Goal: Information Seeking & Learning: Learn about a topic

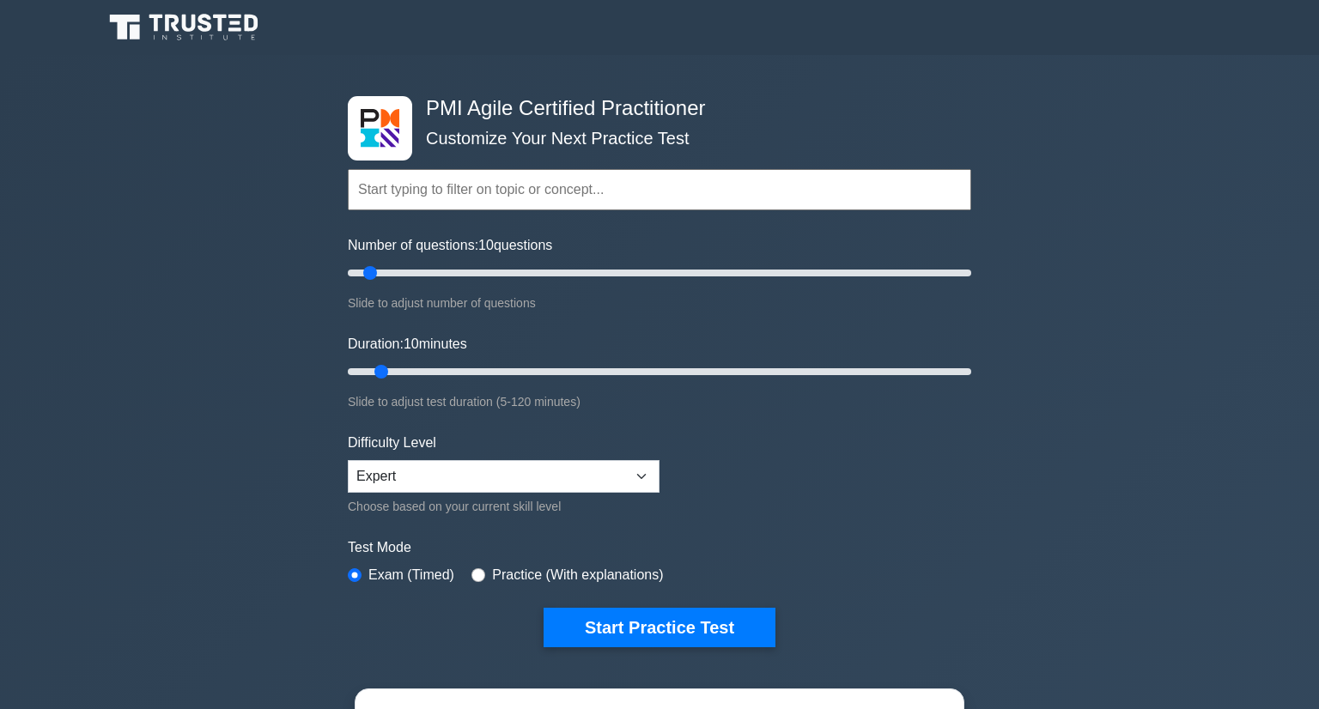
select select "expert"
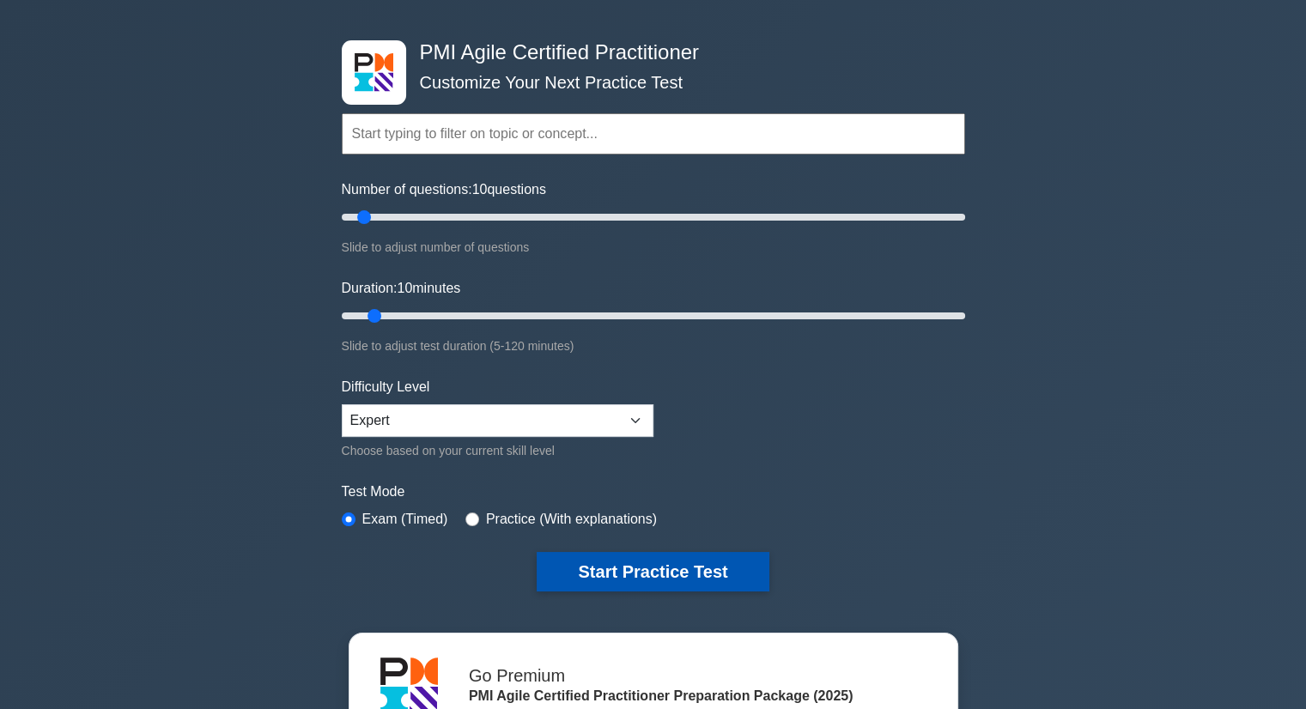
scroll to position [86, 0]
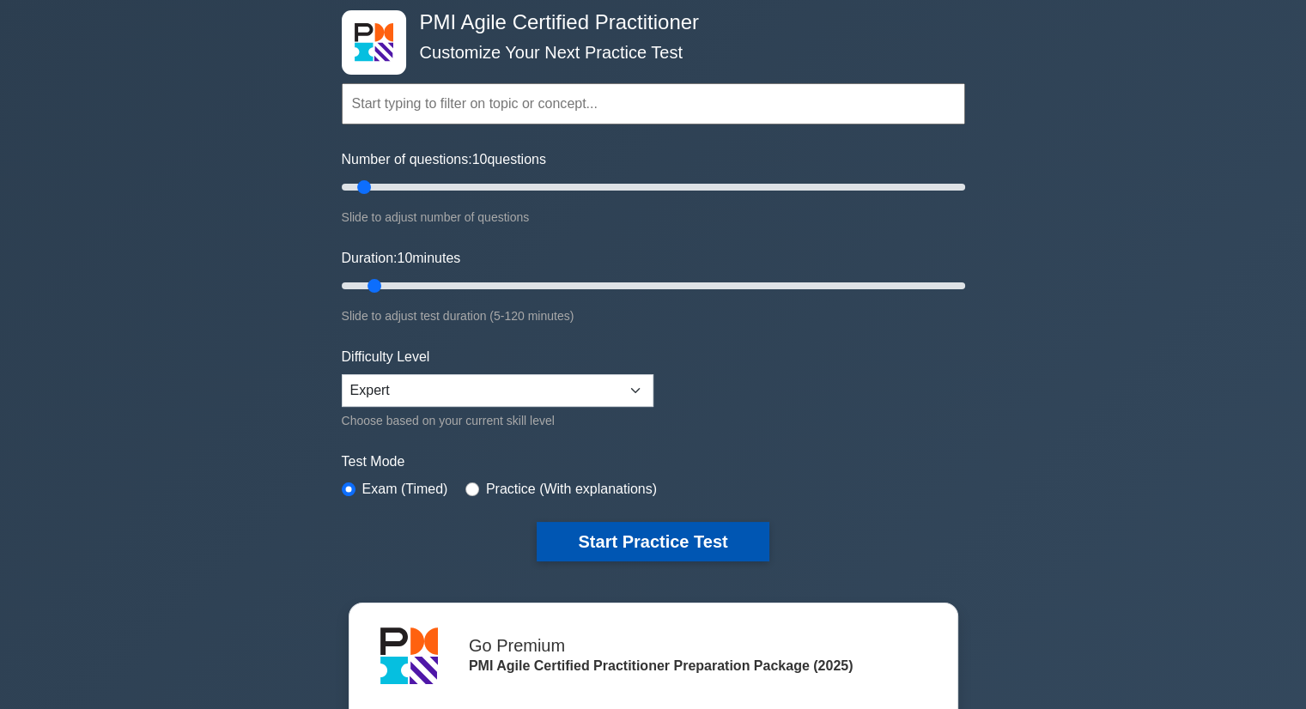
click at [671, 530] on button "Start Practice Test" at bounding box center [653, 542] width 232 height 40
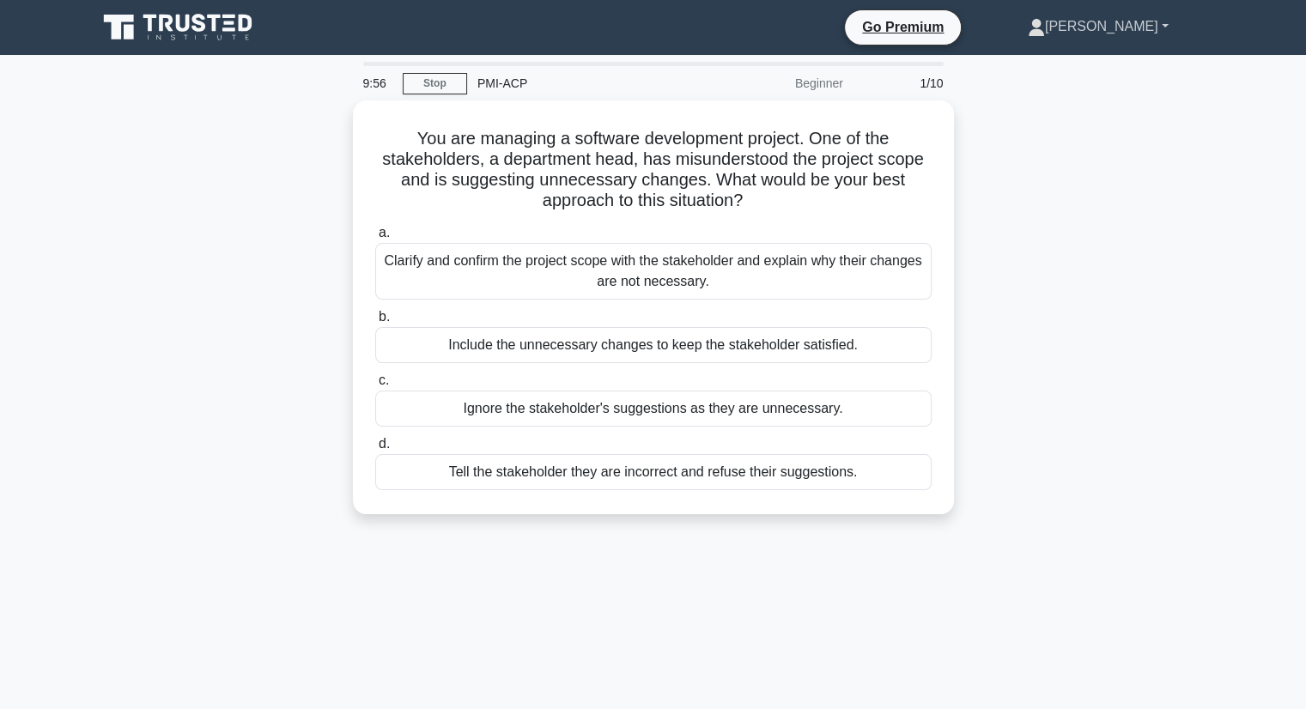
click at [1122, 37] on link "[PERSON_NAME]" at bounding box center [1098, 26] width 223 height 34
click at [1103, 70] on link "Profile" at bounding box center [1056, 66] width 136 height 27
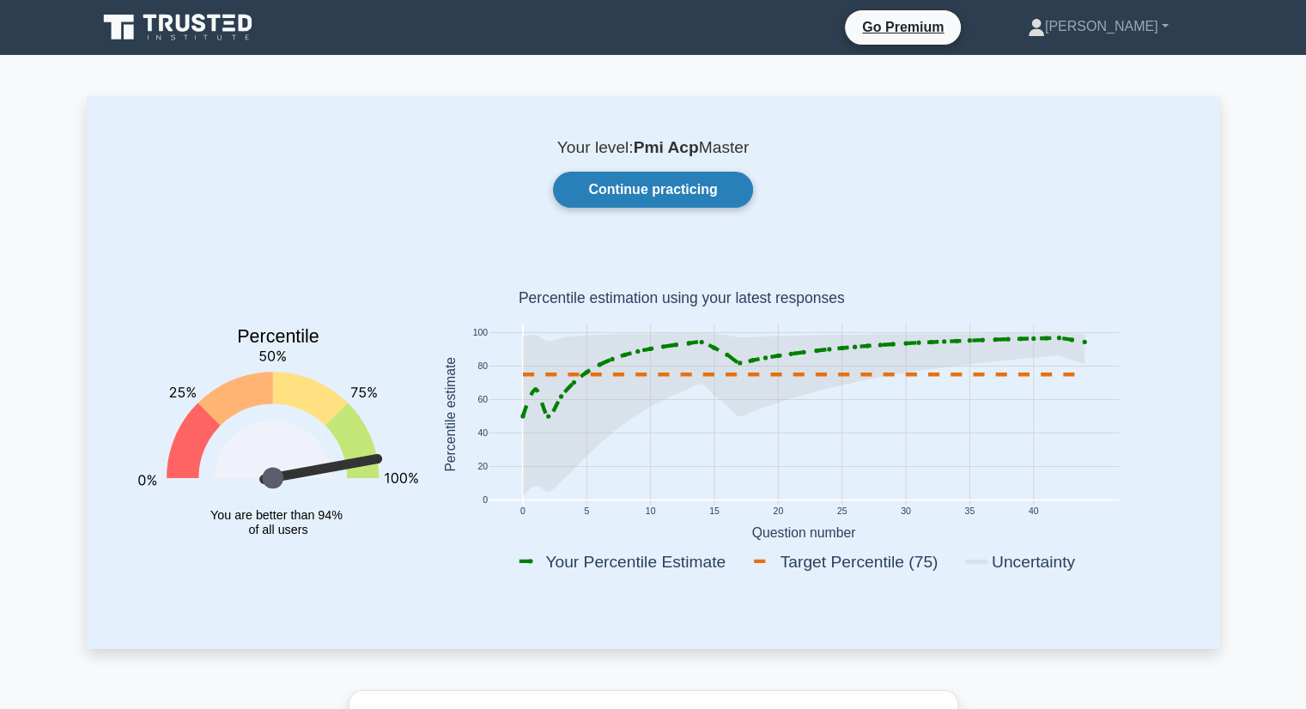
click at [640, 190] on link "Continue practicing" at bounding box center [652, 190] width 199 height 36
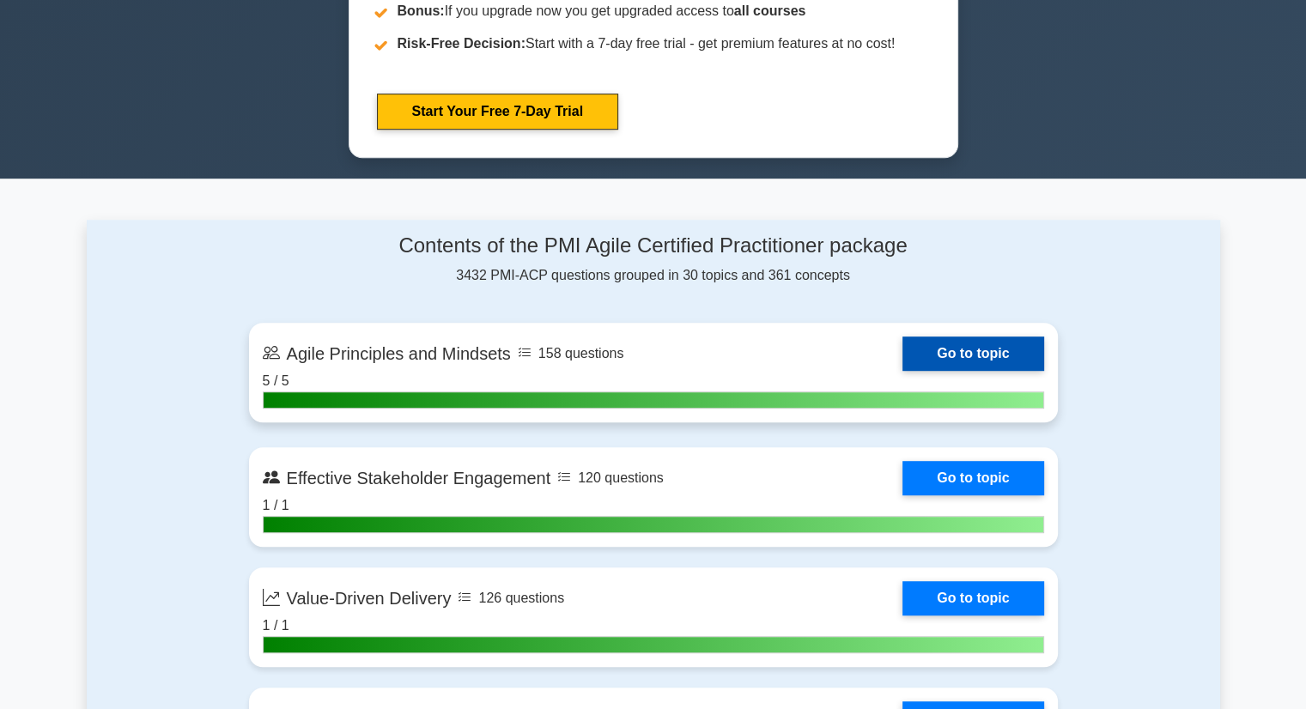
scroll to position [1031, 0]
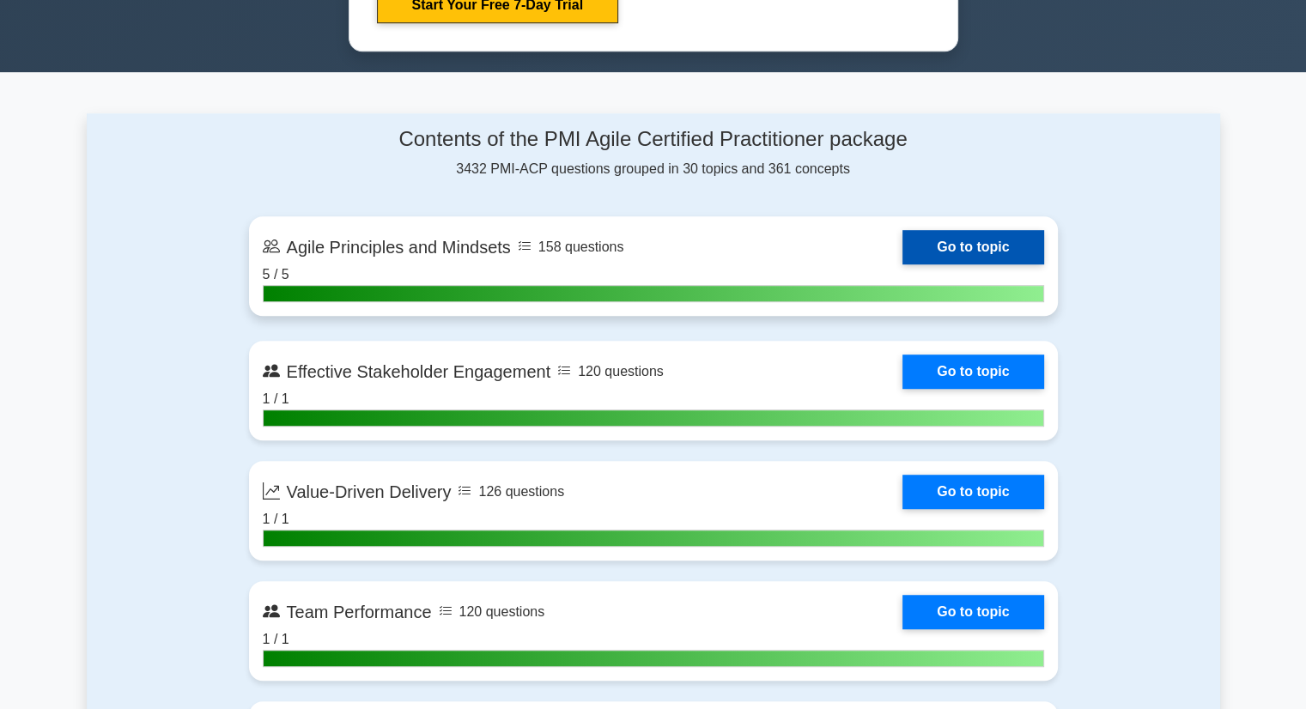
click at [991, 240] on link "Go to topic" at bounding box center [973, 247] width 141 height 34
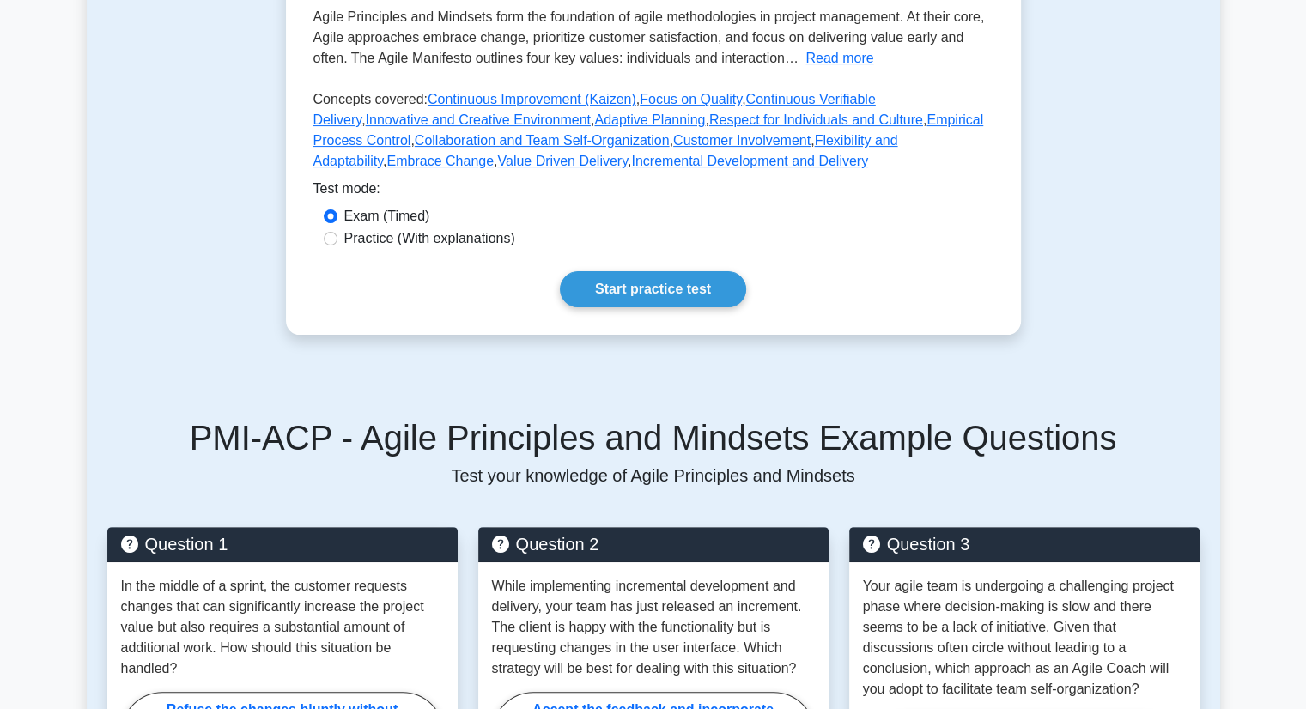
scroll to position [429, 0]
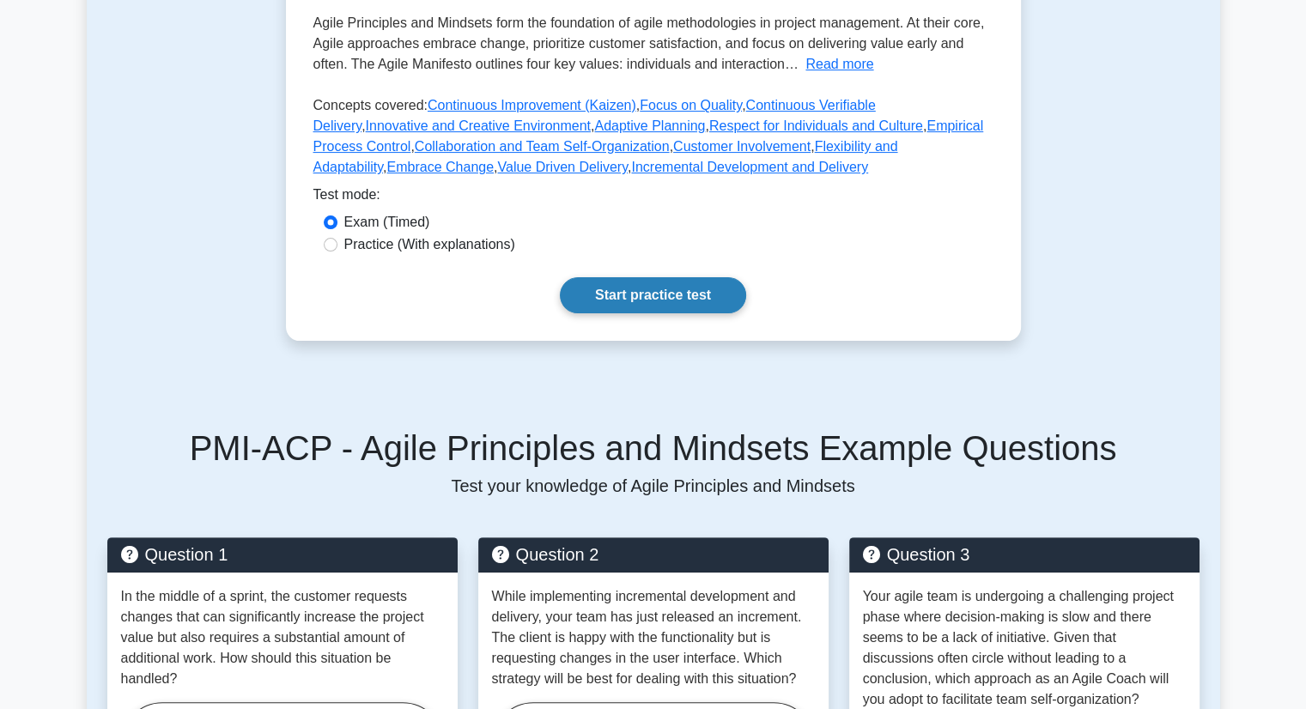
click at [659, 297] on link "Start practice test" at bounding box center [653, 295] width 186 height 36
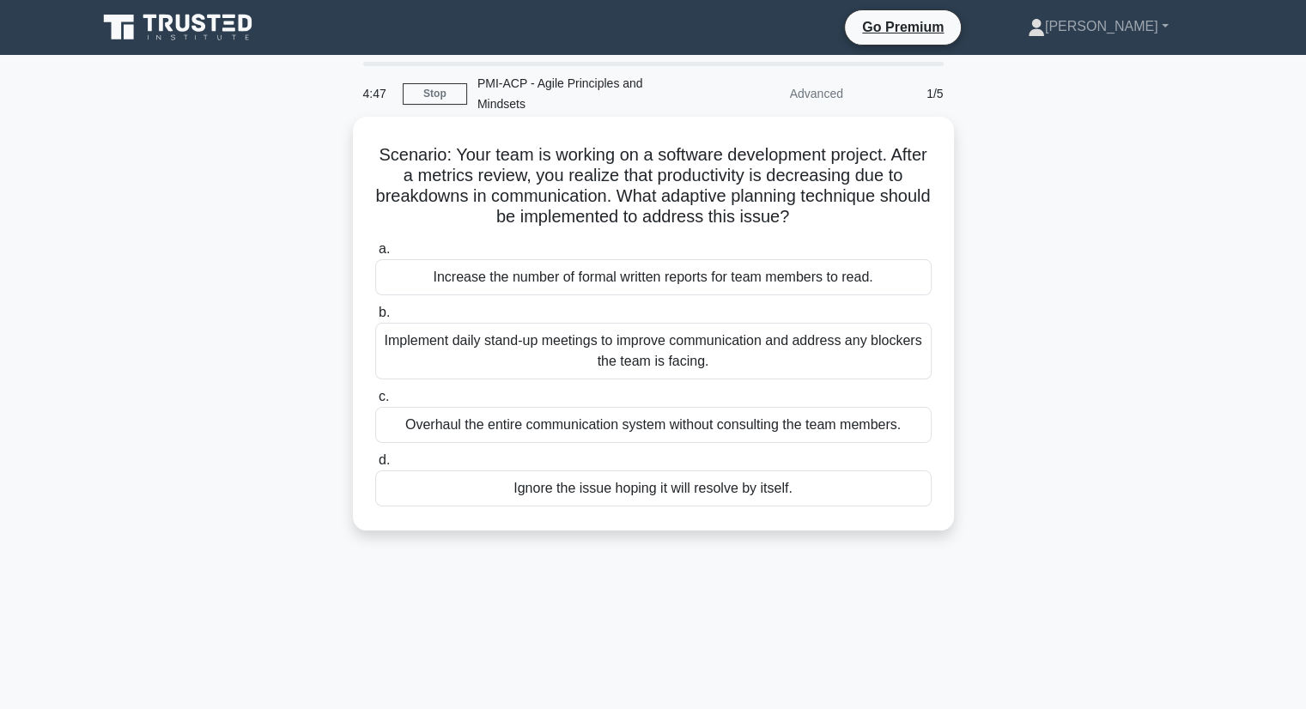
click at [769, 338] on div "Implement daily stand-up meetings to improve communication and address any bloc…" at bounding box center [653, 351] width 556 height 57
click at [375, 319] on input "b. Implement daily stand-up meetings to improve communication and address any b…" at bounding box center [375, 312] width 0 height 11
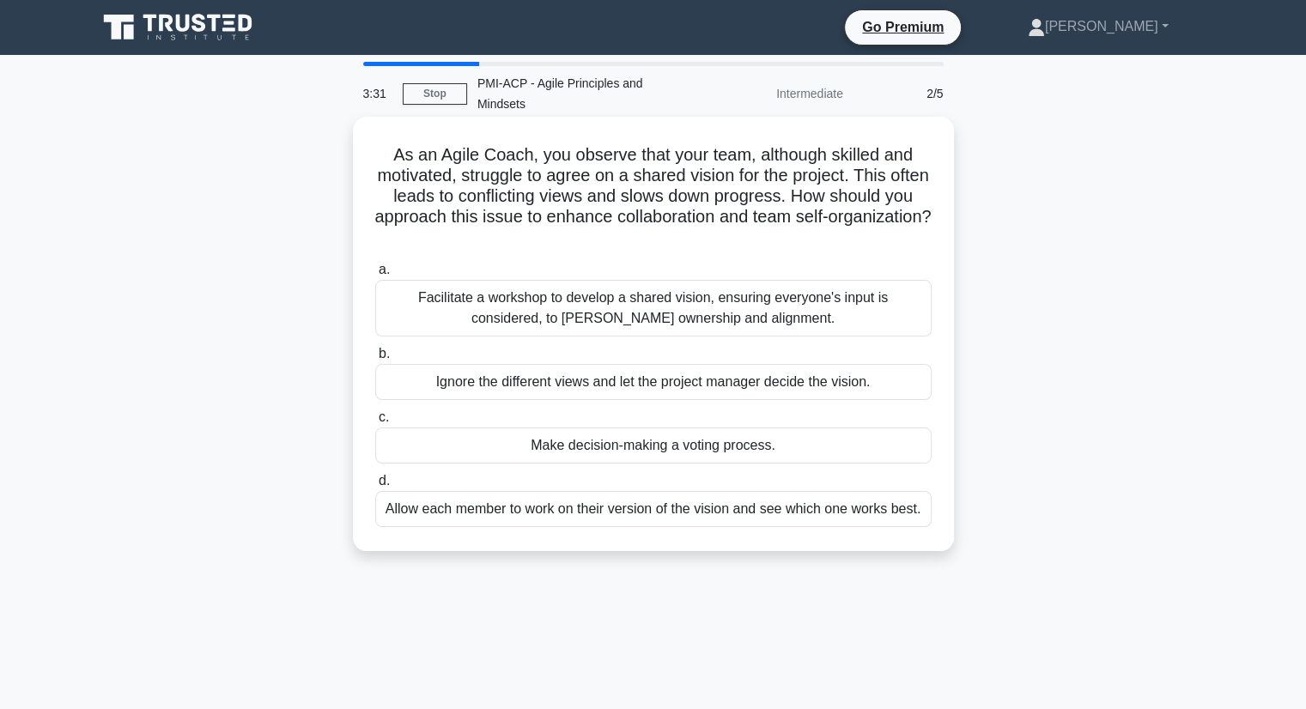
click at [838, 287] on div "Facilitate a workshop to develop a shared vision, ensuring everyone's input is …" at bounding box center [653, 308] width 556 height 57
click at [375, 276] on input "a. Facilitate a workshop to develop a shared vision, ensuring everyone's input …" at bounding box center [375, 270] width 0 height 11
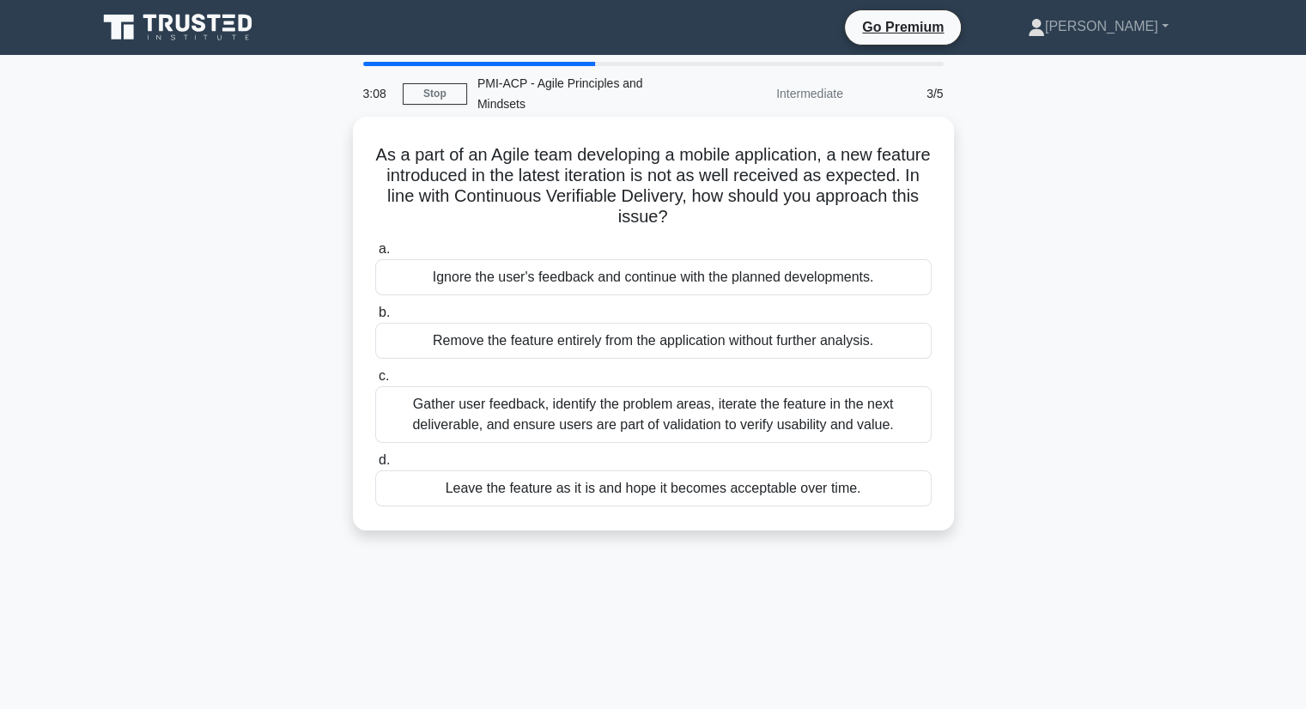
click at [805, 408] on div "Gather user feedback, identify the problem areas, iterate the feature in the ne…" at bounding box center [653, 414] width 556 height 57
click at [375, 382] on input "c. Gather user feedback, identify the problem areas, iterate the feature in the…" at bounding box center [375, 376] width 0 height 11
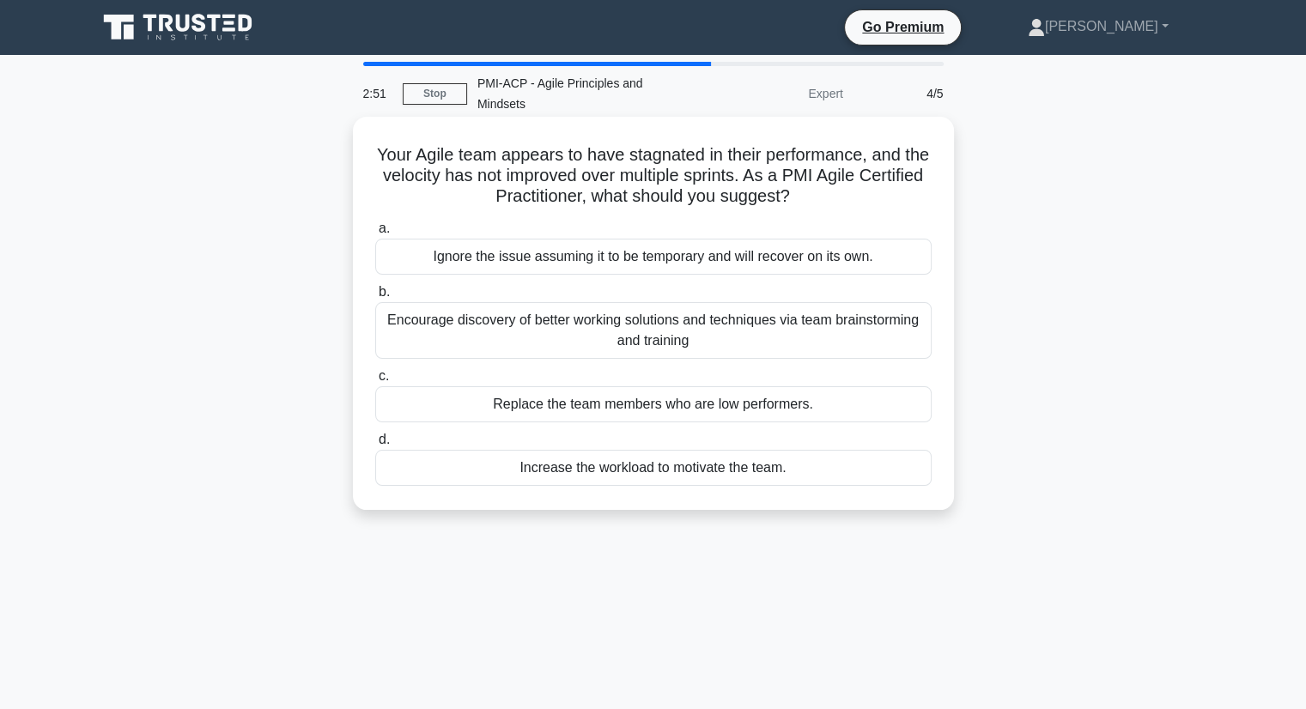
click at [765, 282] on label "b. Encourage discovery of better working solutions and techniques via team brai…" at bounding box center [653, 320] width 556 height 77
click at [375, 287] on input "b. Encourage discovery of better working solutions and techniques via team brai…" at bounding box center [375, 292] width 0 height 11
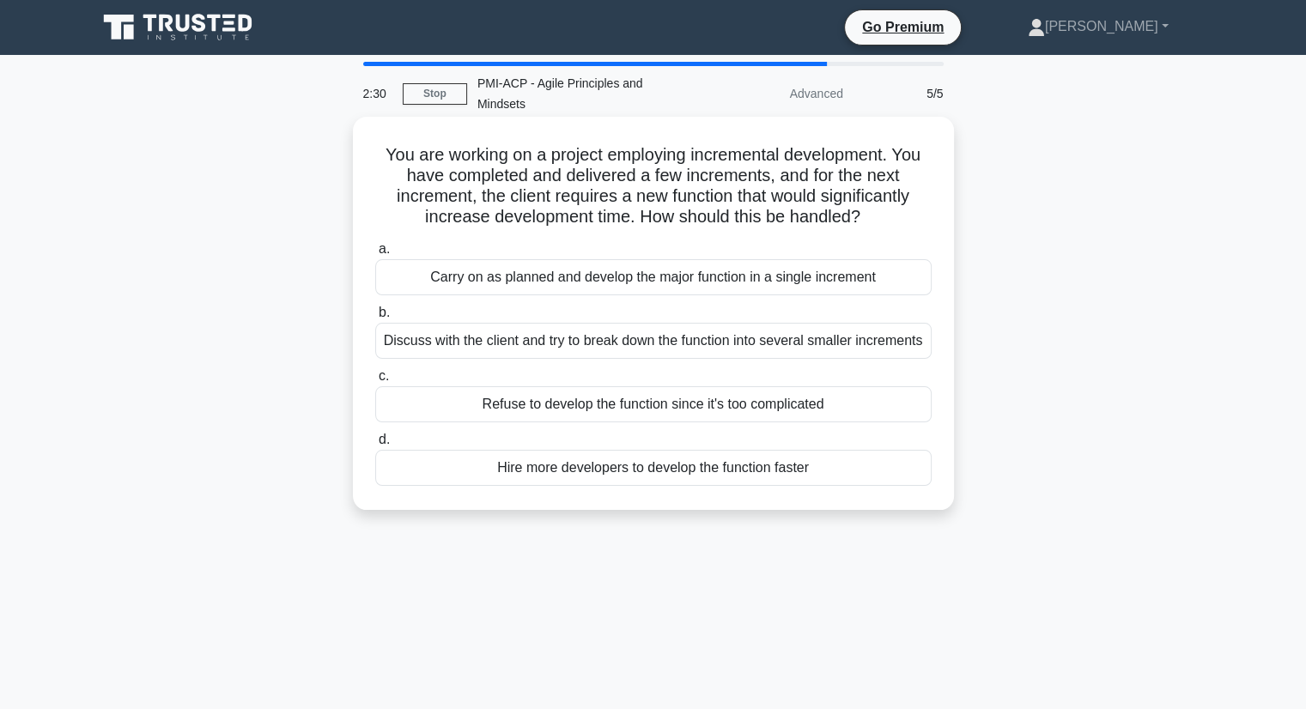
click at [858, 323] on div "Discuss with the client and try to break down the function into several smaller…" at bounding box center [653, 341] width 556 height 36
click at [375, 313] on input "b. Discuss with the client and try to break down the function into several smal…" at bounding box center [375, 312] width 0 height 11
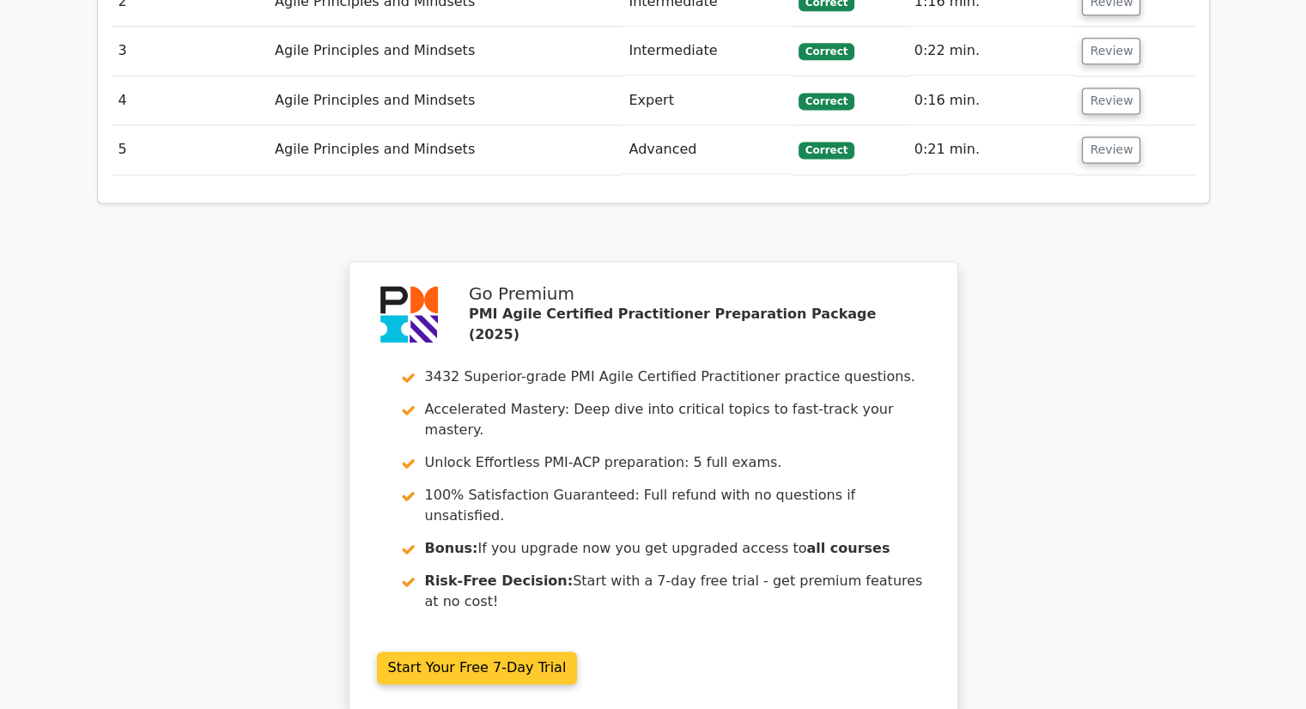
scroll to position [2521, 0]
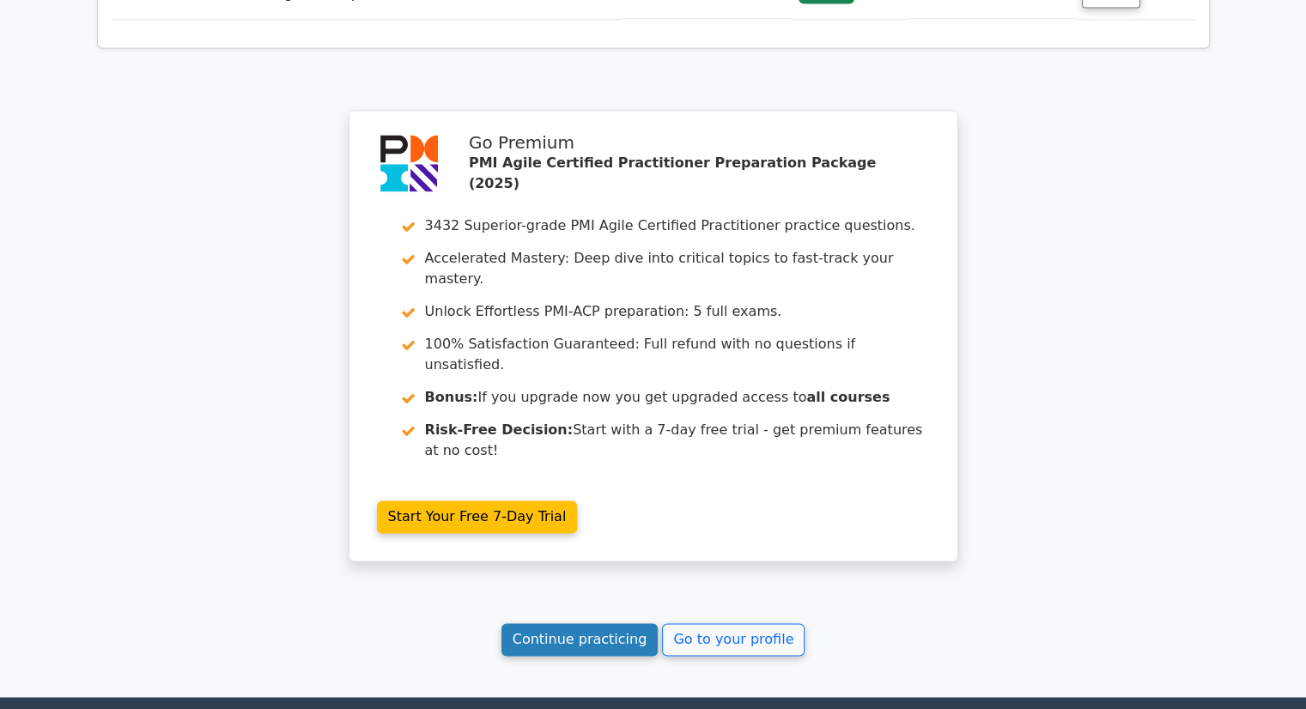
click at [591, 623] on link "Continue practicing" at bounding box center [580, 639] width 157 height 33
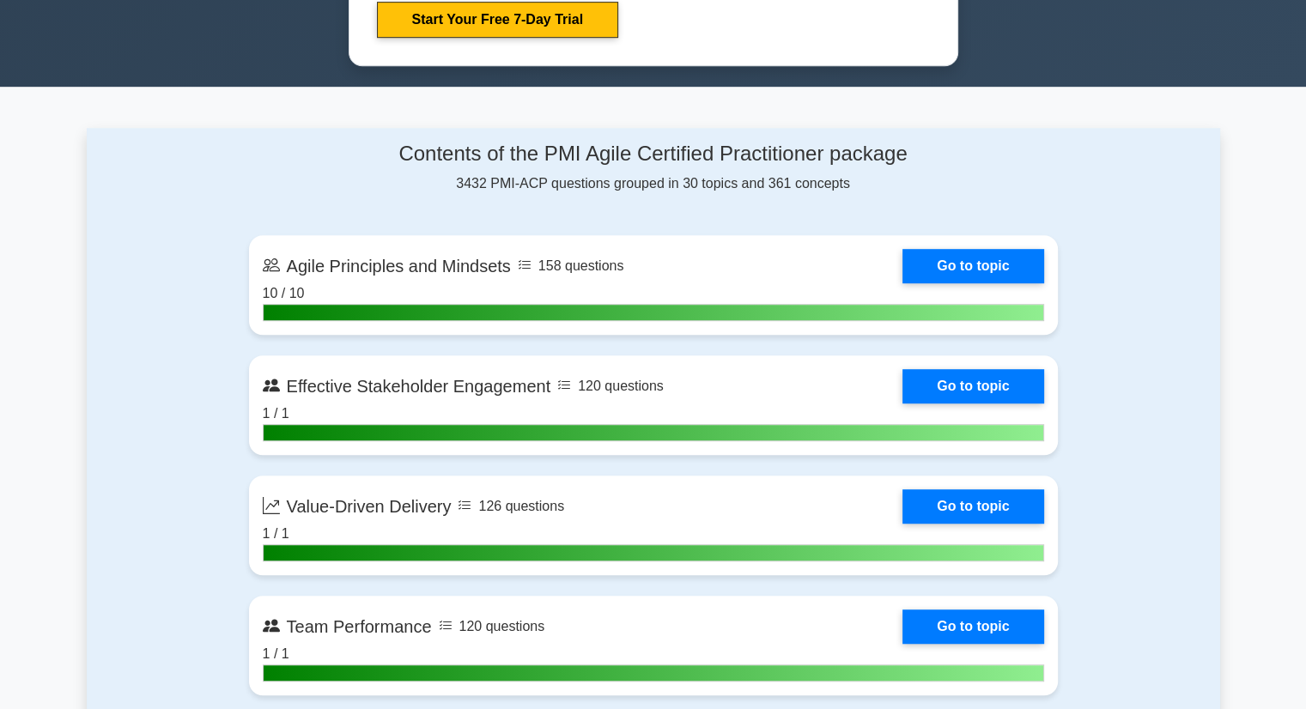
scroll to position [1031, 0]
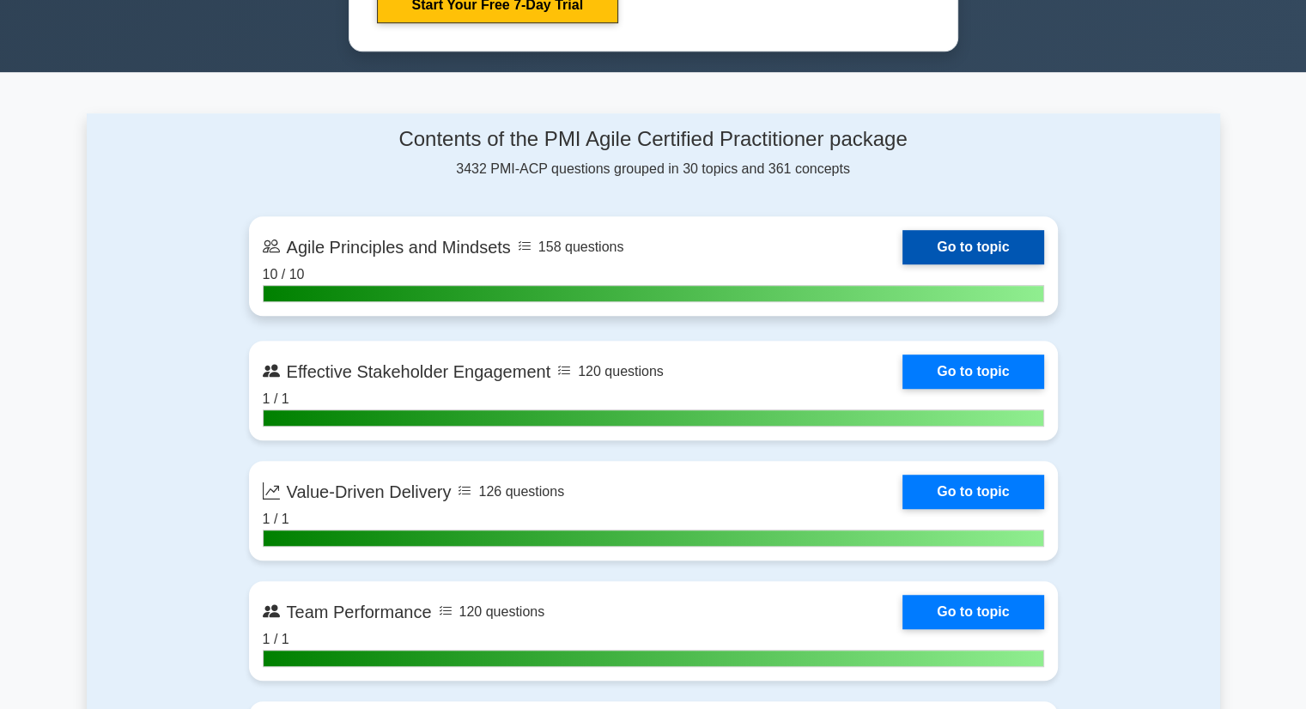
click at [928, 240] on link "Go to topic" at bounding box center [973, 247] width 141 height 34
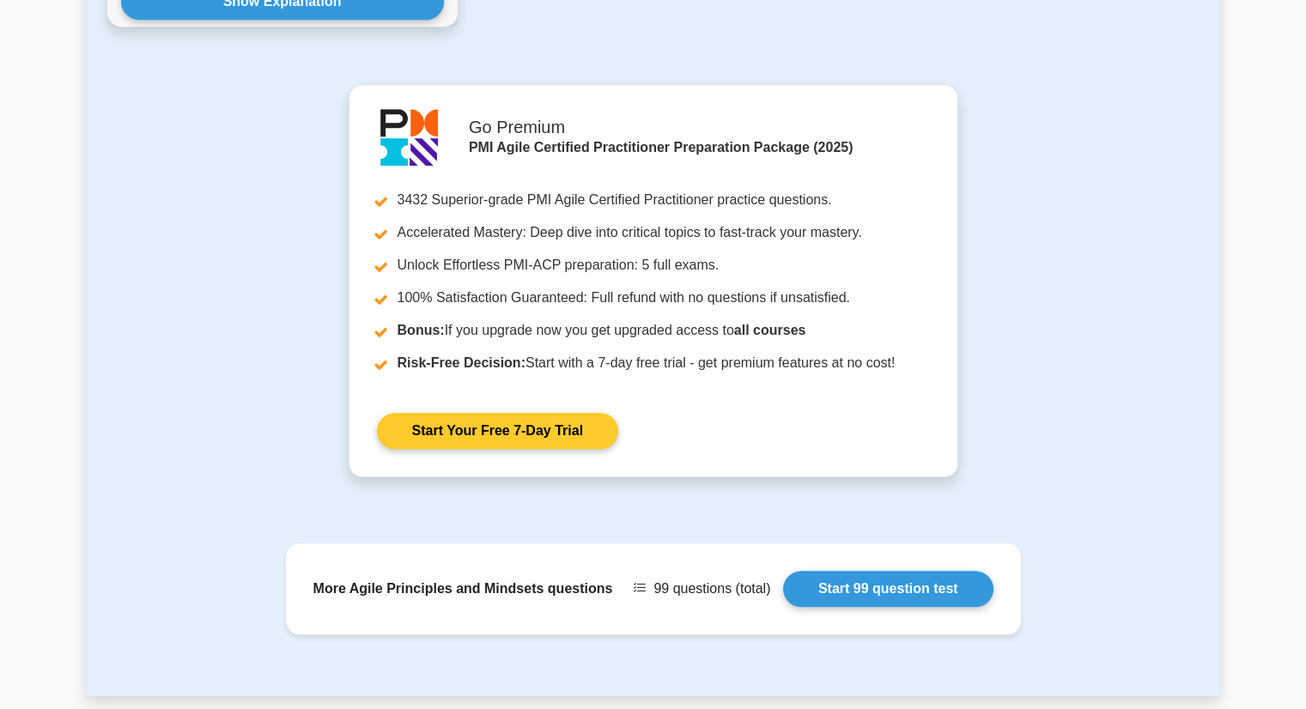
scroll to position [1767, 0]
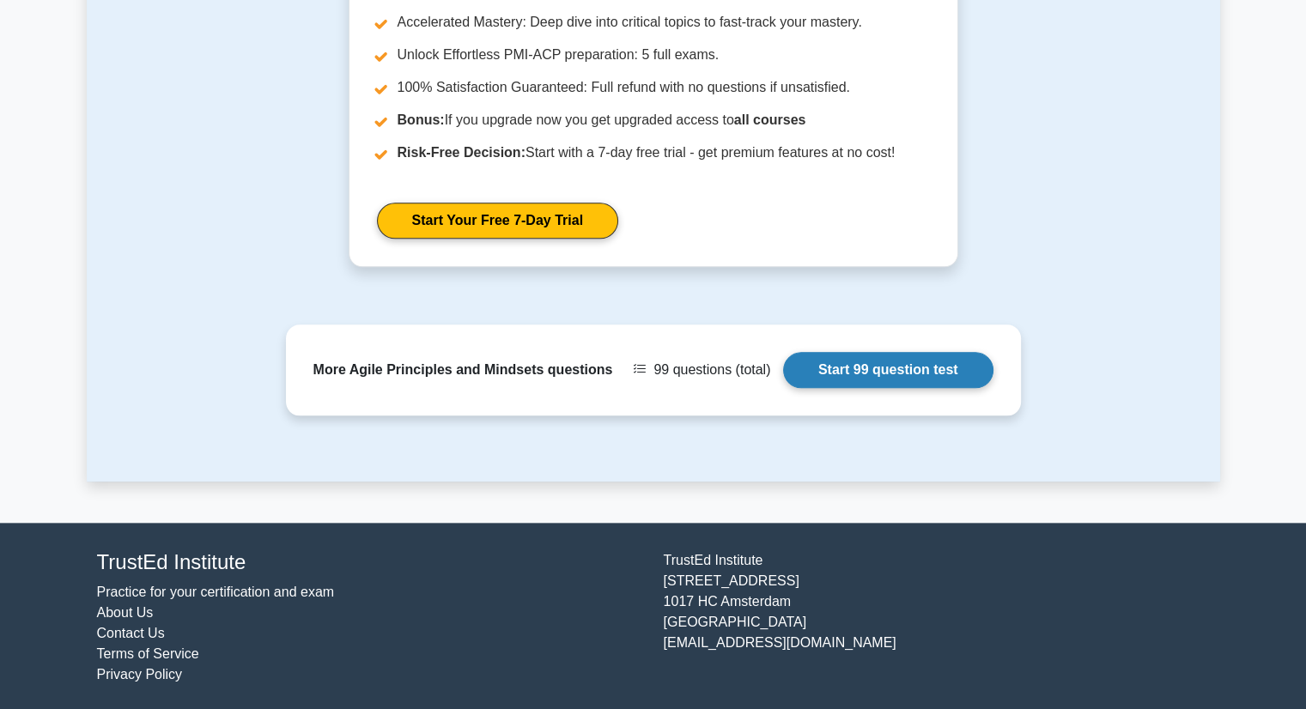
click at [907, 356] on link "Start 99 question test" at bounding box center [888, 370] width 210 height 36
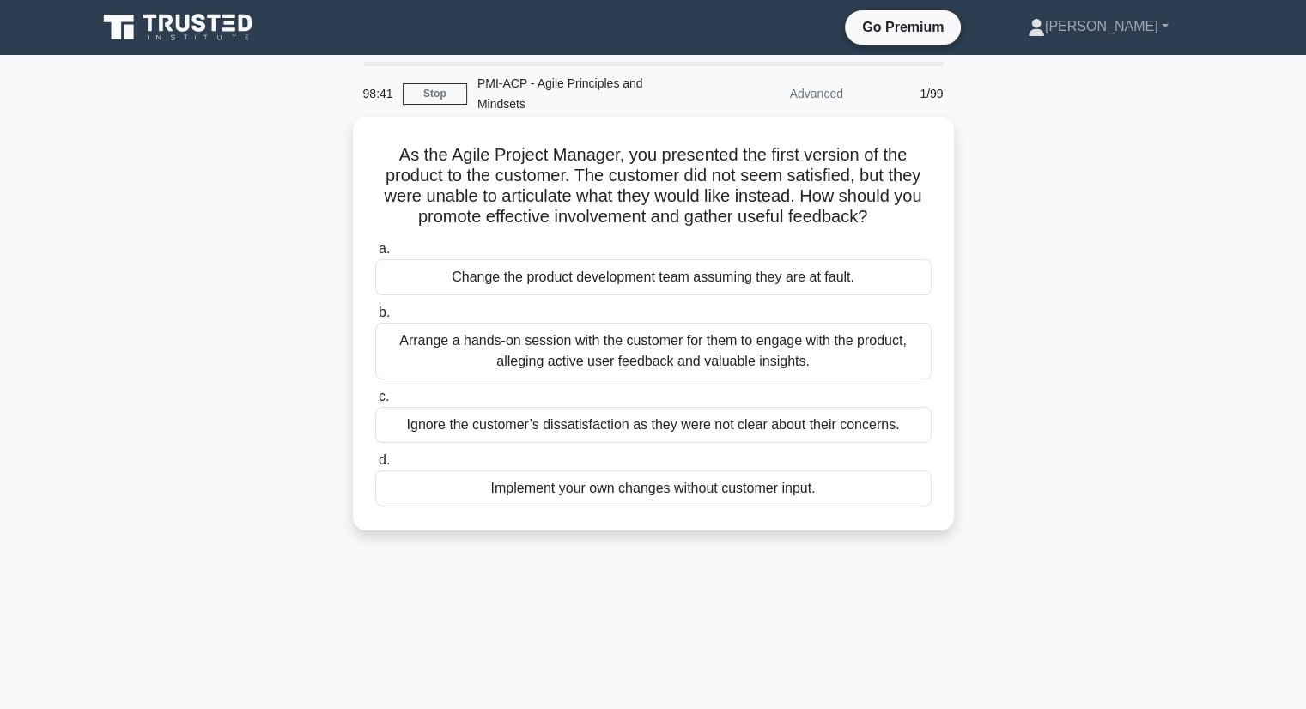
click at [875, 331] on div "Arrange a hands-on session with the customer for them to engage with the produc…" at bounding box center [653, 351] width 556 height 57
click at [375, 319] on input "b. Arrange a hands-on session with the customer for them to engage with the pro…" at bounding box center [375, 312] width 0 height 11
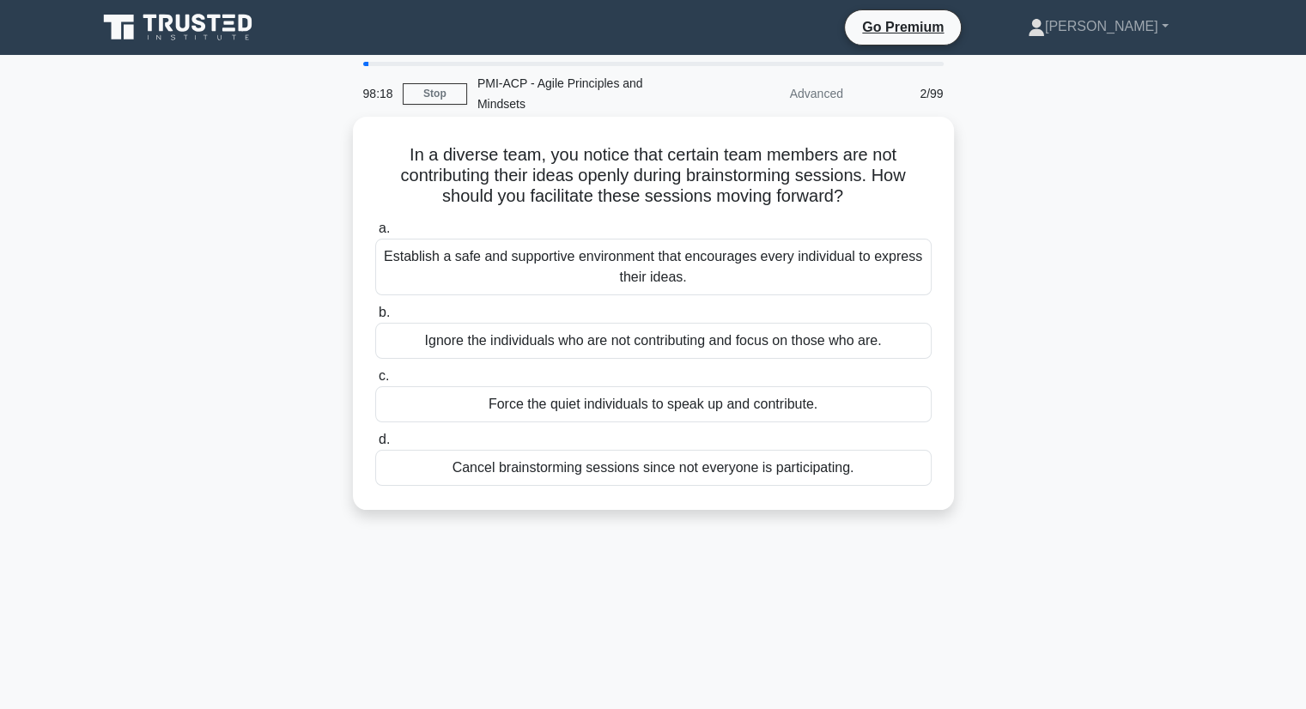
click at [874, 241] on div "Establish a safe and supportive environment that encourages every individual to…" at bounding box center [653, 267] width 556 height 57
click at [375, 234] on input "a. Establish a safe and supportive environment that encourages every individual…" at bounding box center [375, 228] width 0 height 11
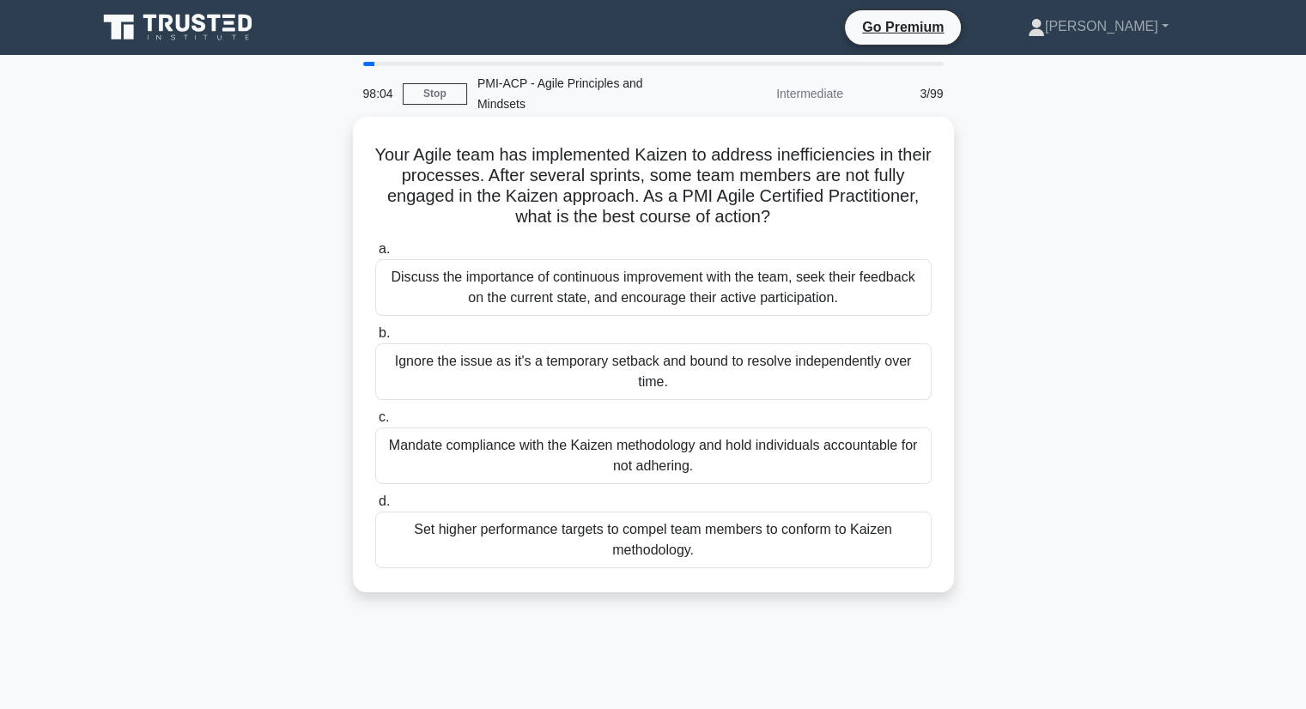
click at [893, 287] on div "Discuss the importance of continuous improvement with the team, seek their feed…" at bounding box center [653, 287] width 556 height 57
click at [375, 255] on input "a. Discuss the importance of continuous improvement with the team, seek their f…" at bounding box center [375, 249] width 0 height 11
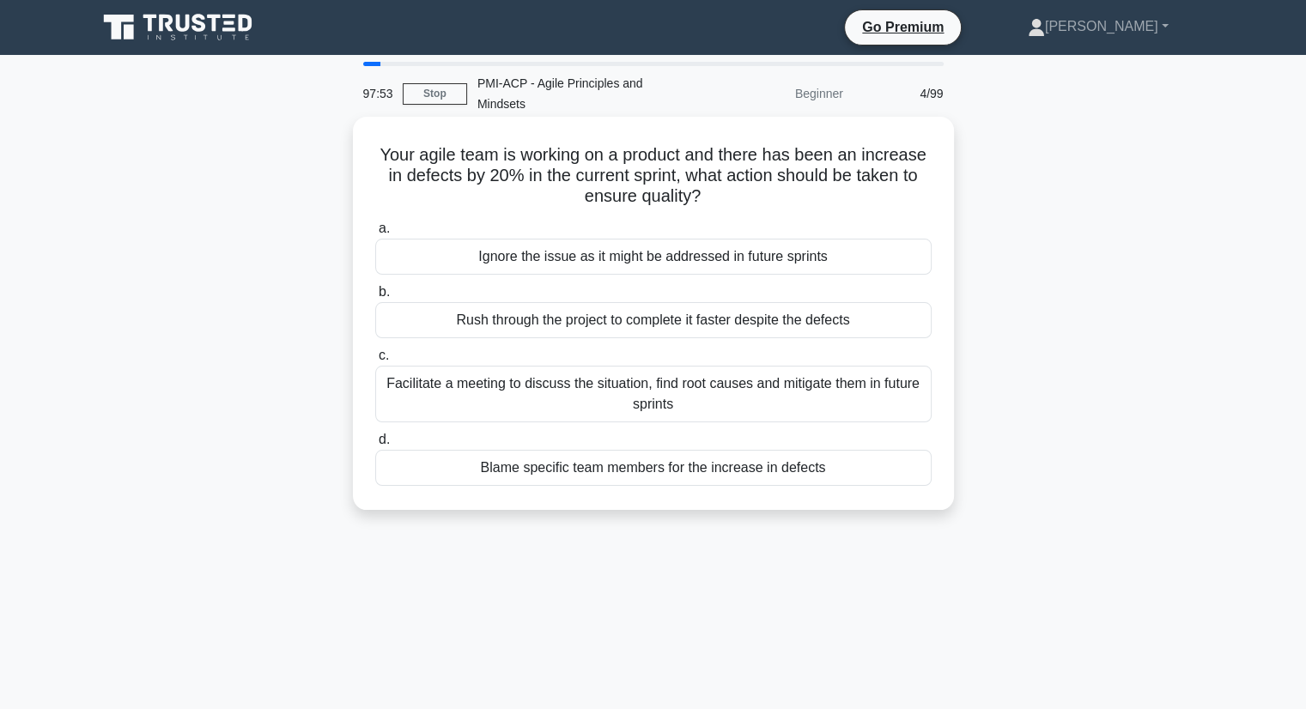
click at [883, 380] on div "Facilitate a meeting to discuss the situation, find root causes and mitigate th…" at bounding box center [653, 394] width 556 height 57
click at [375, 362] on input "c. Facilitate a meeting to discuss the situation, find root causes and mitigate…" at bounding box center [375, 355] width 0 height 11
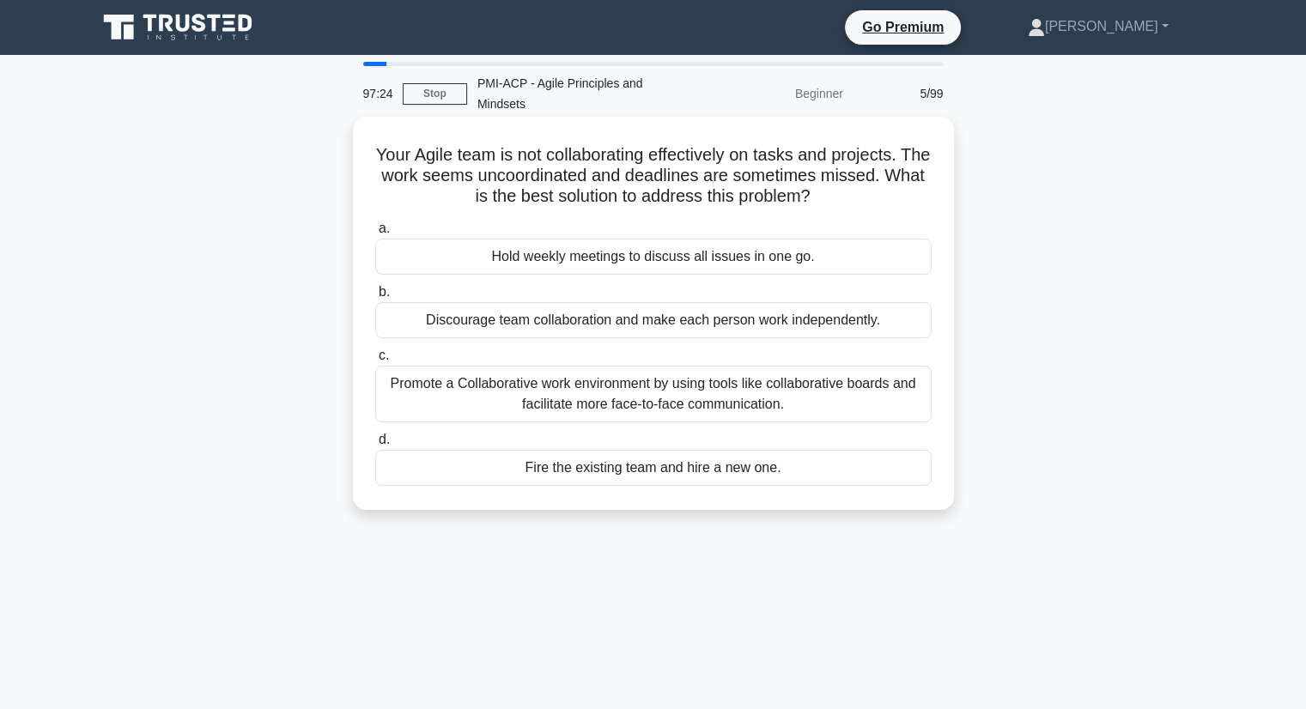
click at [719, 388] on div "Promote a Collaborative work environment by using tools like collaborative boar…" at bounding box center [653, 394] width 556 height 57
click at [375, 362] on input "c. Promote a Collaborative work environment by using tools like collaborative b…" at bounding box center [375, 355] width 0 height 11
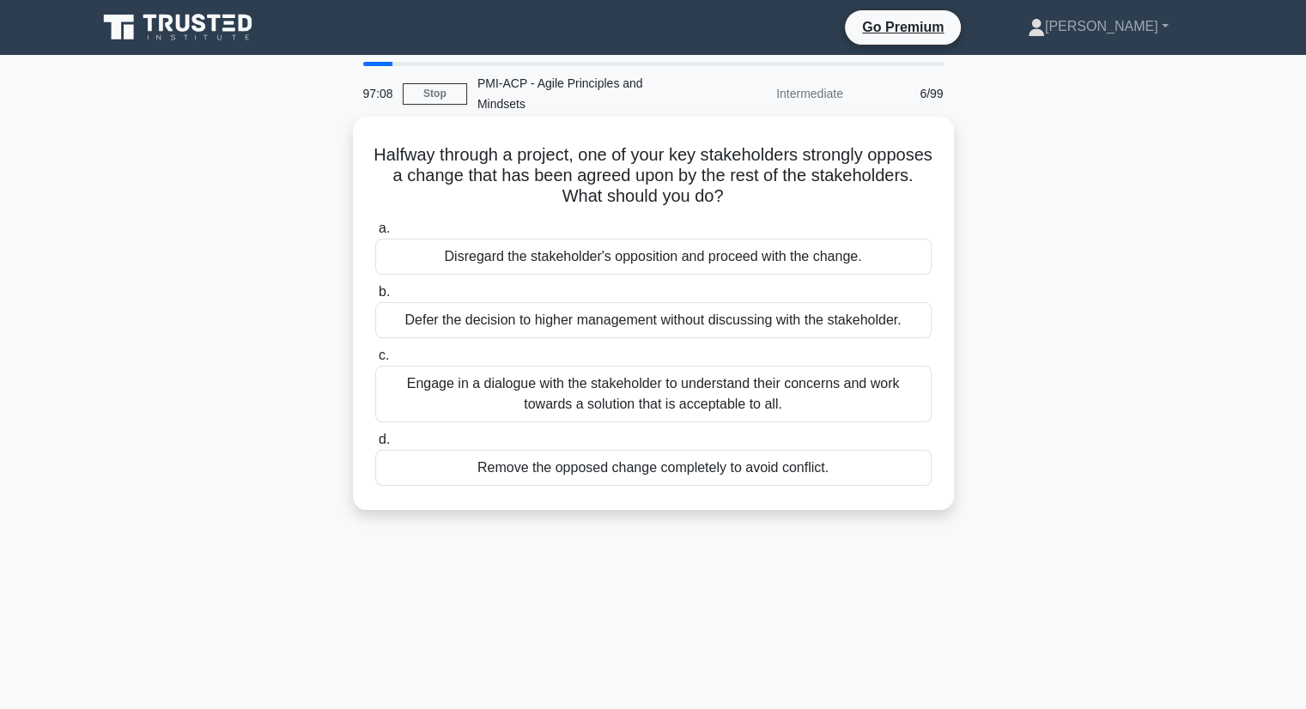
click at [889, 399] on div "Engage in a dialogue with the stakeholder to understand their concerns and work…" at bounding box center [653, 394] width 556 height 57
click at [375, 362] on input "c. Engage in a dialogue with the stakeholder to understand their concerns and w…" at bounding box center [375, 355] width 0 height 11
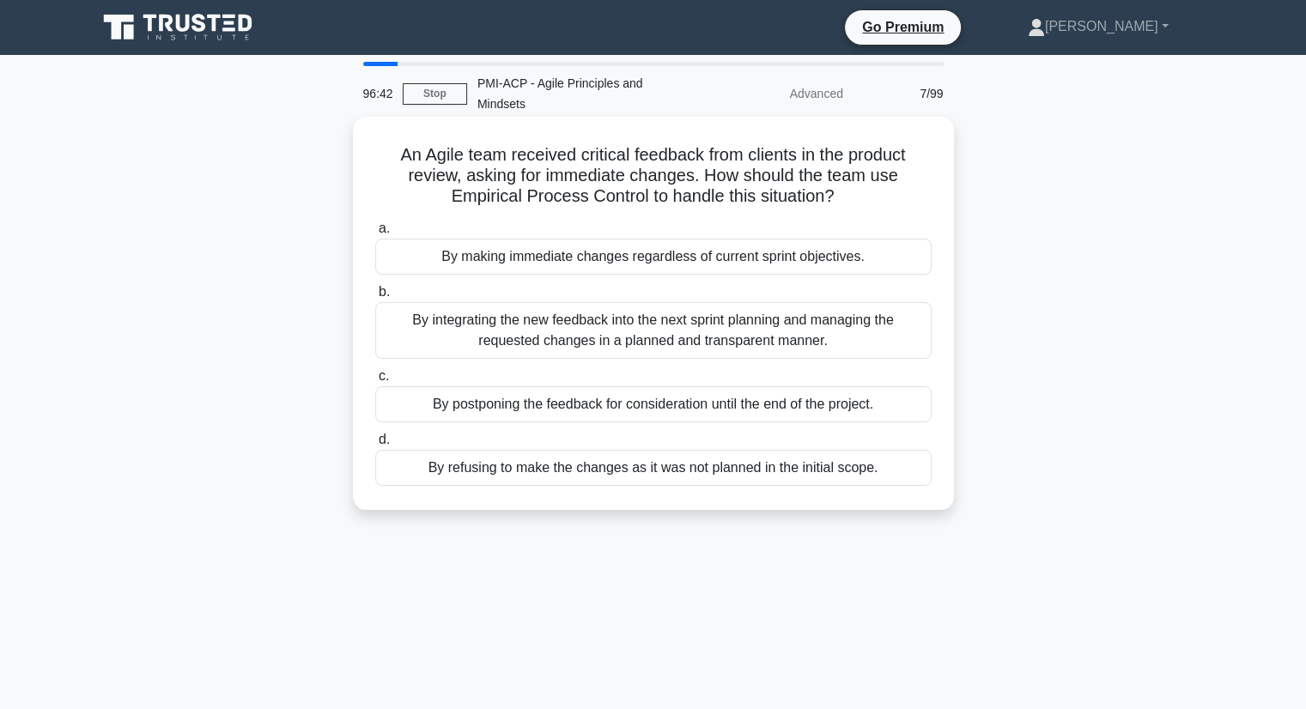
click at [848, 313] on div "By integrating the new feedback into the next sprint planning and managing the …" at bounding box center [653, 330] width 556 height 57
click at [375, 298] on input "b. By integrating the new feedback into the next sprint planning and managing t…" at bounding box center [375, 292] width 0 height 11
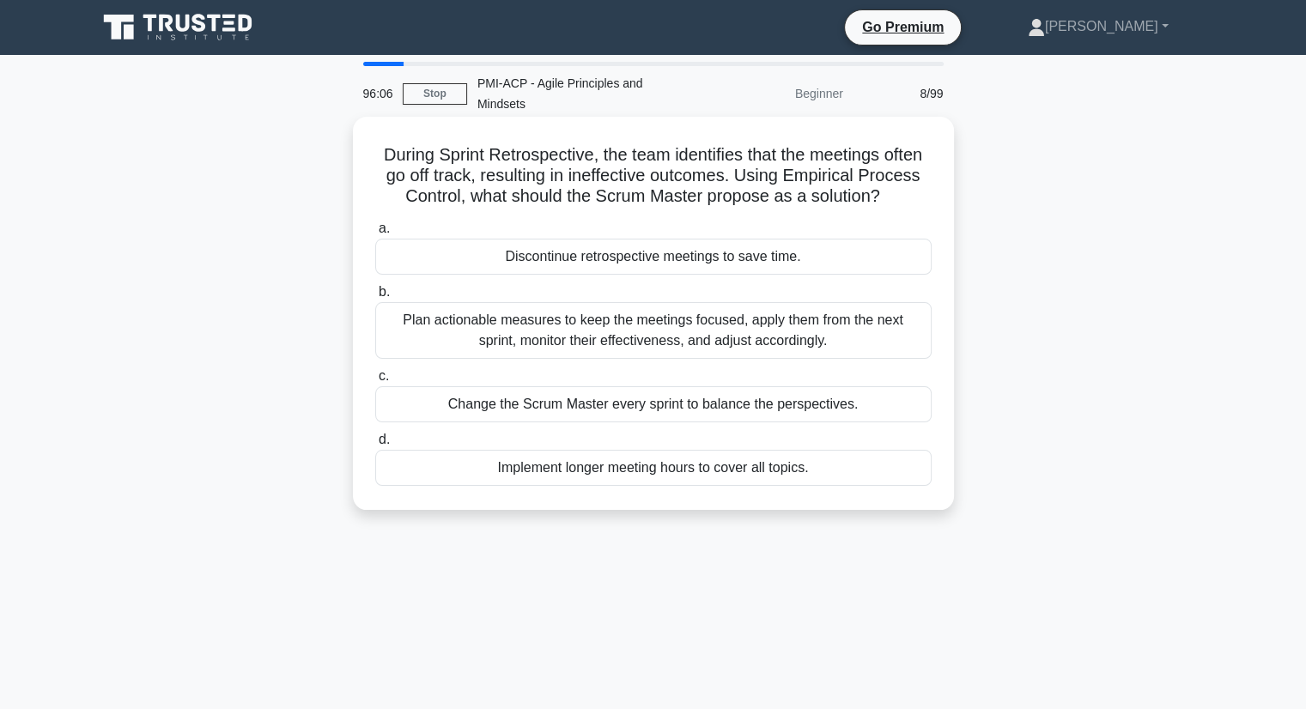
click at [766, 324] on div "Plan actionable measures to keep the meetings focused, apply them from the next…" at bounding box center [653, 330] width 556 height 57
click at [375, 298] on input "b. Plan actionable measures to keep the meetings focused, apply them from the n…" at bounding box center [375, 292] width 0 height 11
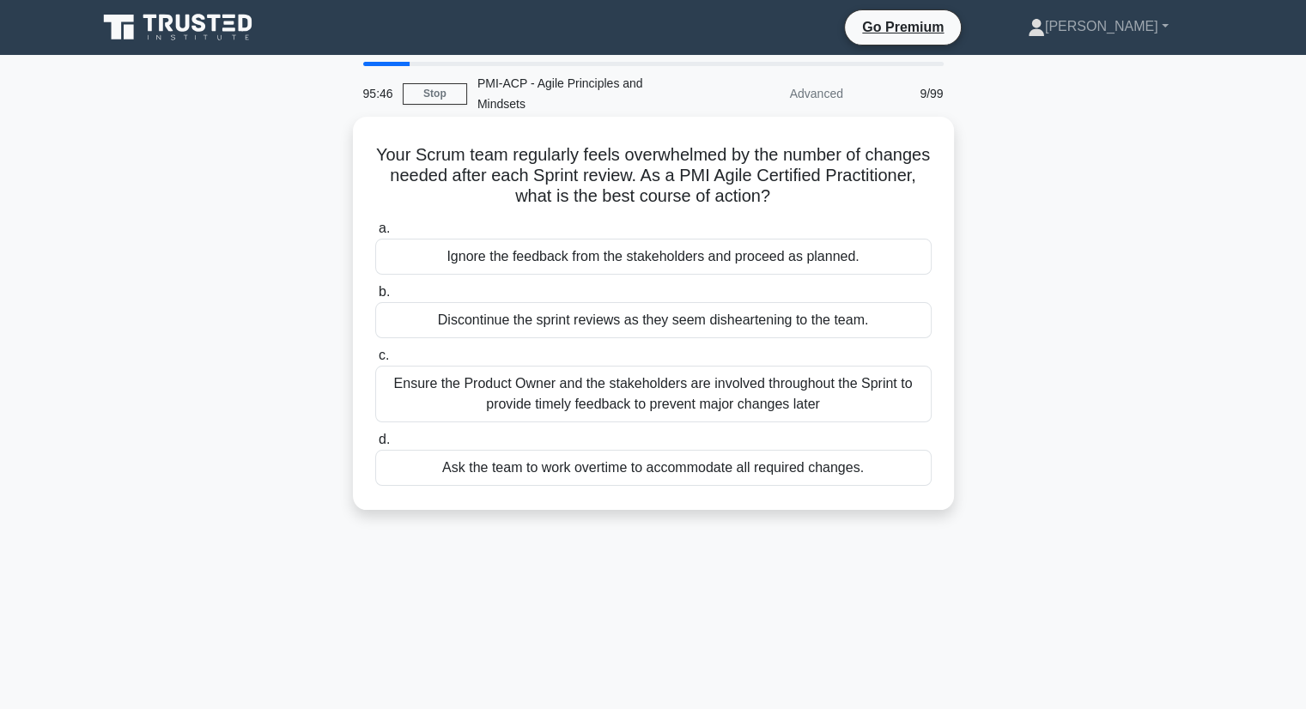
click at [882, 397] on div "Ensure the Product Owner and the stakeholders are involved throughout the Sprin…" at bounding box center [653, 394] width 556 height 57
click at [375, 362] on input "c. Ensure the Product Owner and the stakeholders are involved throughout the Sp…" at bounding box center [375, 355] width 0 height 11
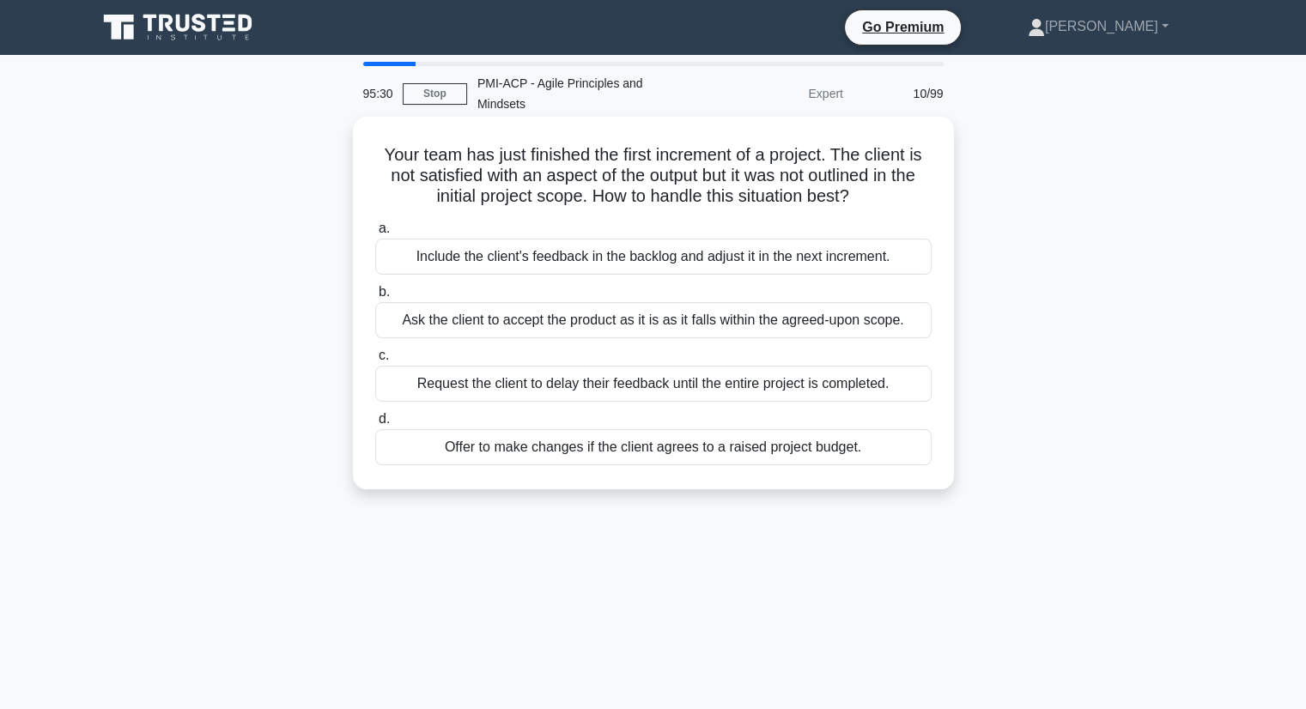
click at [660, 239] on div "Include the client's feedback in the backlog and adjust it in the next incremen…" at bounding box center [653, 257] width 556 height 36
click at [375, 234] on input "a. Include the client's feedback in the backlog and adjust it in the next incre…" at bounding box center [375, 228] width 0 height 11
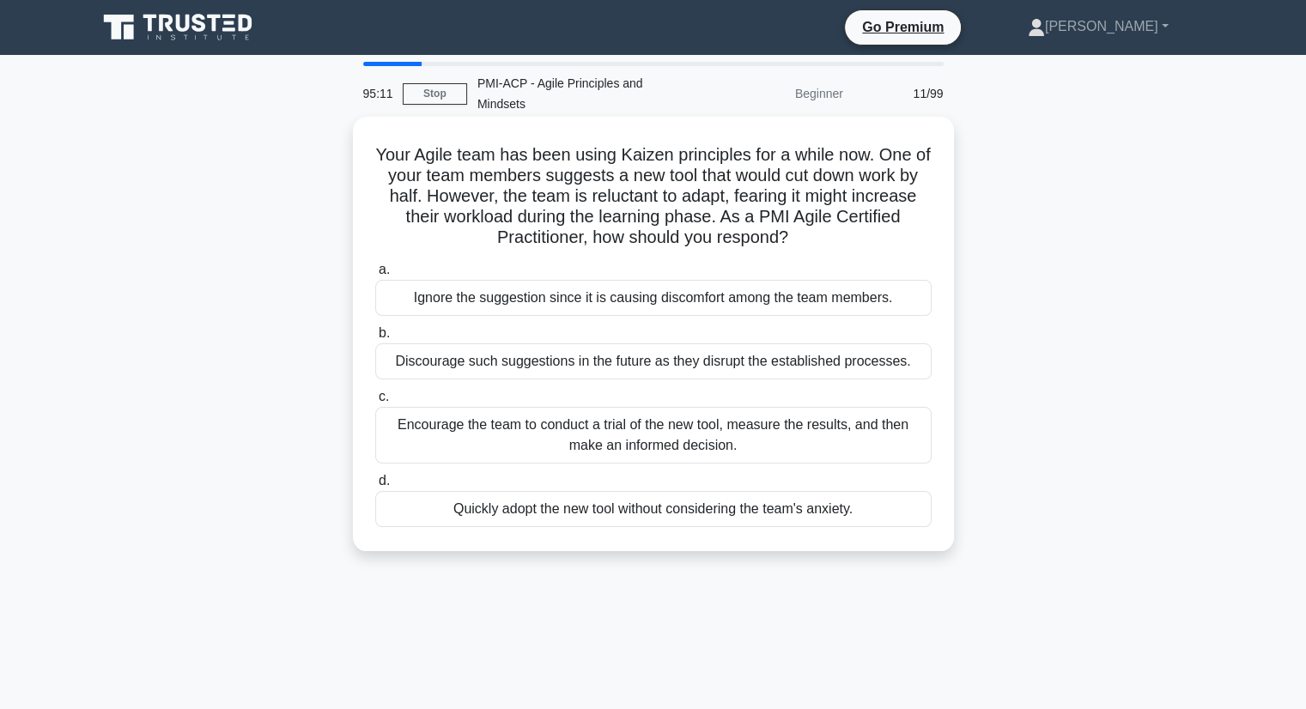
click at [814, 433] on div "Encourage the team to conduct a trial of the new tool, measure the results, and…" at bounding box center [653, 435] width 556 height 57
click at [375, 403] on input "c. Encourage the team to conduct a trial of the new tool, measure the results, …" at bounding box center [375, 397] width 0 height 11
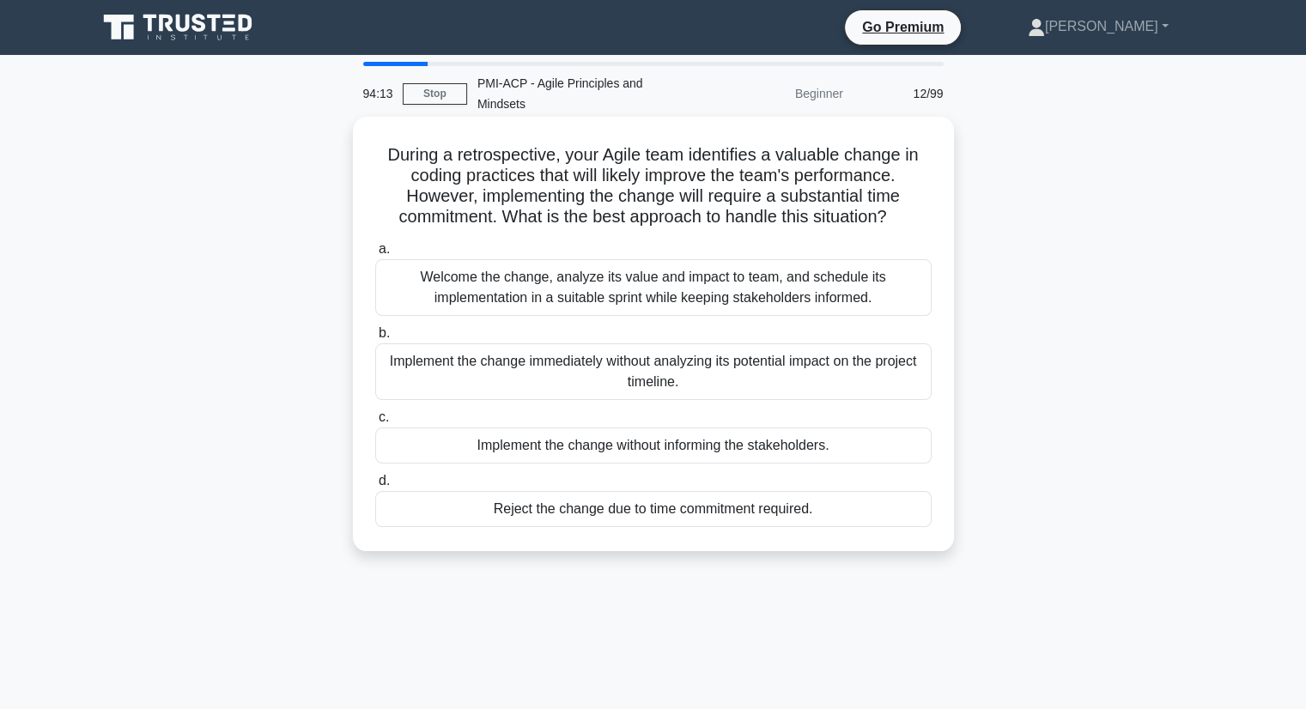
click at [805, 269] on div "Welcome the change, analyze its value and impact to team, and schedule its impl…" at bounding box center [653, 287] width 556 height 57
click at [375, 255] on input "a. Welcome the change, analyze its value and impact to team, and schedule its i…" at bounding box center [375, 249] width 0 height 11
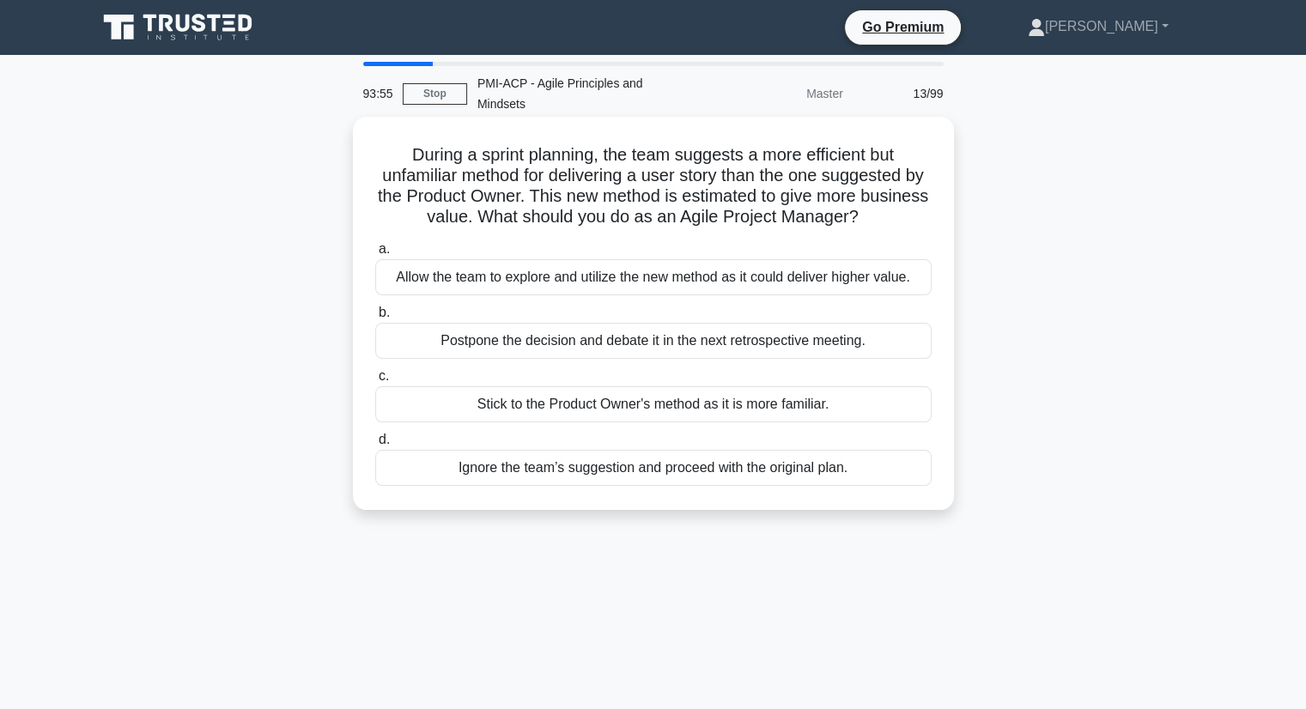
click at [617, 259] on div "Allow the team to explore and utilize the new method as it could deliver higher…" at bounding box center [653, 277] width 556 height 36
click at [375, 253] on input "a. Allow the team to explore and utilize the new method as it could deliver hig…" at bounding box center [375, 249] width 0 height 11
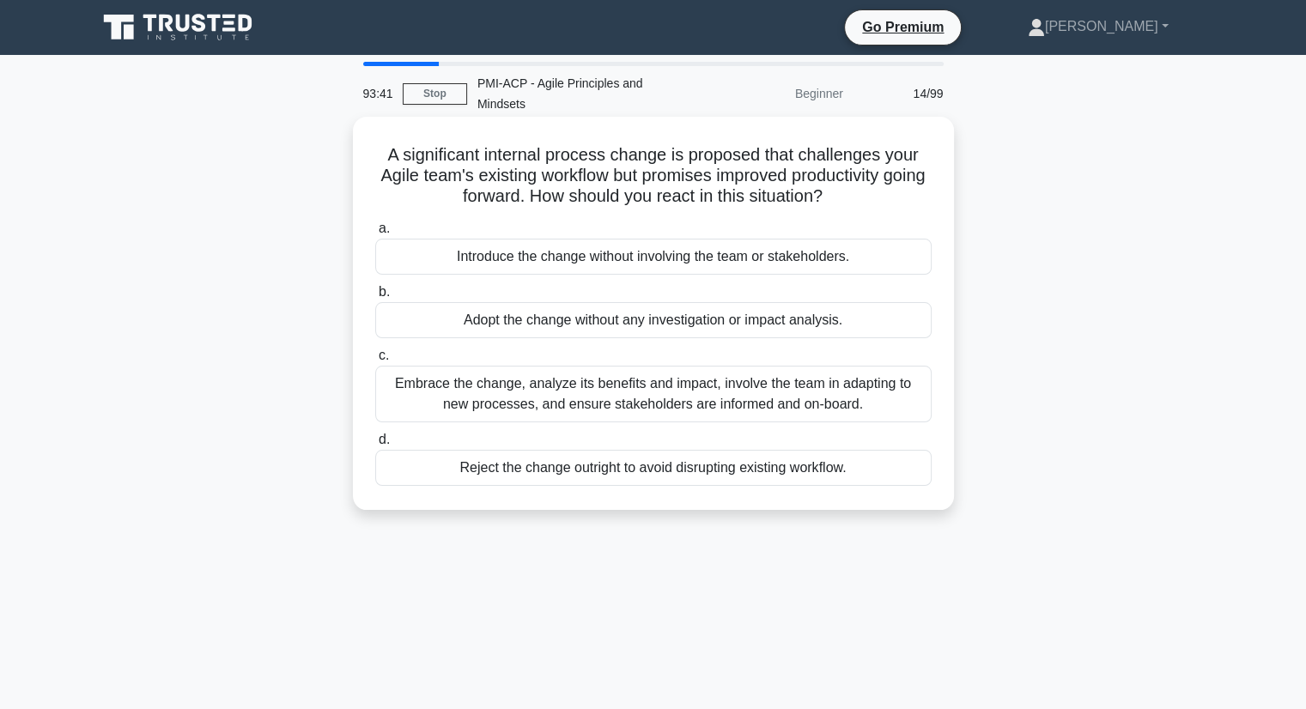
click at [873, 372] on div "Embrace the change, analyze its benefits and impact, involve the team in adapti…" at bounding box center [653, 394] width 556 height 57
click at [375, 362] on input "c. Embrace the change, analyze its benefits and impact, involve the team in ada…" at bounding box center [375, 355] width 0 height 11
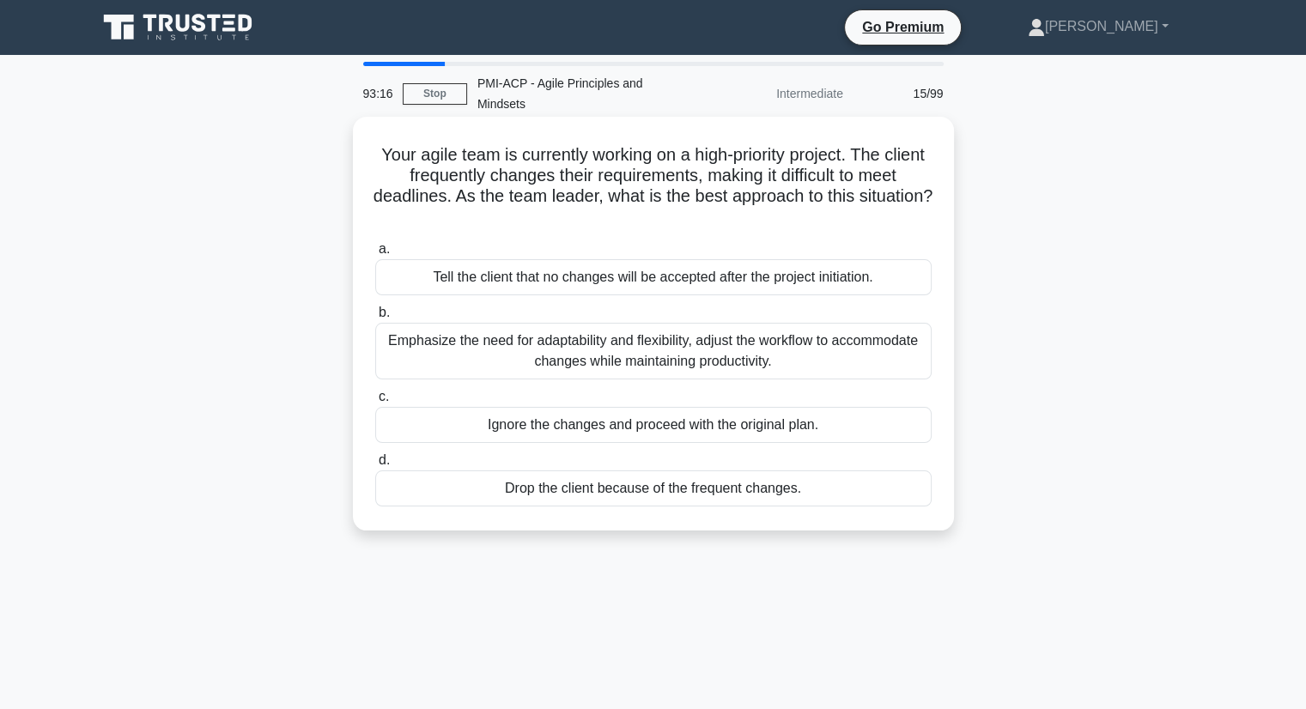
click at [881, 325] on div "Emphasize the need for adaptability and flexibility, adjust the workflow to acc…" at bounding box center [653, 351] width 556 height 57
click at [375, 319] on input "b. Emphasize the need for adaptability and flexibility, adjust the workflow to …" at bounding box center [375, 312] width 0 height 11
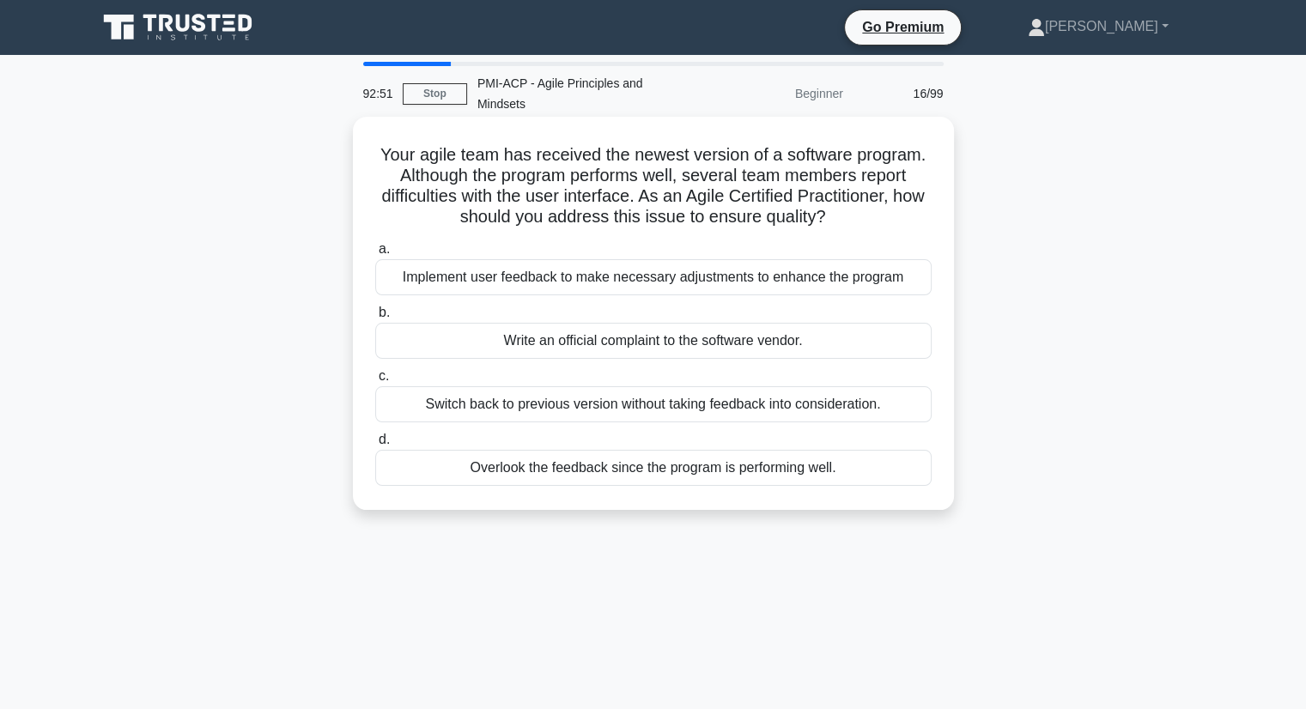
click at [856, 259] on div "Implement user feedback to make necessary adjustments to enhance the program" at bounding box center [653, 277] width 556 height 36
click at [375, 255] on input "a. Implement user feedback to make necessary adjustments to enhance the program" at bounding box center [375, 249] width 0 height 11
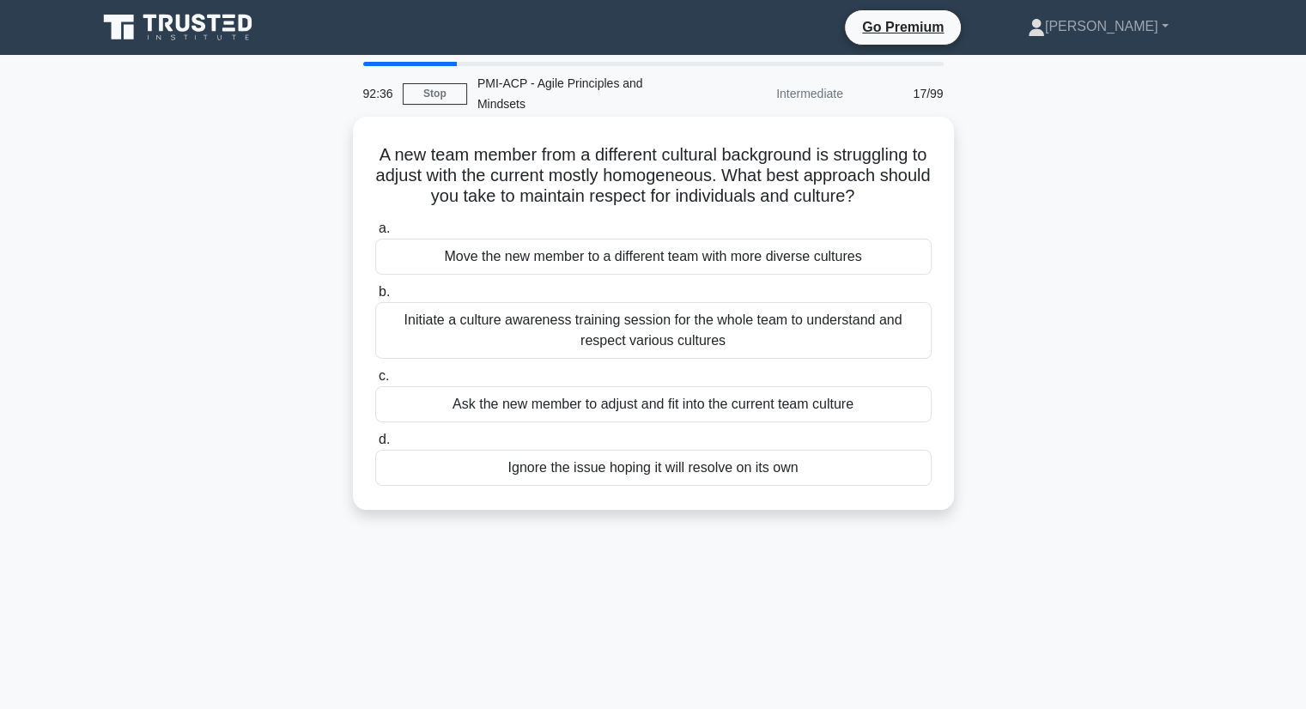
click at [889, 302] on div "Initiate a culture awareness training session for the whole team to understand …" at bounding box center [653, 330] width 556 height 57
click at [375, 295] on input "b. Initiate a culture awareness training session for the whole team to understa…" at bounding box center [375, 292] width 0 height 11
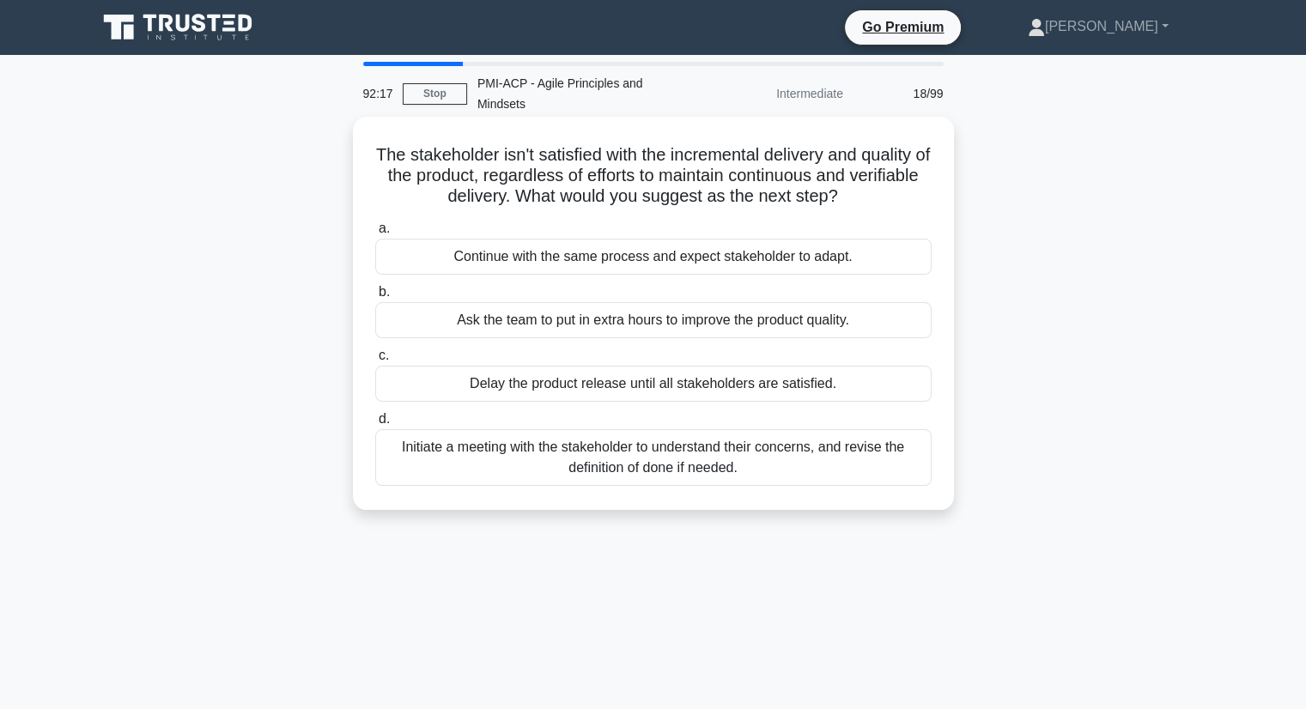
click at [879, 458] on div "Initiate a meeting with the stakeholder to understand their concerns, and revis…" at bounding box center [653, 457] width 556 height 57
click at [375, 425] on input "d. Initiate a meeting with the stakeholder to understand their concerns, and re…" at bounding box center [375, 419] width 0 height 11
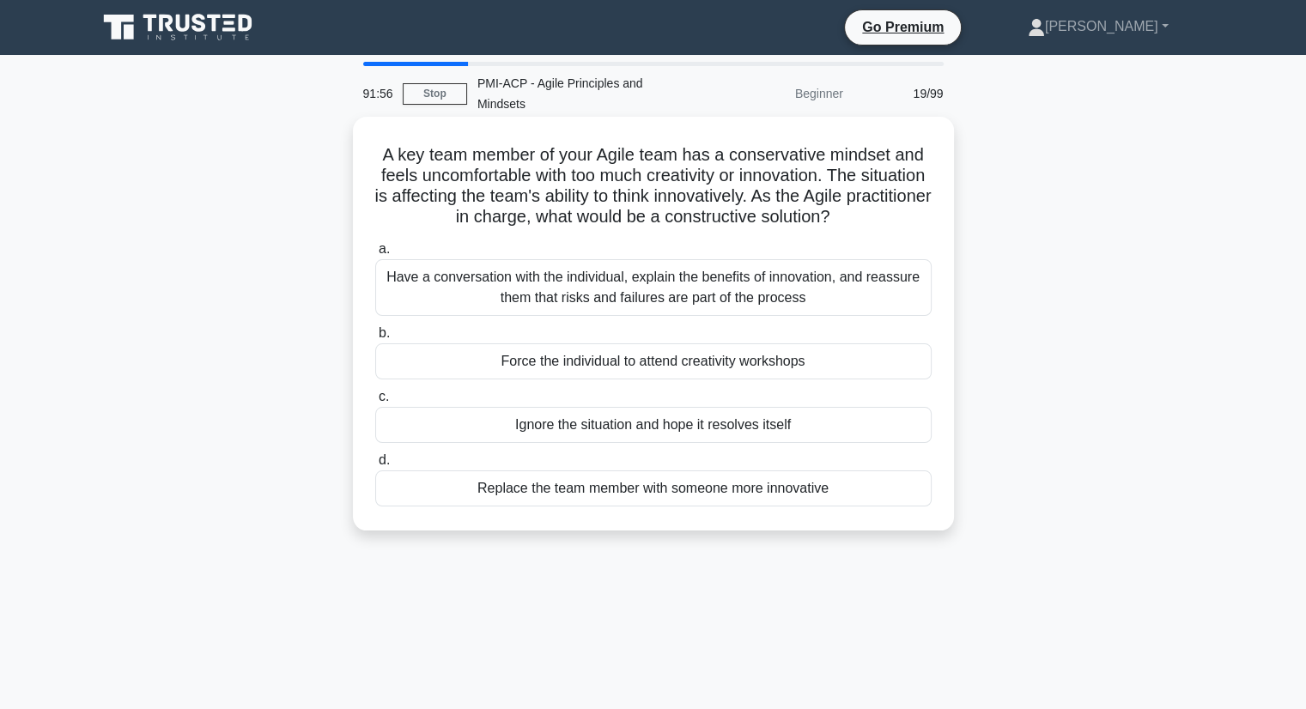
click at [848, 272] on div "Have a conversation with the individual, explain the benefits of innovation, an…" at bounding box center [653, 287] width 556 height 57
click at [375, 255] on input "a. Have a conversation with the individual, explain the benefits of innovation,…" at bounding box center [375, 249] width 0 height 11
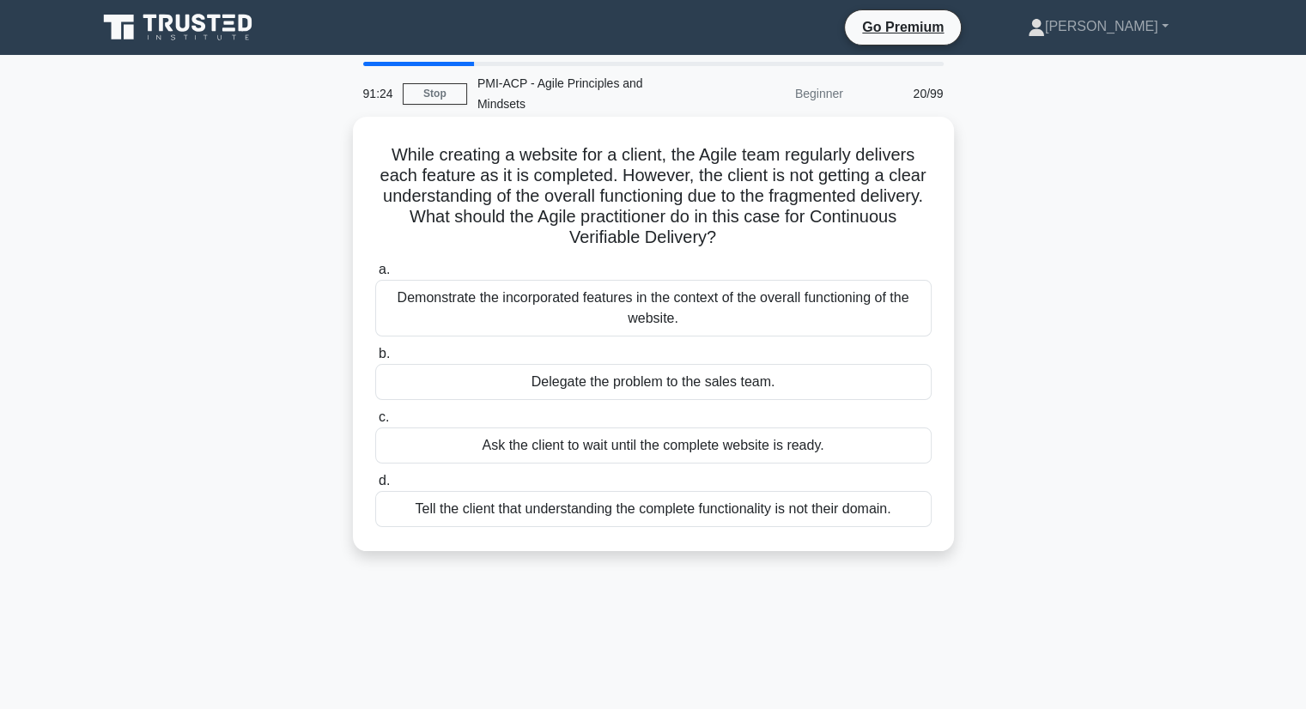
click at [903, 315] on div "Demonstrate the incorporated features in the context of the overall functioning…" at bounding box center [653, 308] width 556 height 57
click at [375, 276] on input "a. Demonstrate the incorporated features in the context of the overall function…" at bounding box center [375, 270] width 0 height 11
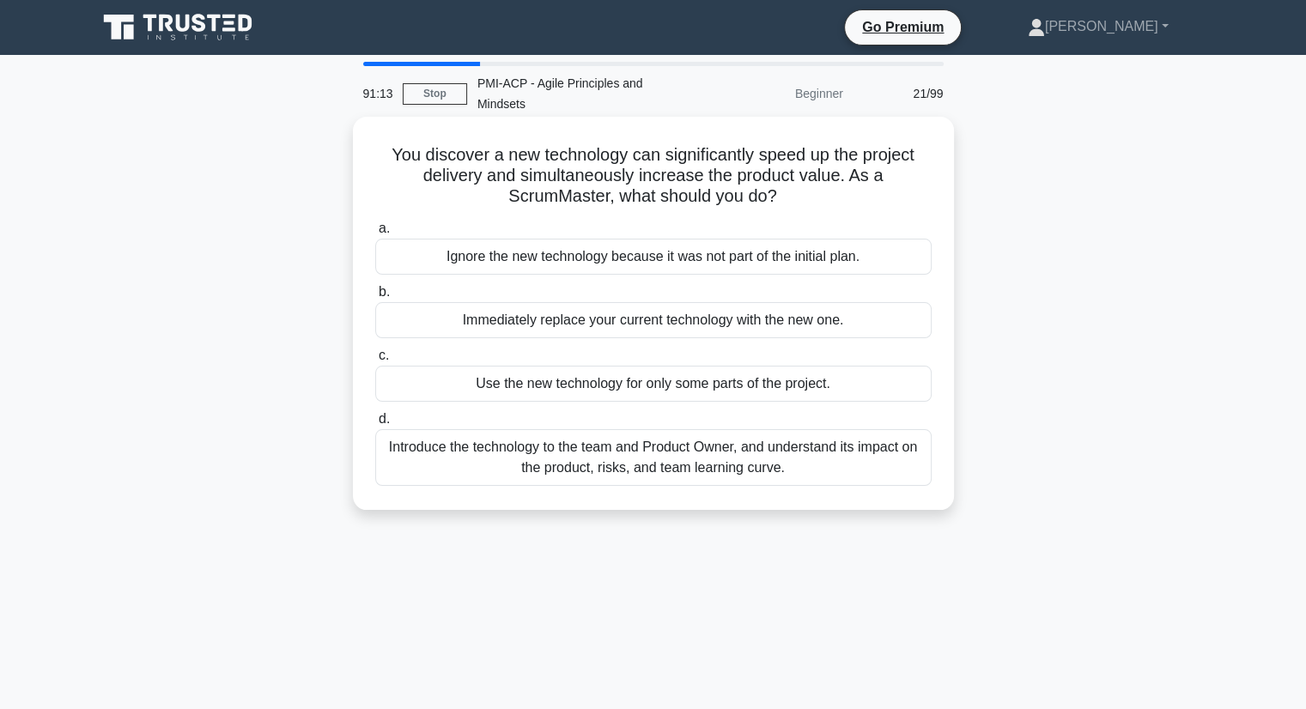
click at [882, 443] on div "Introduce the technology to the team and Product Owner, and understand its impa…" at bounding box center [653, 457] width 556 height 57
click at [375, 425] on input "d. Introduce the technology to the team and Product Owner, and understand its i…" at bounding box center [375, 419] width 0 height 11
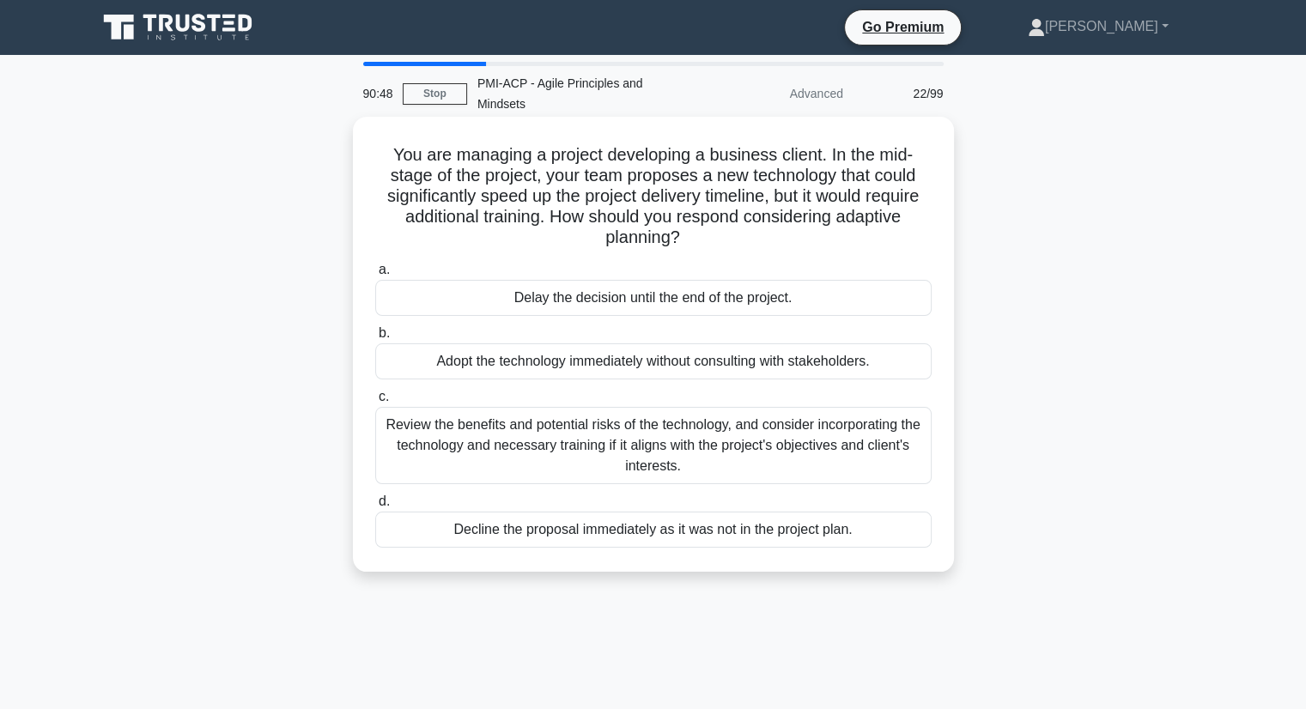
click at [879, 423] on div "Review the benefits and potential risks of the technology, and consider incorpo…" at bounding box center [653, 445] width 556 height 77
click at [375, 403] on input "c. Review the benefits and potential risks of the technology, and consider inco…" at bounding box center [375, 397] width 0 height 11
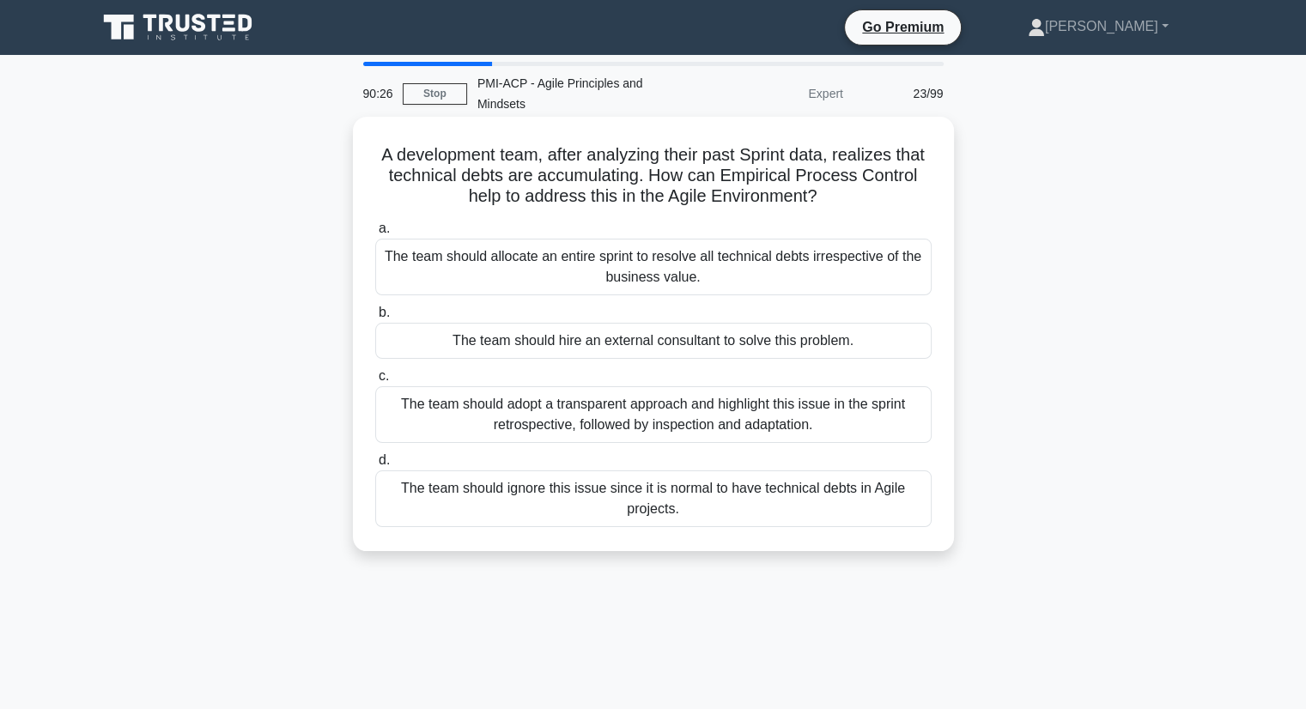
drag, startPoint x: 491, startPoint y: 341, endPoint x: 477, endPoint y: 338, distance: 14.0
click at [479, 338] on div "a. The team should allocate an entire sprint to resolve all technical debts irr…" at bounding box center [653, 373] width 577 height 316
click at [818, 406] on div "The team should adopt a transparent approach and highlight this issue in the sp…" at bounding box center [653, 414] width 556 height 57
click at [375, 382] on input "c. The team should adopt a transparent approach and highlight this issue in the…" at bounding box center [375, 376] width 0 height 11
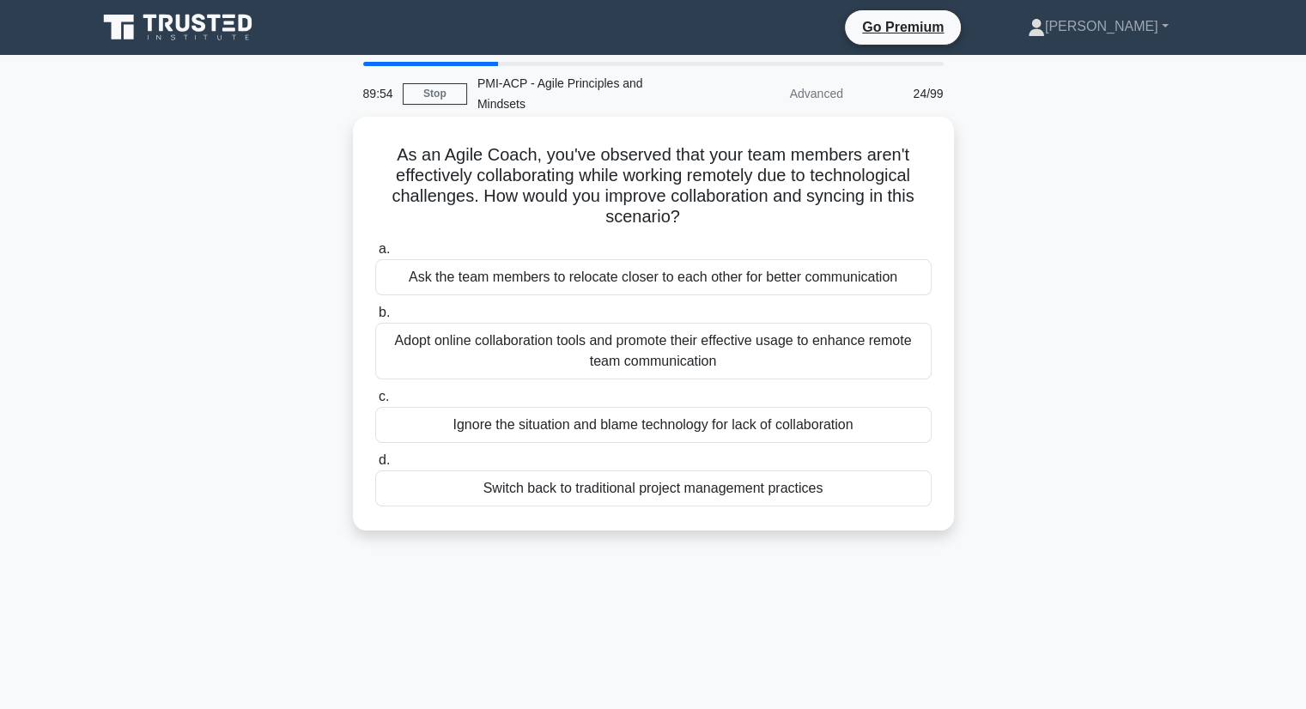
click at [869, 339] on div "Adopt online collaboration tools and promote their effective usage to enhance r…" at bounding box center [653, 351] width 556 height 57
click at [375, 319] on input "b. Adopt online collaboration tools and promote their effective usage to enhanc…" at bounding box center [375, 312] width 0 height 11
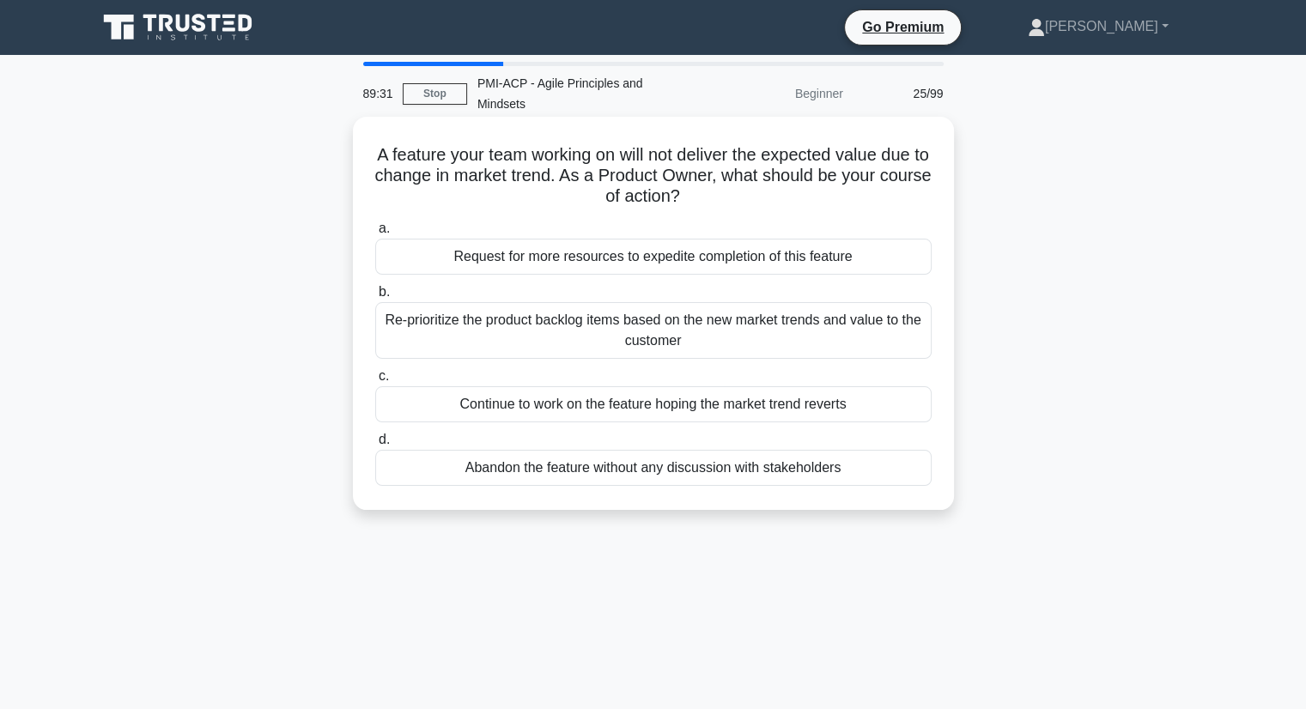
click at [794, 320] on div "Re-prioritize the product backlog items based on the new market trends and valu…" at bounding box center [653, 330] width 556 height 57
click at [375, 298] on input "b. Re-prioritize the product backlog items based on the new market trends and v…" at bounding box center [375, 292] width 0 height 11
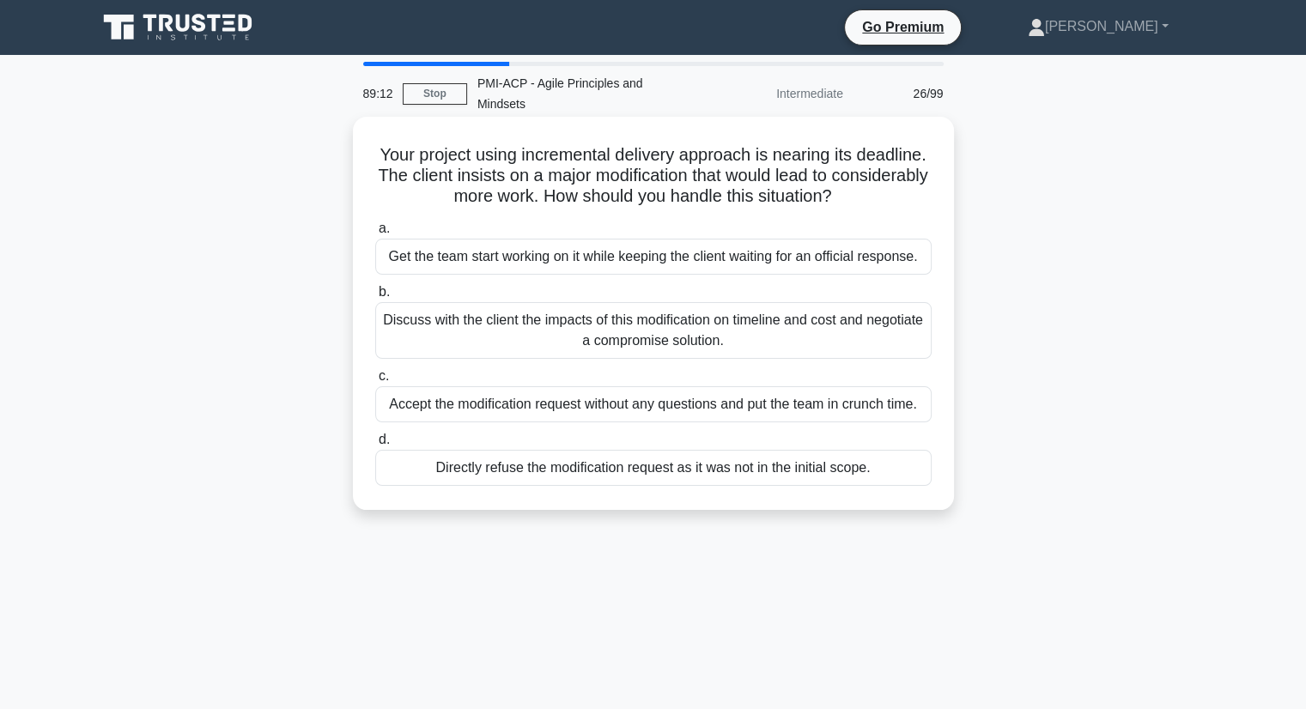
click at [834, 314] on div "Discuss with the client the impacts of this modification on timeline and cost a…" at bounding box center [653, 330] width 556 height 57
click at [375, 298] on input "b. Discuss with the client the impacts of this modification on timeline and cos…" at bounding box center [375, 292] width 0 height 11
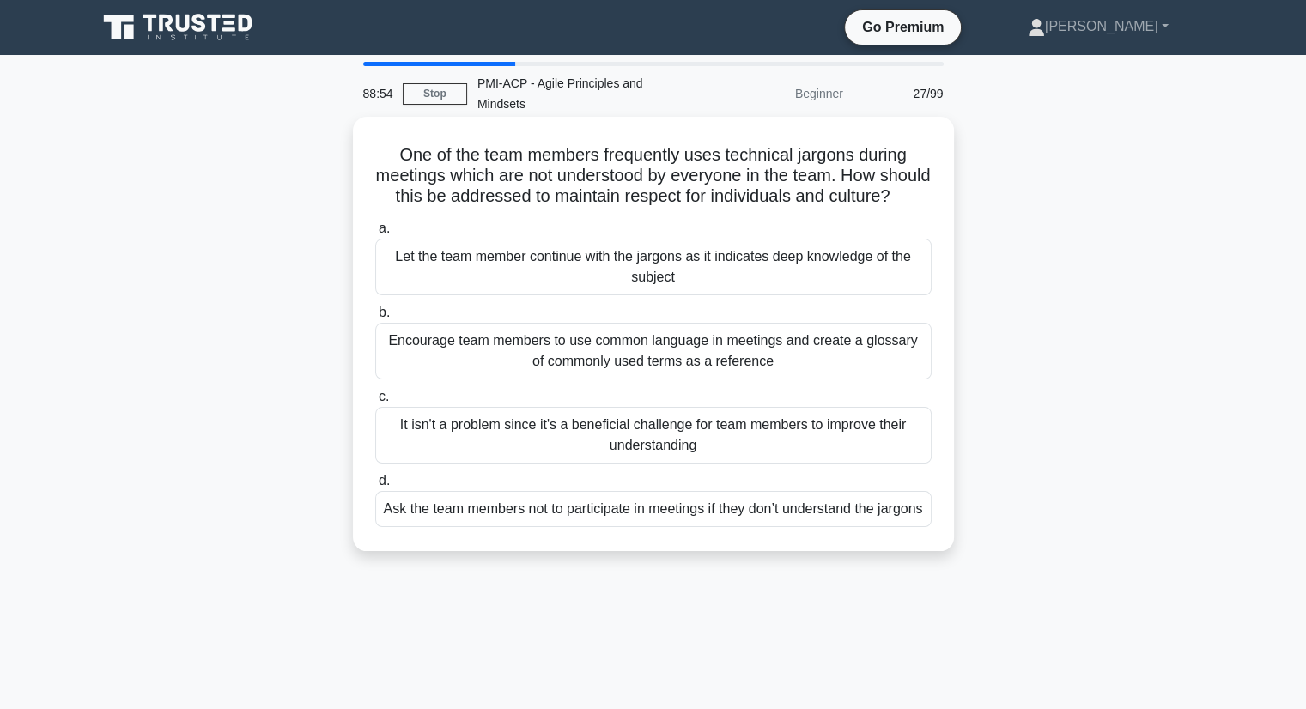
click at [823, 341] on div "Encourage team members to use common language in meetings and create a glossary…" at bounding box center [653, 351] width 556 height 57
click at [834, 375] on div "Encourage team members to use common language in meetings and create a glossary…" at bounding box center [653, 351] width 556 height 57
click at [375, 319] on input "b. Encourage team members to use common language in meetings and create a gloss…" at bounding box center [375, 312] width 0 height 11
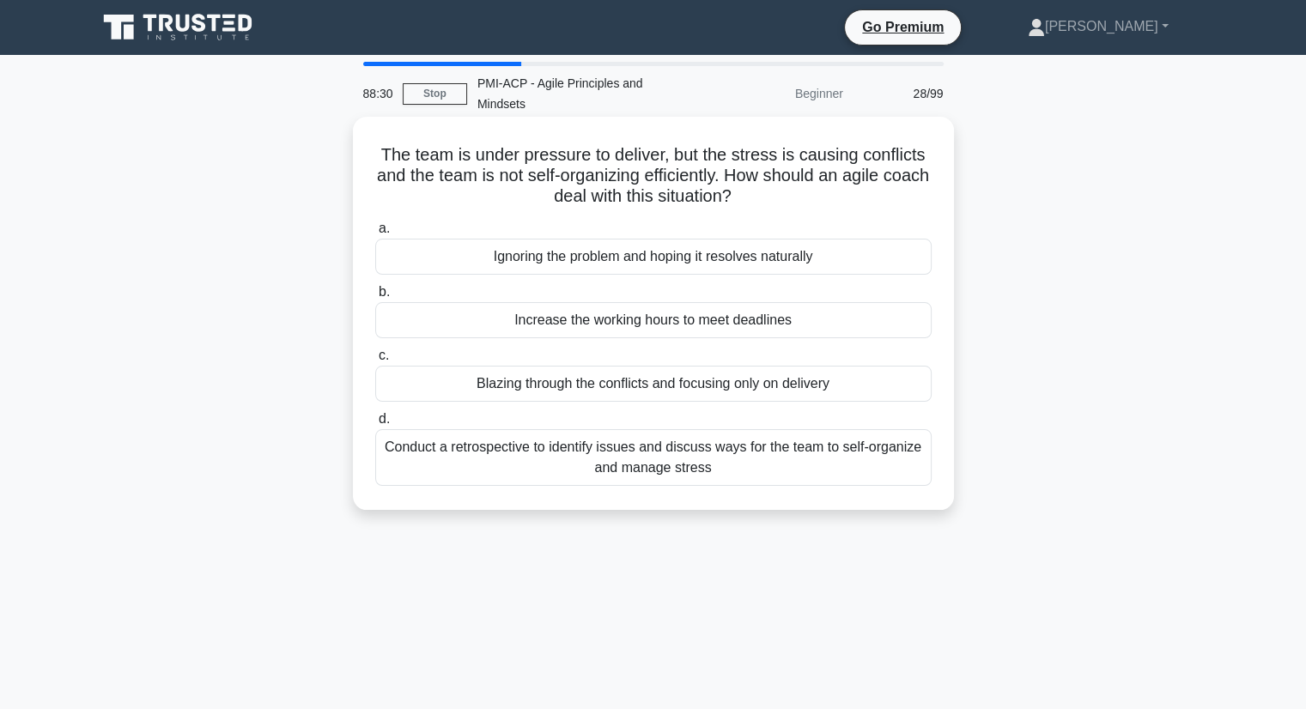
click at [834, 451] on div "Conduct a retrospective to identify issues and discuss ways for the team to sel…" at bounding box center [653, 457] width 556 height 57
click at [375, 425] on input "d. Conduct a retrospective to identify issues and discuss ways for the team to …" at bounding box center [375, 419] width 0 height 11
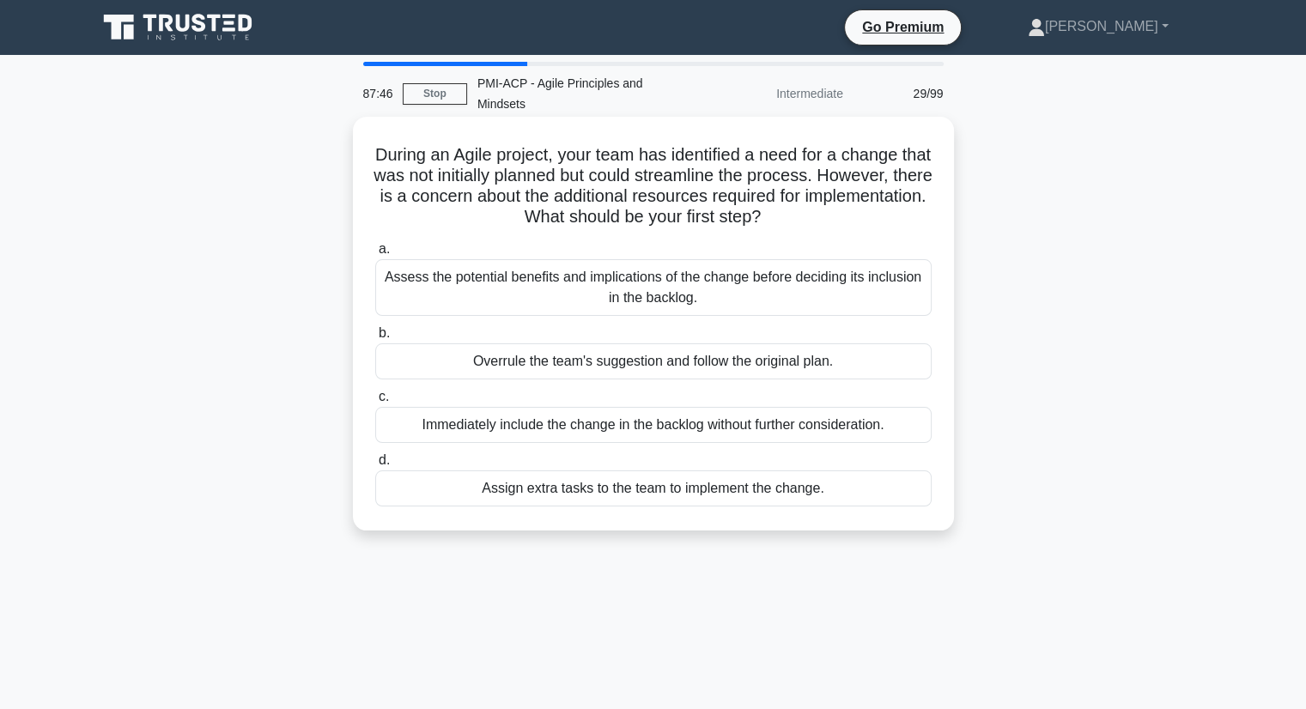
click at [879, 259] on div "Assess the potential benefits and implications of the change before deciding it…" at bounding box center [653, 287] width 556 height 57
click at [375, 253] on input "a. Assess the potential benefits and implications of the change before deciding…" at bounding box center [375, 249] width 0 height 11
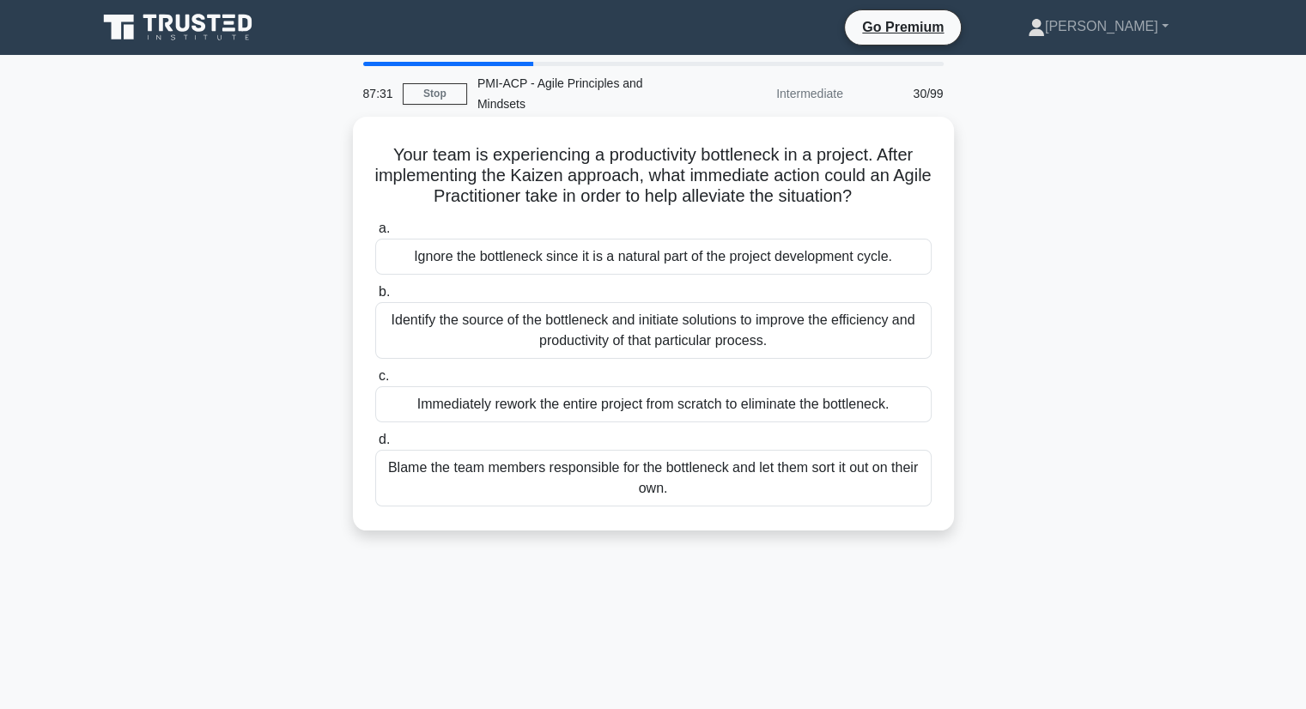
click at [810, 302] on div "Identify the source of the bottleneck and initiate solutions to improve the eff…" at bounding box center [653, 330] width 556 height 57
click at [375, 298] on input "b. Identify the source of the bottleneck and initiate solutions to improve the …" at bounding box center [375, 292] width 0 height 11
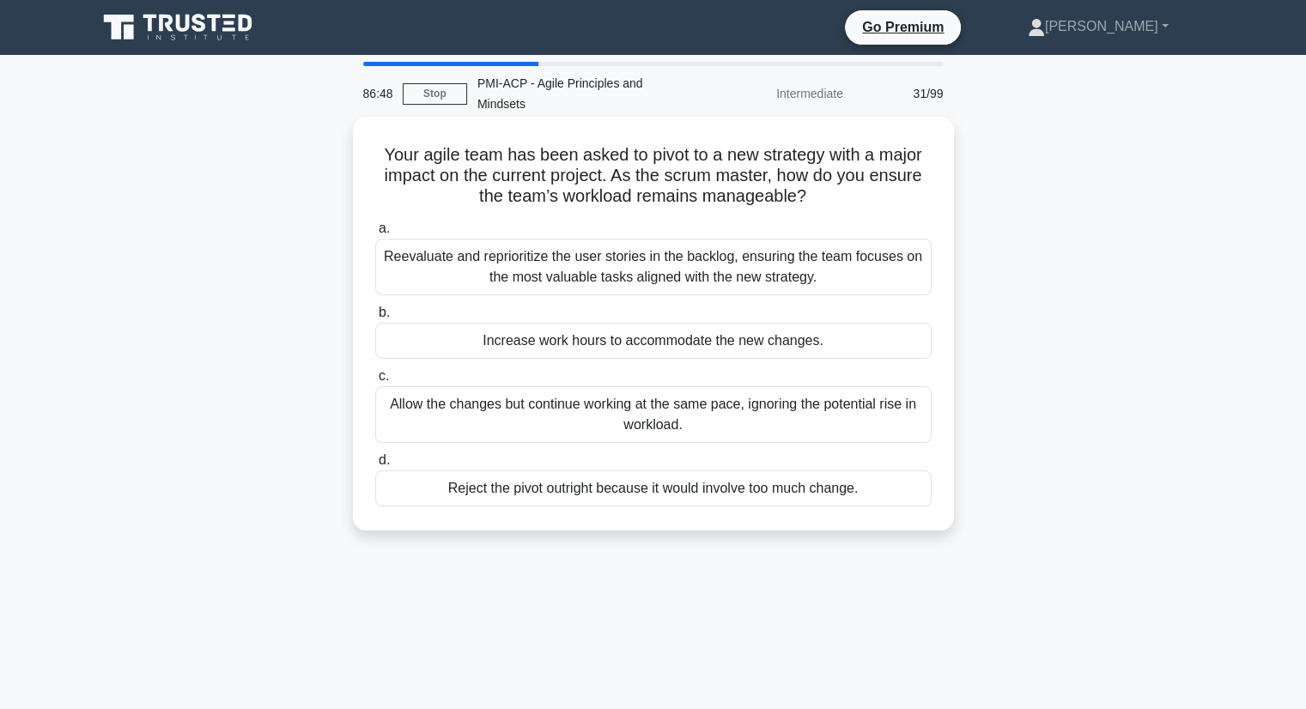
click at [882, 245] on div "Reevaluate and reprioritize the user stories in the backlog, ensuring the team …" at bounding box center [653, 267] width 556 height 57
click at [375, 234] on input "a. Reevaluate and reprioritize the user stories in the backlog, ensuring the te…" at bounding box center [375, 228] width 0 height 11
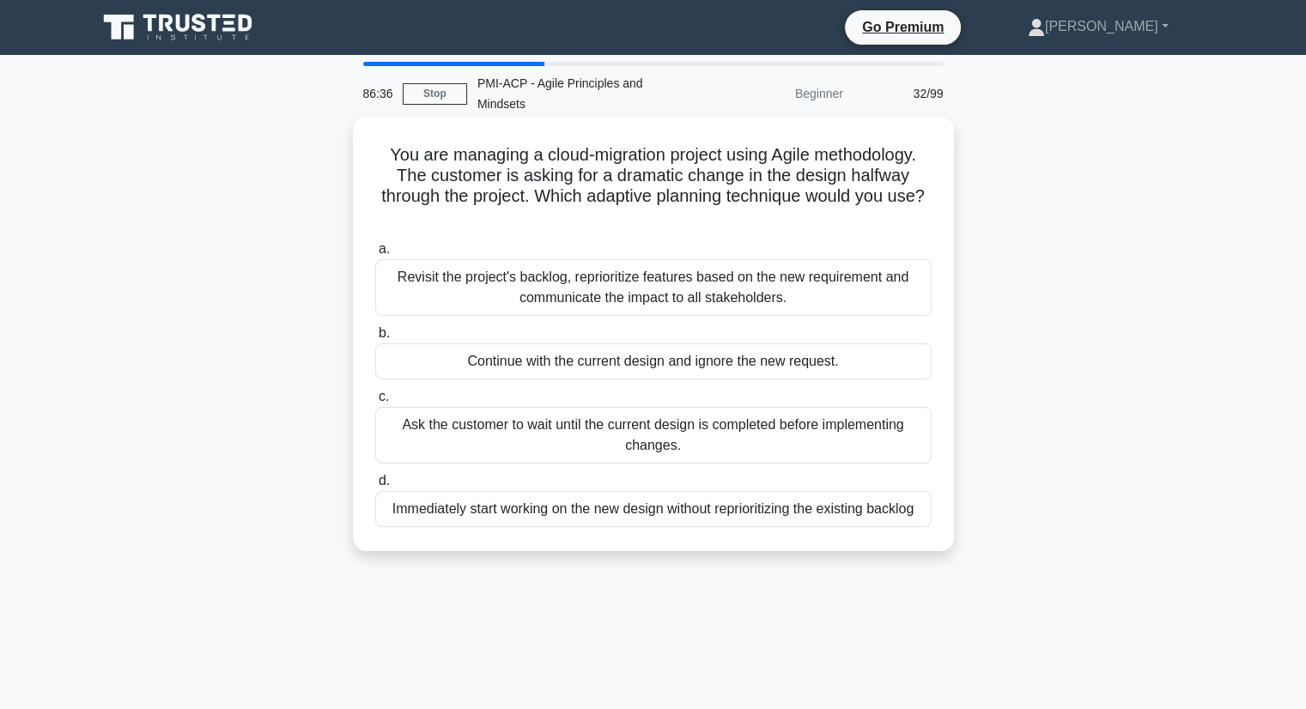
click at [770, 259] on div "Revisit the project's backlog, reprioritize features based on the new requireme…" at bounding box center [653, 287] width 556 height 57
click at [375, 255] on input "a. Revisit the project's backlog, reprioritize features based on the new requir…" at bounding box center [375, 249] width 0 height 11
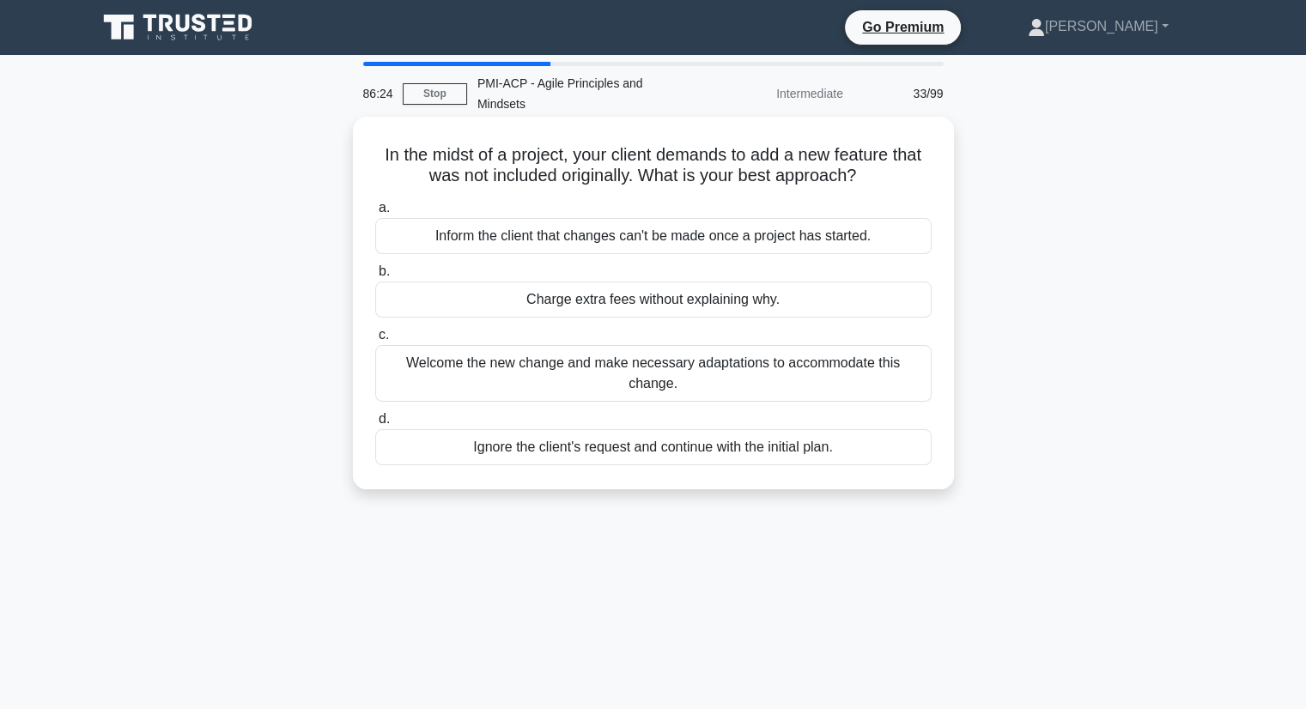
click at [893, 346] on div "Welcome the new change and make necessary adaptations to accommodate this chang…" at bounding box center [653, 373] width 556 height 57
click at [375, 341] on input "c. Welcome the new change and make necessary adaptations to accommodate this ch…" at bounding box center [375, 335] width 0 height 11
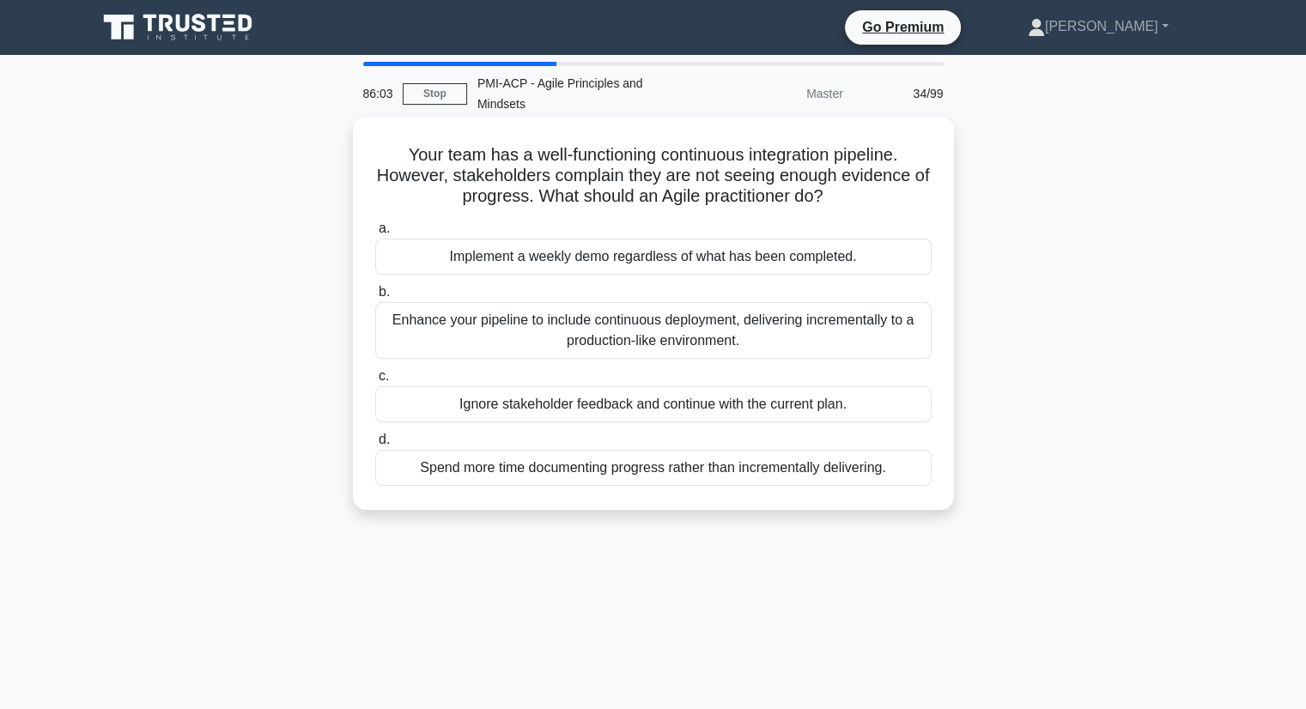
click at [769, 315] on div "Enhance your pipeline to include continuous deployment, delivering incrementall…" at bounding box center [653, 330] width 556 height 57
click at [375, 298] on input "b. Enhance your pipeline to include continuous deployment, delivering increment…" at bounding box center [375, 292] width 0 height 11
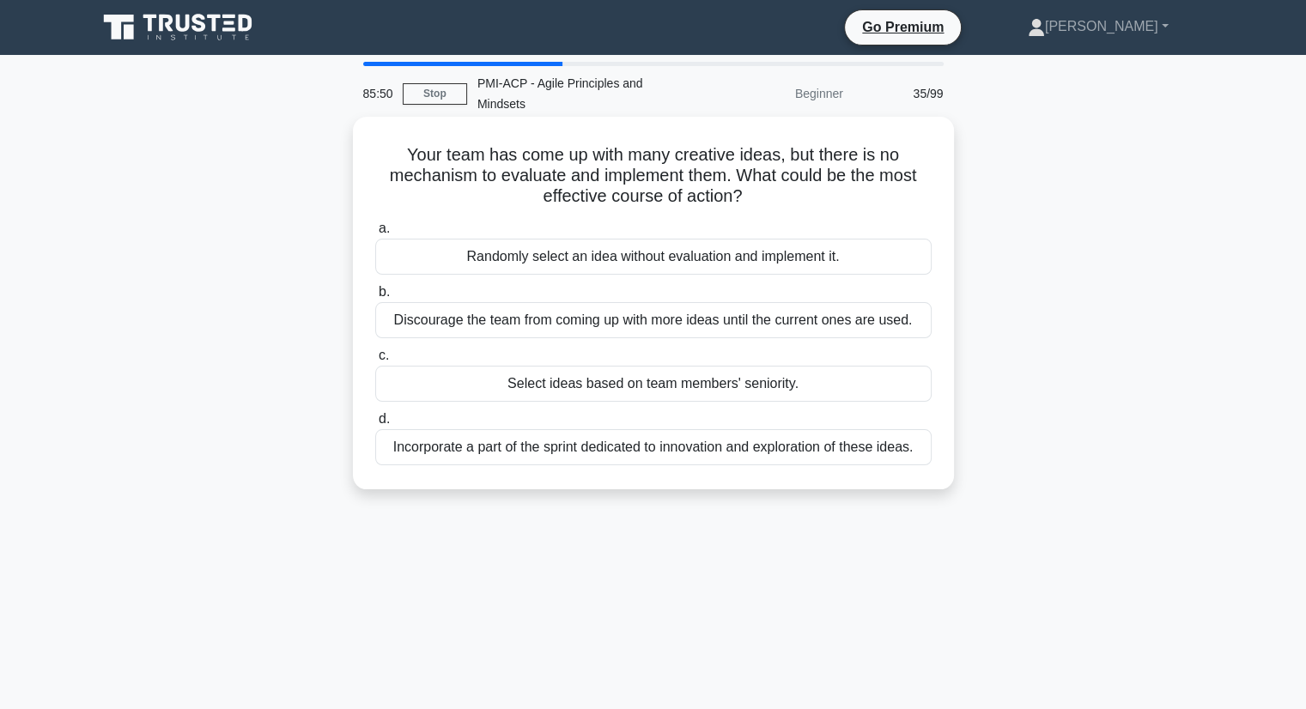
click at [694, 429] on div "Incorporate a part of the sprint dedicated to innovation and exploration of the…" at bounding box center [653, 447] width 556 height 36
click at [375, 420] on input "d. Incorporate a part of the sprint dedicated to innovation and exploration of …" at bounding box center [375, 419] width 0 height 11
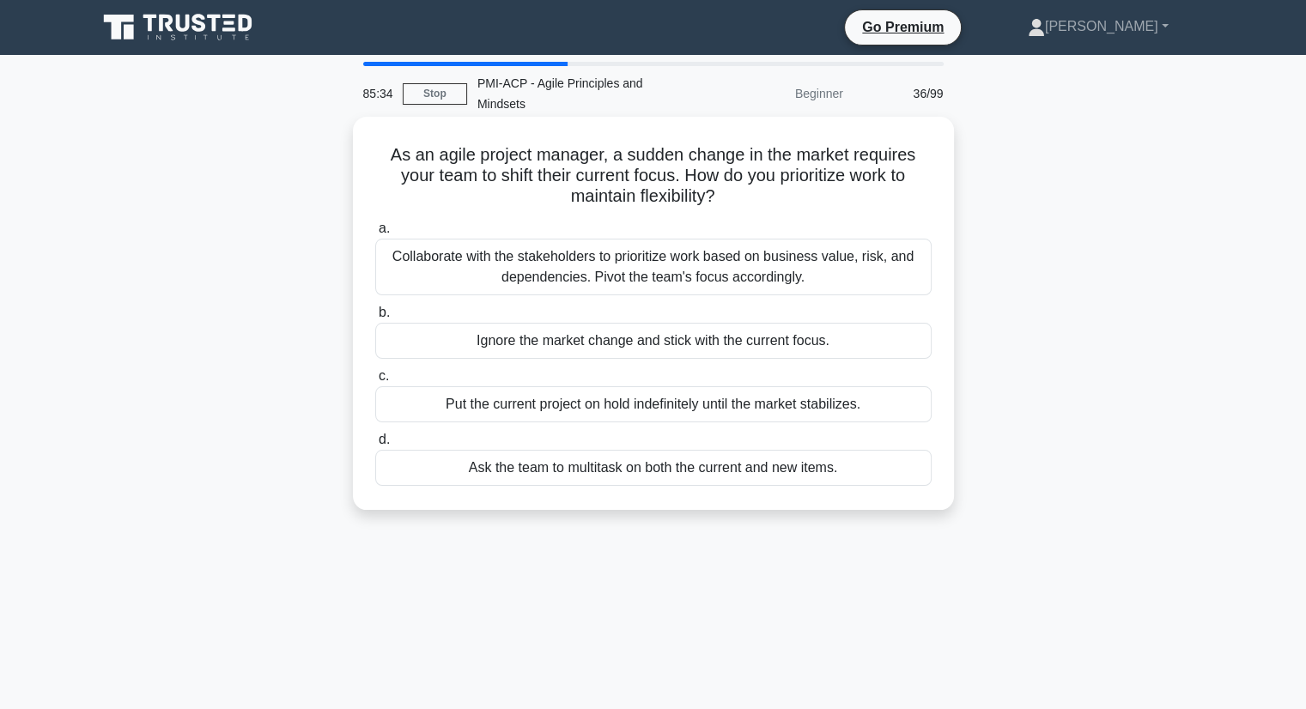
click at [697, 239] on div "Collaborate with the stakeholders to prioritize work based on business value, r…" at bounding box center [653, 267] width 556 height 57
click at [375, 234] on input "a. Collaborate with the stakeholders to prioritize work based on business value…" at bounding box center [375, 228] width 0 height 11
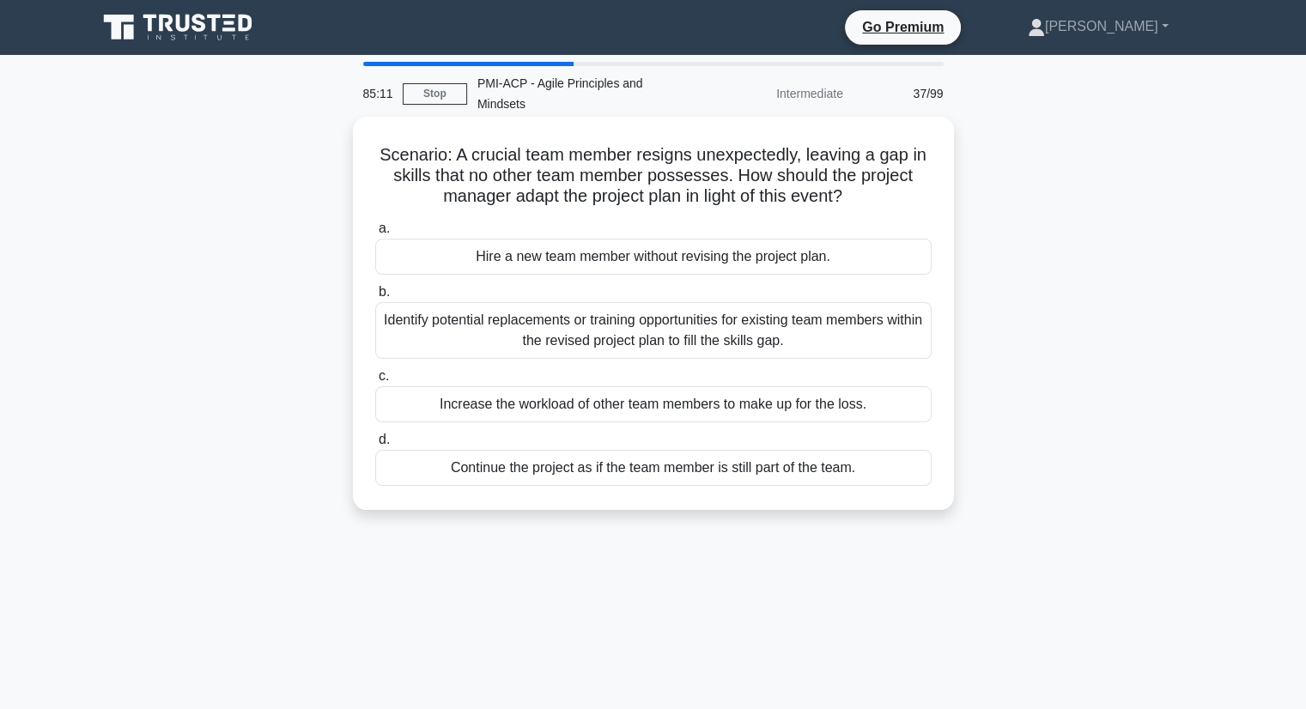
click at [776, 303] on div "Identify potential replacements or training opportunities for existing team mem…" at bounding box center [653, 330] width 556 height 57
click at [375, 298] on input "b. Identify potential replacements or training opportunities for existing team …" at bounding box center [375, 292] width 0 height 11
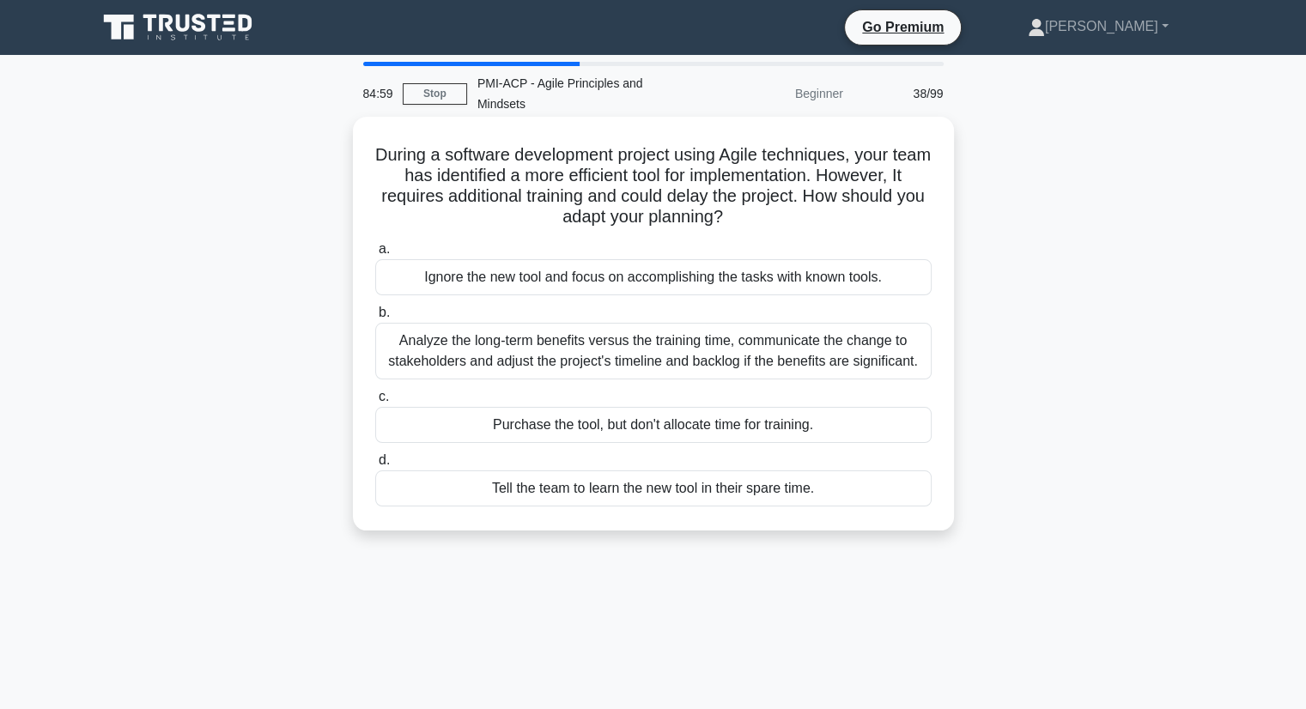
click at [715, 333] on div "Analyze the long-term benefits versus the training time, communicate the change…" at bounding box center [653, 351] width 556 height 57
click at [375, 319] on input "b. Analyze the long-term benefits versus the training time, communicate the cha…" at bounding box center [375, 312] width 0 height 11
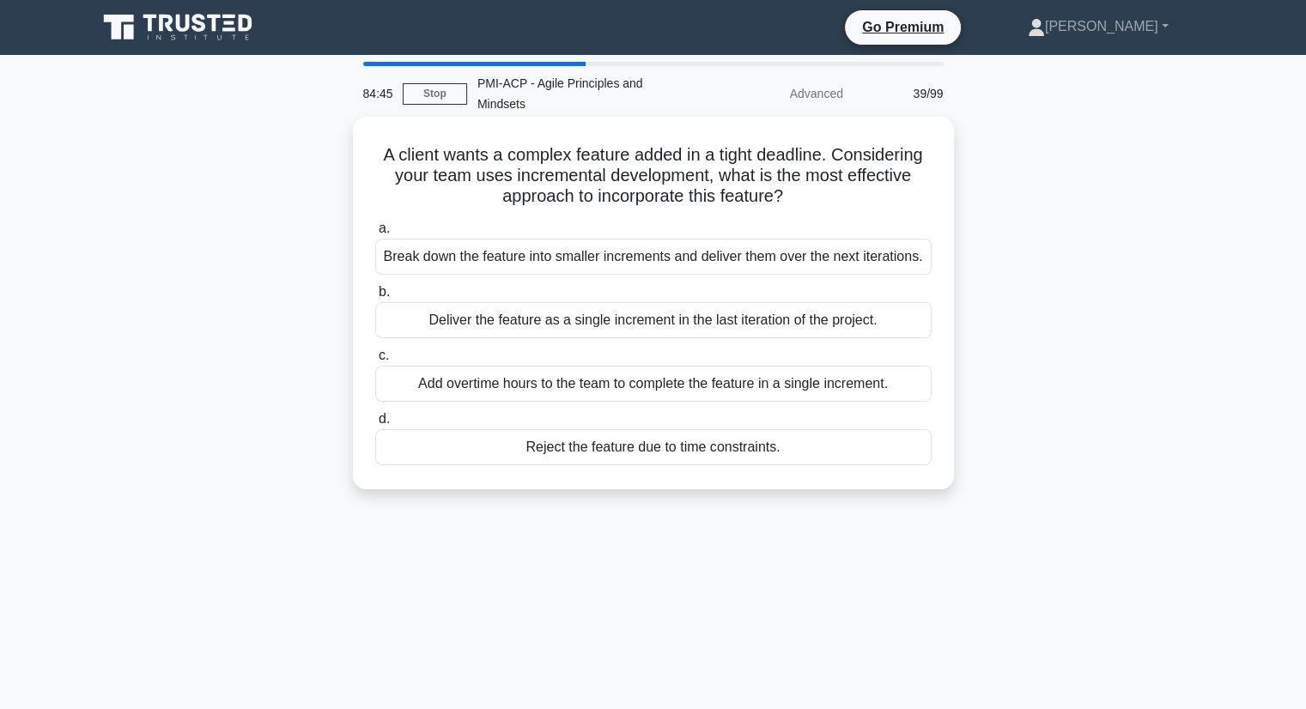
click at [612, 244] on div "Break down the feature into smaller increments and deliver them over the next i…" at bounding box center [653, 257] width 556 height 36
click at [375, 234] on input "a. Break down the feature into smaller increments and deliver them over the nex…" at bounding box center [375, 228] width 0 height 11
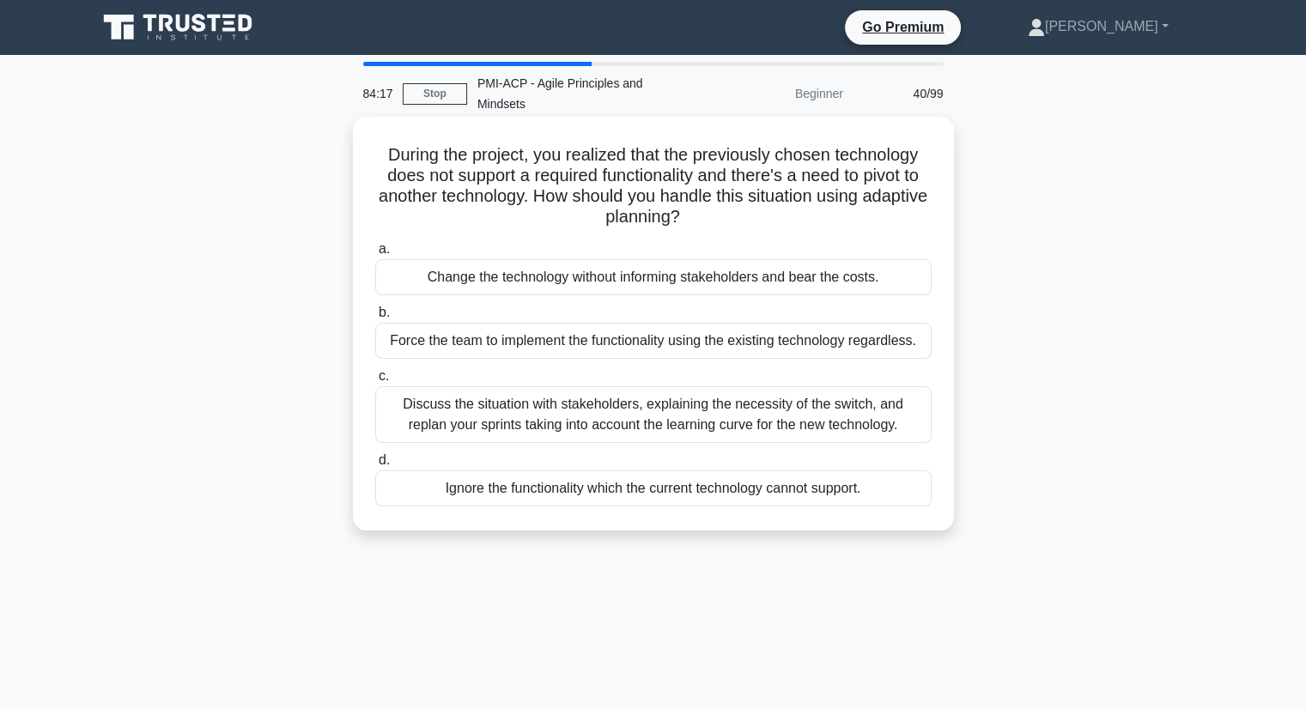
click at [866, 410] on div "Discuss the situation with stakeholders, explaining the necessity of the switch…" at bounding box center [653, 414] width 556 height 57
click at [375, 382] on input "c. Discuss the situation with stakeholders, explaining the necessity of the swi…" at bounding box center [375, 376] width 0 height 11
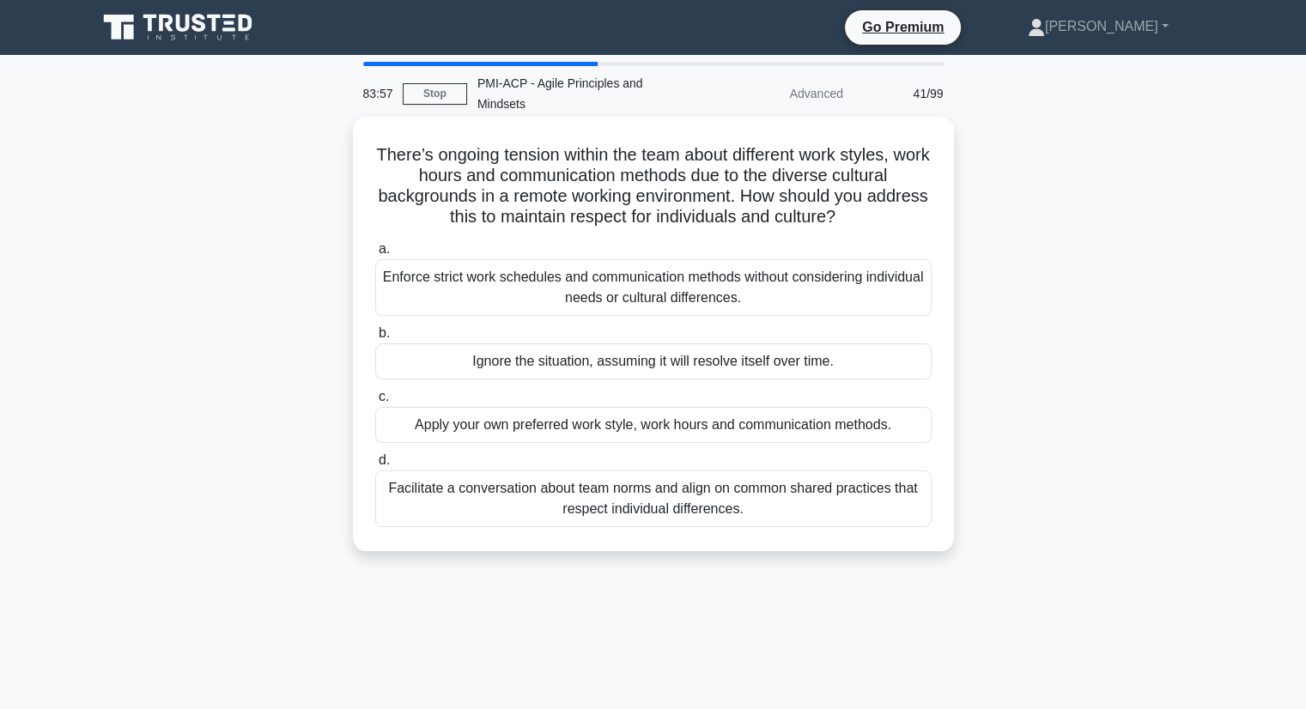
click at [698, 472] on div "Facilitate a conversation about team norms and align on common shared practices…" at bounding box center [653, 499] width 556 height 57
click at [375, 466] on input "d. Facilitate a conversation about team norms and align on common shared practi…" at bounding box center [375, 460] width 0 height 11
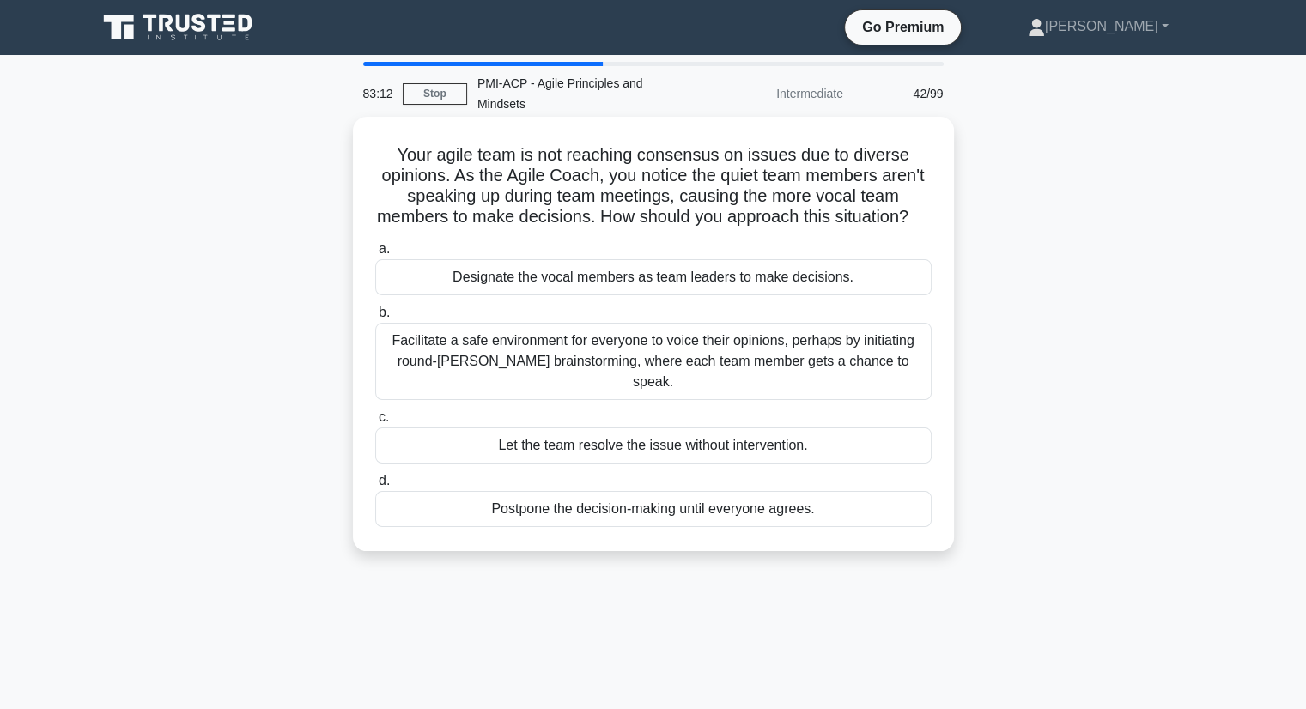
click at [679, 360] on div "Facilitate a safe environment for everyone to voice their opinions, perhaps by …" at bounding box center [653, 361] width 556 height 77
click at [375, 319] on input "b. Facilitate a safe environment for everyone to voice their opinions, perhaps …" at bounding box center [375, 312] width 0 height 11
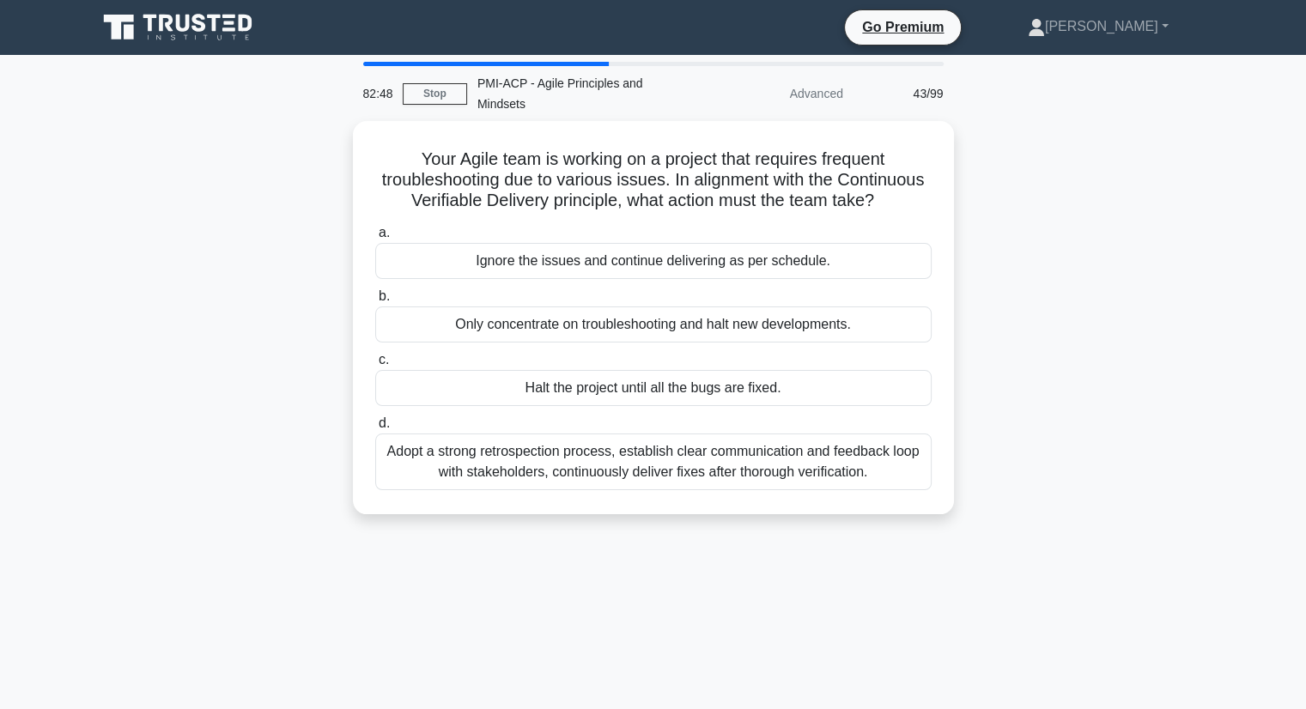
click at [1161, 408] on div "Your Agile team is working on a project that requires frequent troubleshooting …" at bounding box center [654, 328] width 1134 height 414
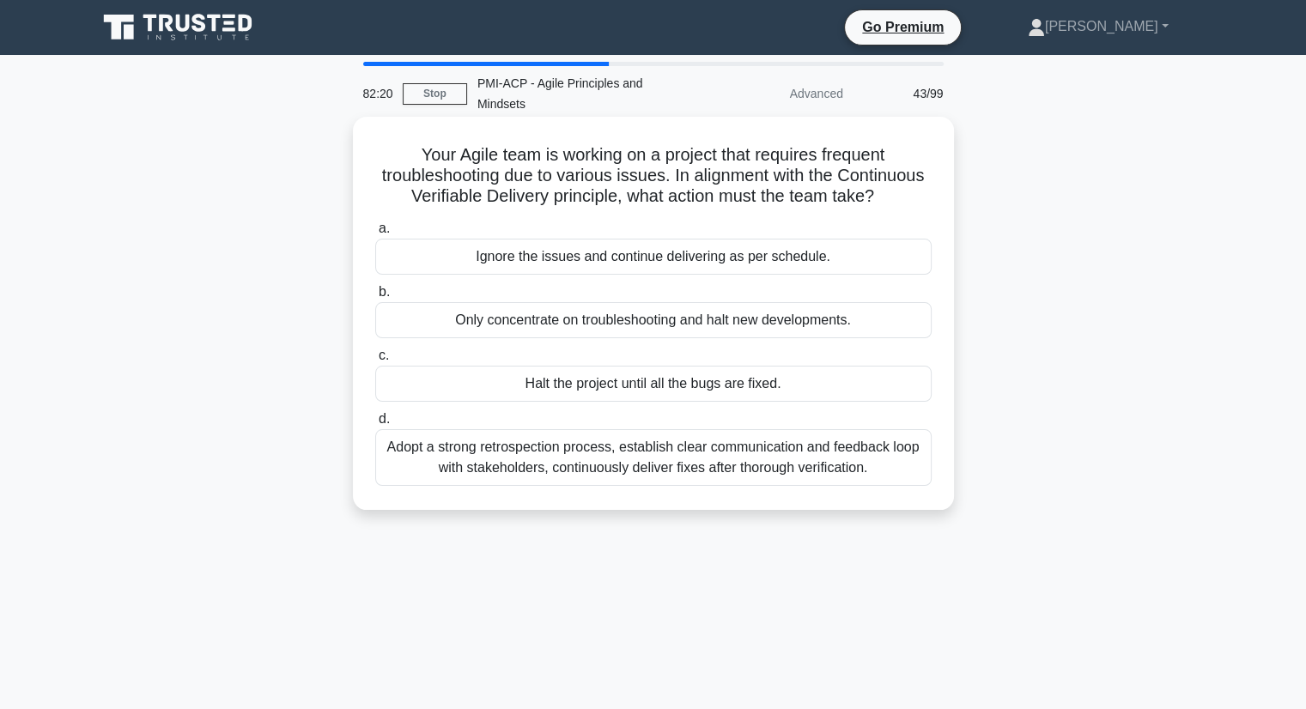
click at [723, 447] on div "Adopt a strong retrospection process, establish clear communication and feedbac…" at bounding box center [653, 457] width 556 height 57
click at [375, 425] on input "d. Adopt a strong retrospection process, establish clear communication and feed…" at bounding box center [375, 419] width 0 height 11
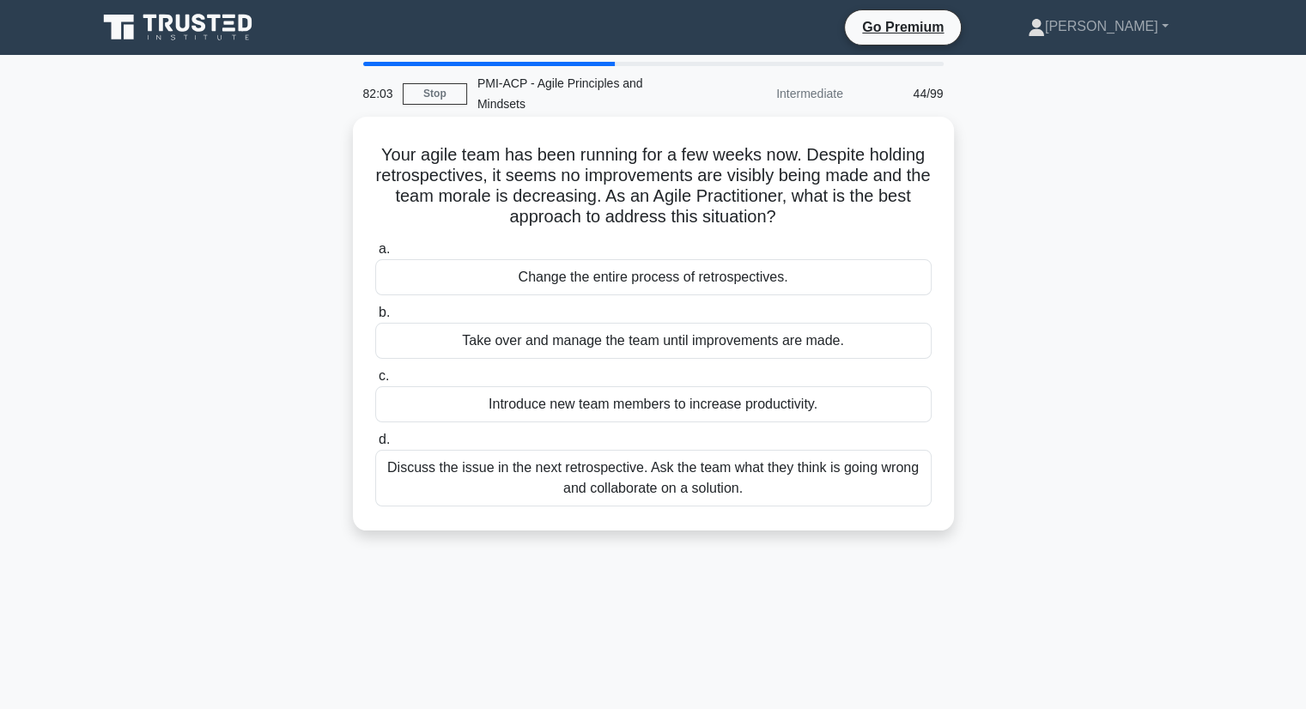
click at [708, 457] on div "Discuss the issue in the next retrospective. Ask the team what they think is go…" at bounding box center [653, 478] width 556 height 57
click at [375, 446] on input "d. Discuss the issue in the next retrospective. Ask the team what they think is…" at bounding box center [375, 440] width 0 height 11
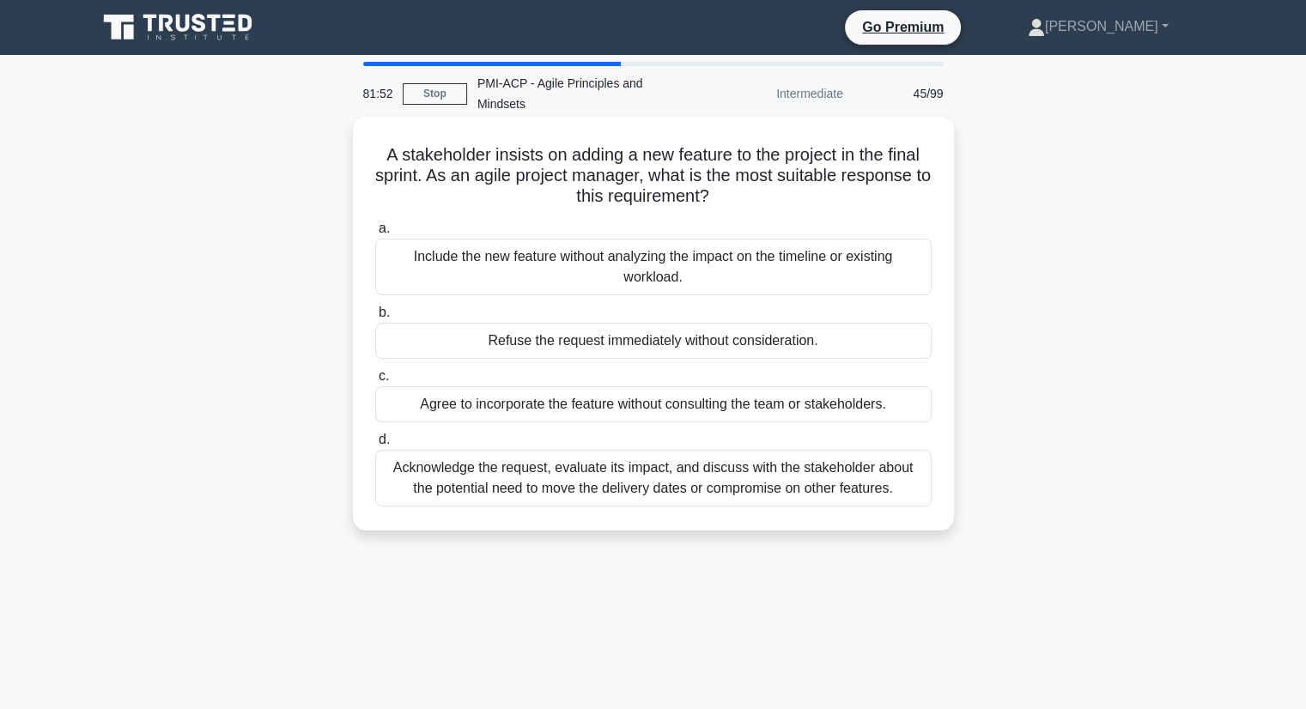
click at [678, 471] on div "Acknowledge the request, evaluate its impact, and discuss with the stakeholder …" at bounding box center [653, 478] width 556 height 57
click at [375, 446] on input "d. Acknowledge the request, evaluate its impact, and discuss with the stakehold…" at bounding box center [375, 440] width 0 height 11
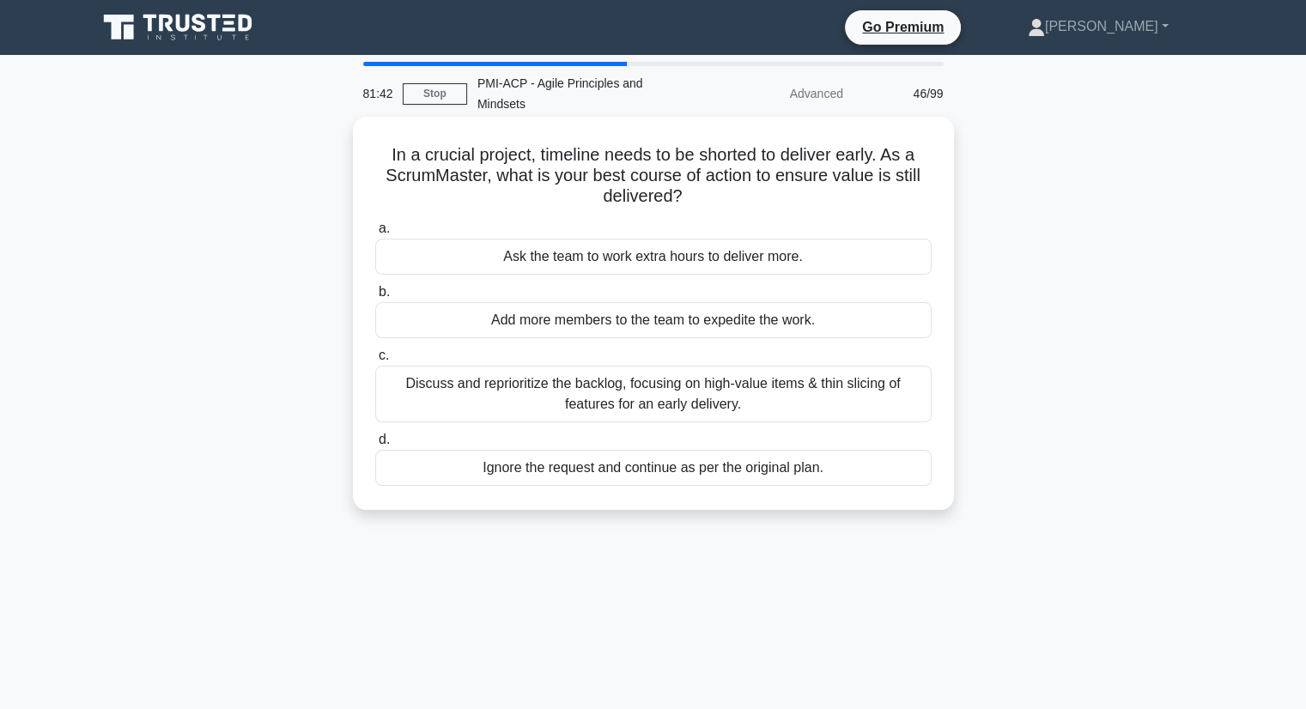
click at [766, 376] on div "Discuss and reprioritize the backlog, focusing on high-value items & thin slici…" at bounding box center [653, 394] width 556 height 57
click at [375, 362] on input "c. Discuss and reprioritize the backlog, focusing on high-value items & thin sl…" at bounding box center [375, 355] width 0 height 11
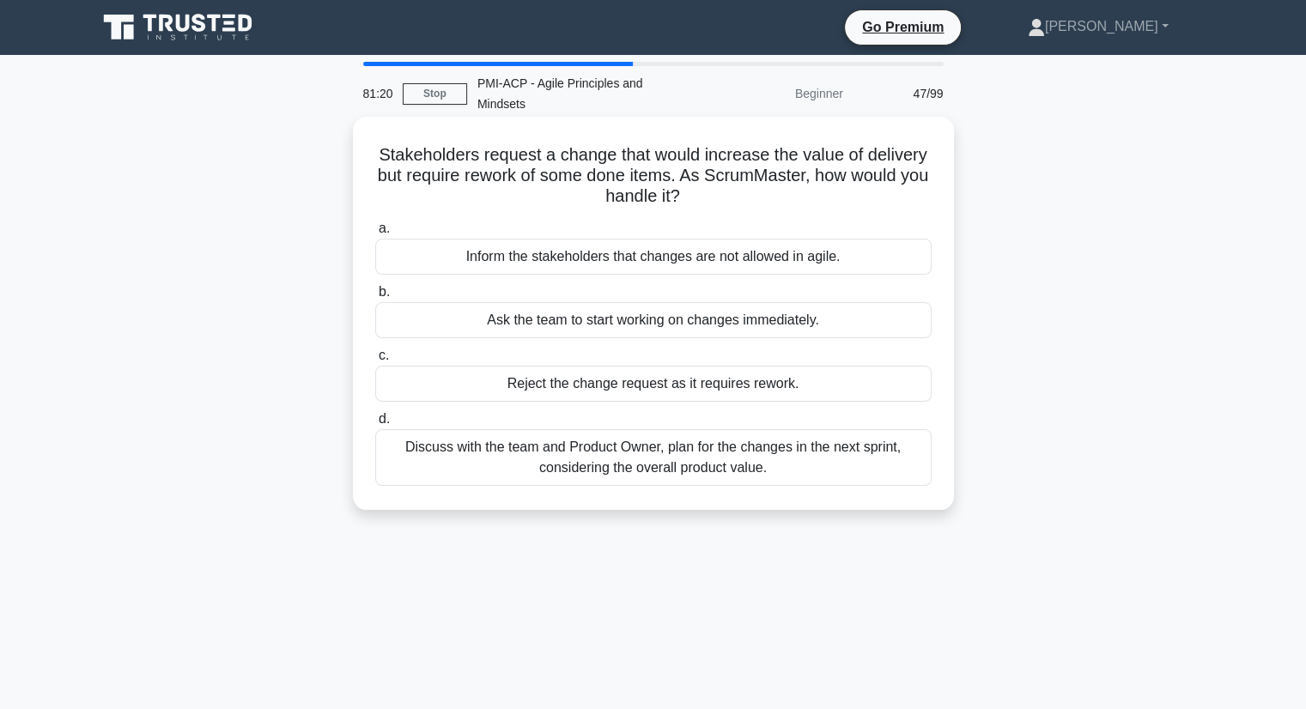
click at [814, 437] on div "Discuss with the team and Product Owner, plan for the changes in the next sprin…" at bounding box center [653, 457] width 556 height 57
click at [375, 425] on input "d. Discuss with the team and Product Owner, plan for the changes in the next sp…" at bounding box center [375, 419] width 0 height 11
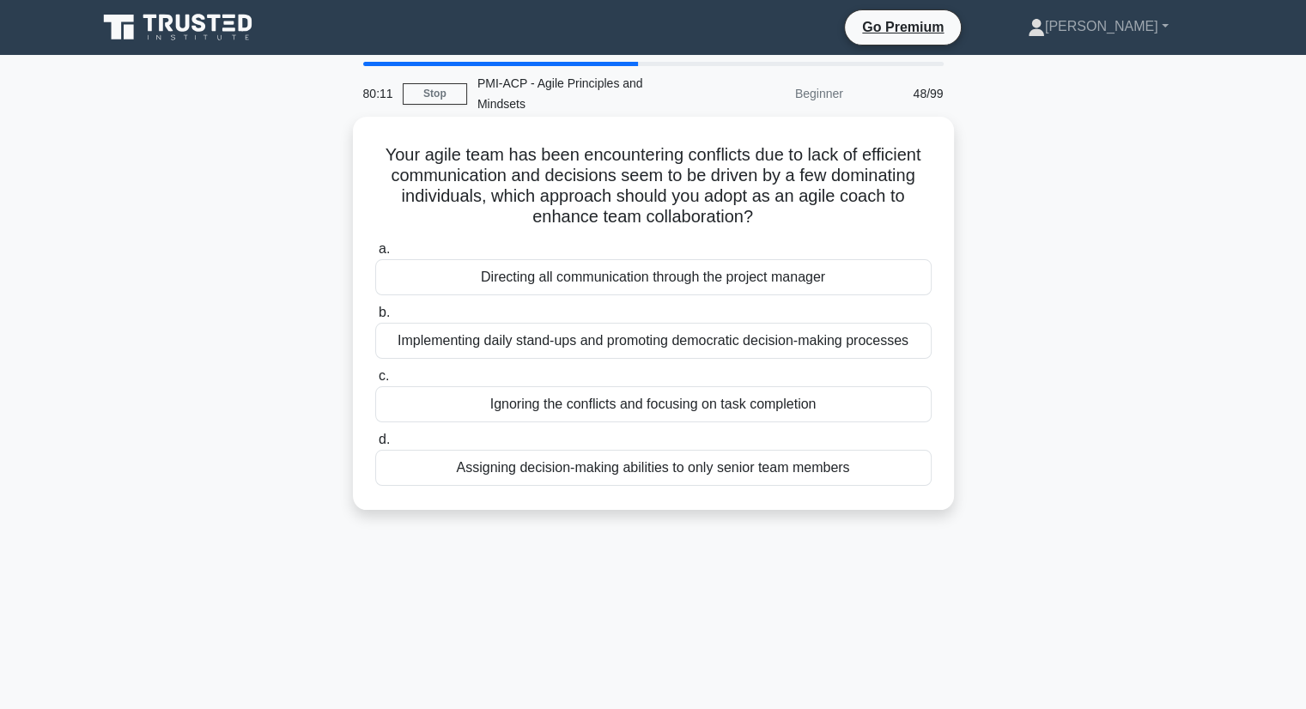
click at [824, 323] on div "Implementing daily stand-ups and promoting democratic decision-making processes" at bounding box center [653, 341] width 556 height 36
click at [845, 337] on div "Implementing daily stand-ups and promoting democratic decision-making processes" at bounding box center [653, 341] width 556 height 36
click at [375, 319] on input "b. Implementing daily stand-ups and promoting democratic decision-making proces…" at bounding box center [375, 312] width 0 height 11
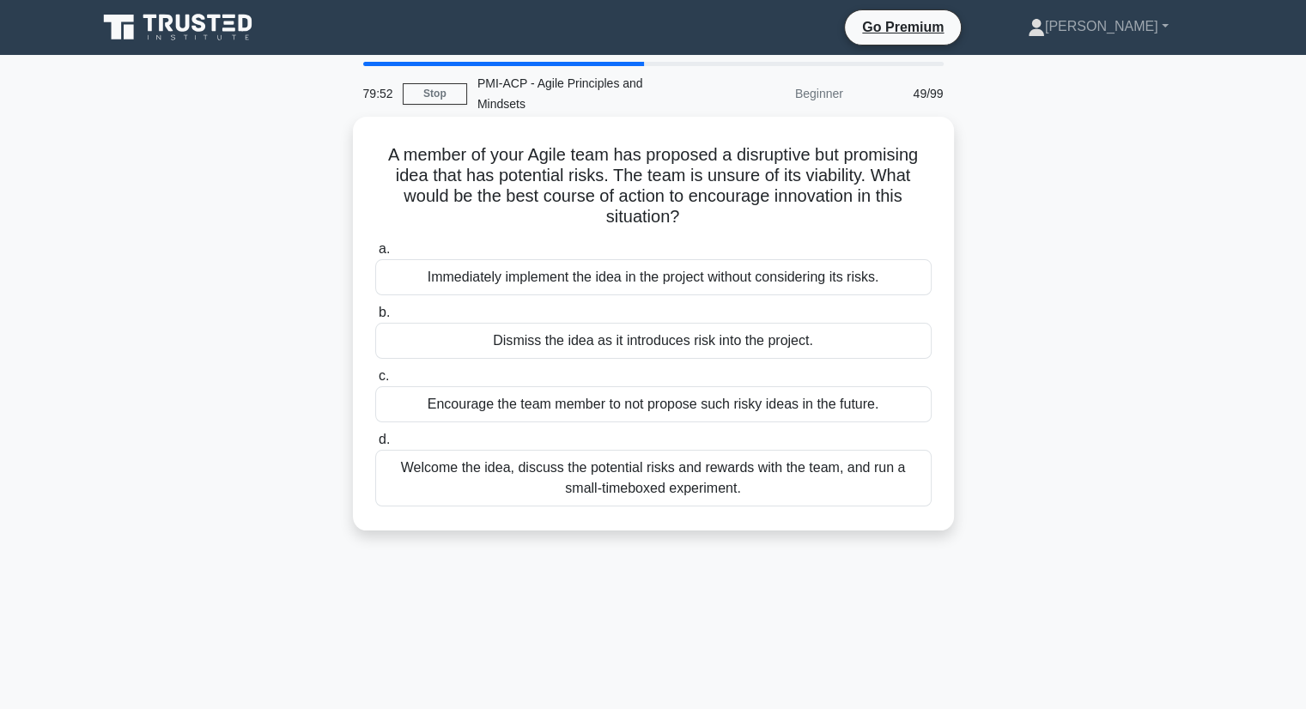
click at [855, 462] on div "Welcome the idea, discuss the potential risks and rewards with the team, and ru…" at bounding box center [653, 478] width 556 height 57
click at [375, 446] on input "d. Welcome the idea, discuss the potential risks and rewards with the team, and…" at bounding box center [375, 440] width 0 height 11
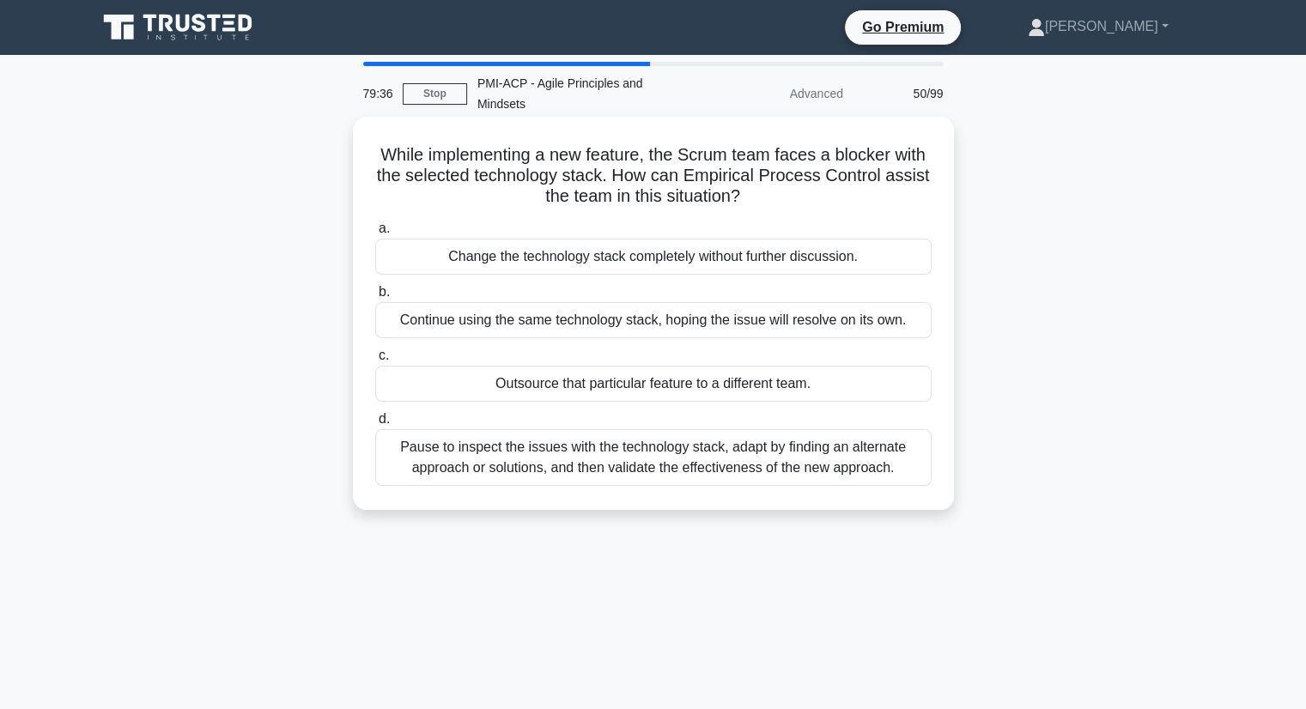
click at [639, 441] on div "Pause to inspect the issues with the technology stack, adapt by finding an alte…" at bounding box center [653, 457] width 556 height 57
click at [375, 425] on input "d. Pause to inspect the issues with the technology stack, adapt by finding an a…" at bounding box center [375, 419] width 0 height 11
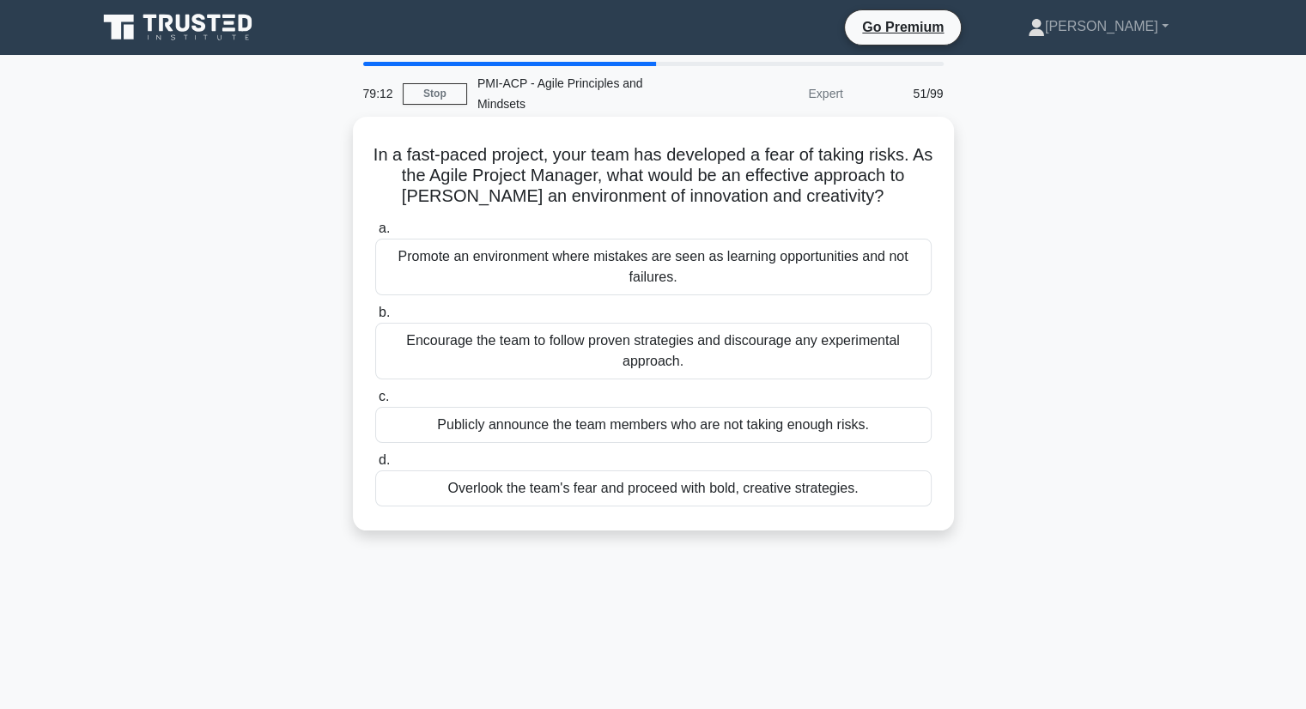
click at [747, 258] on div "Promote an environment where mistakes are seen as learning opportunities and no…" at bounding box center [653, 267] width 556 height 57
click at [375, 234] on input "a. Promote an environment where mistakes are seen as learning opportunities and…" at bounding box center [375, 228] width 0 height 11
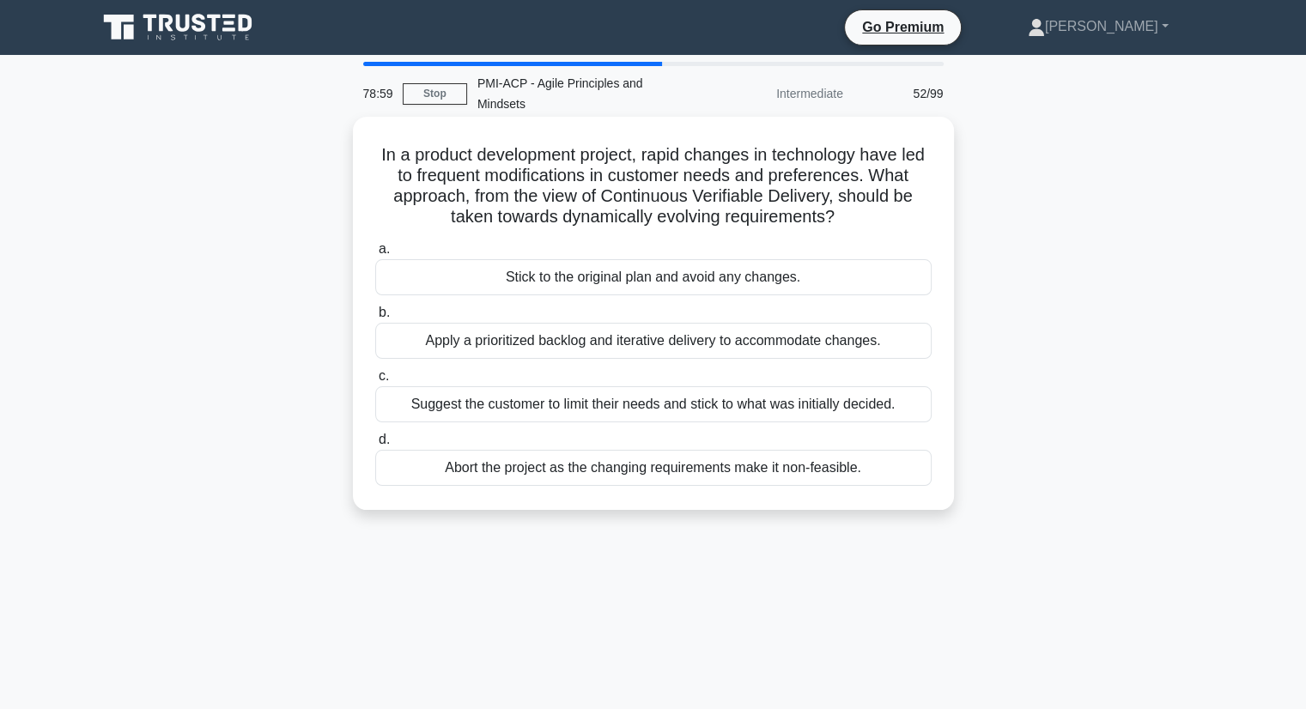
click at [597, 329] on div "Apply a prioritized backlog and iterative delivery to accommodate changes." at bounding box center [653, 341] width 556 height 36
click at [375, 319] on input "b. Apply a prioritized backlog and iterative delivery to accommodate changes." at bounding box center [375, 312] width 0 height 11
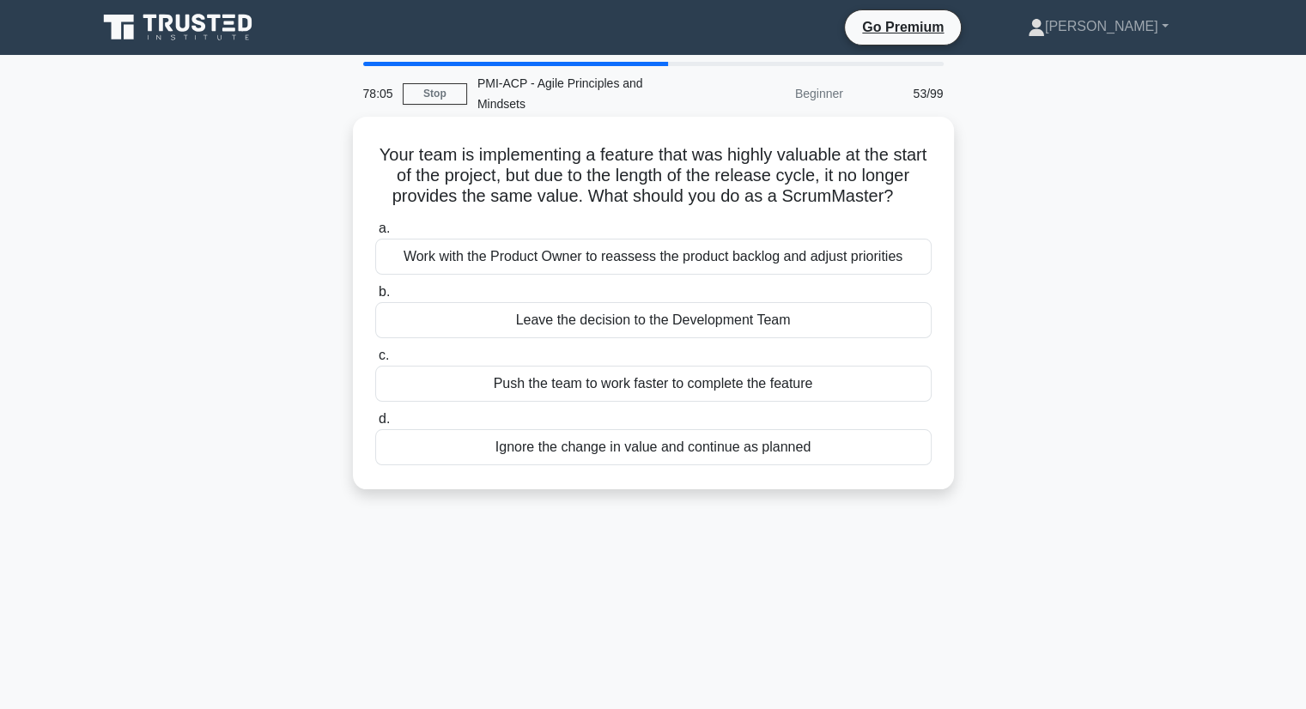
click at [828, 258] on div "Work with the Product Owner to reassess the product backlog and adjust prioriti…" at bounding box center [653, 257] width 556 height 36
click at [375, 234] on input "a. Work with the Product Owner to reassess the product backlog and adjust prior…" at bounding box center [375, 228] width 0 height 11
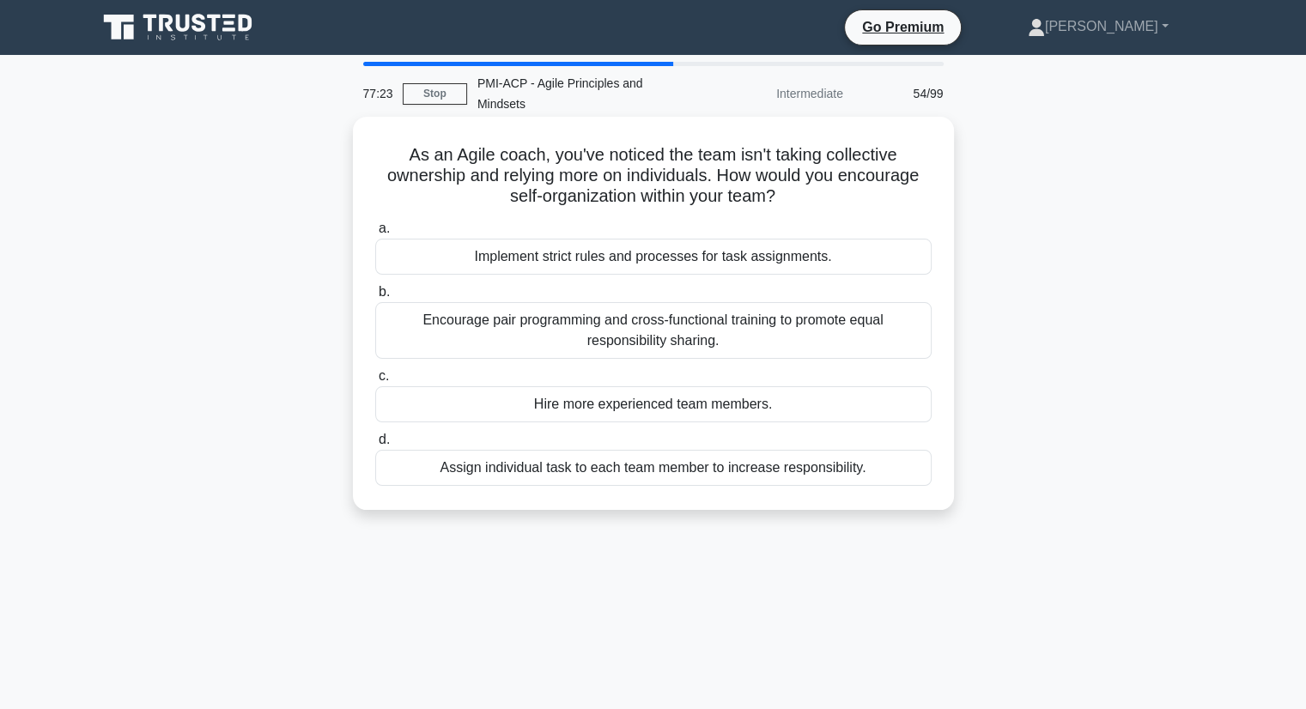
click at [912, 324] on div "Encourage pair programming and cross-functional training to promote equal respo…" at bounding box center [653, 330] width 556 height 57
click at [375, 298] on input "b. Encourage pair programming and cross-functional training to promote equal re…" at bounding box center [375, 292] width 0 height 11
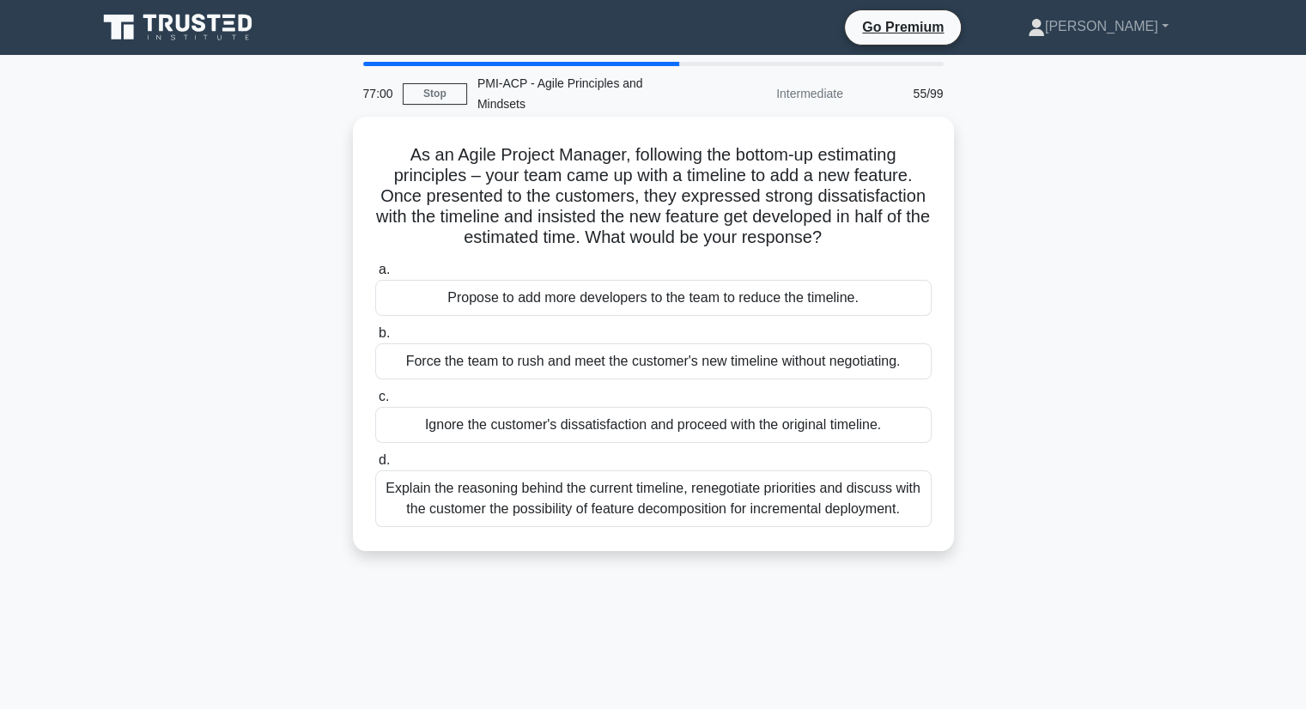
click at [821, 488] on div "Explain the reasoning behind the current timeline, renegotiate priorities and d…" at bounding box center [653, 499] width 556 height 57
click at [375, 466] on input "d. Explain the reasoning behind the current timeline, renegotiate priorities an…" at bounding box center [375, 460] width 0 height 11
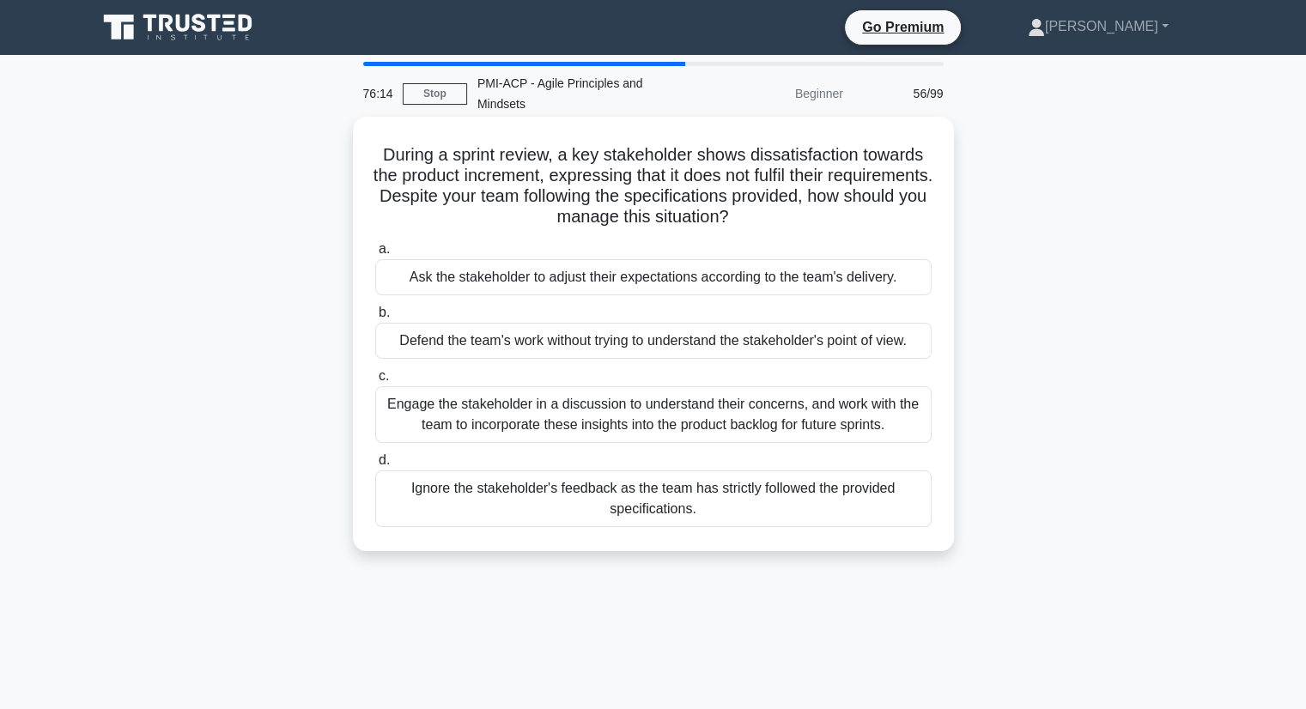
click at [770, 400] on div "Engage the stakeholder in a discussion to understand their concerns, and work w…" at bounding box center [653, 414] width 556 height 57
click at [375, 382] on input "c. Engage the stakeholder in a discussion to understand their concerns, and wor…" at bounding box center [375, 376] width 0 height 11
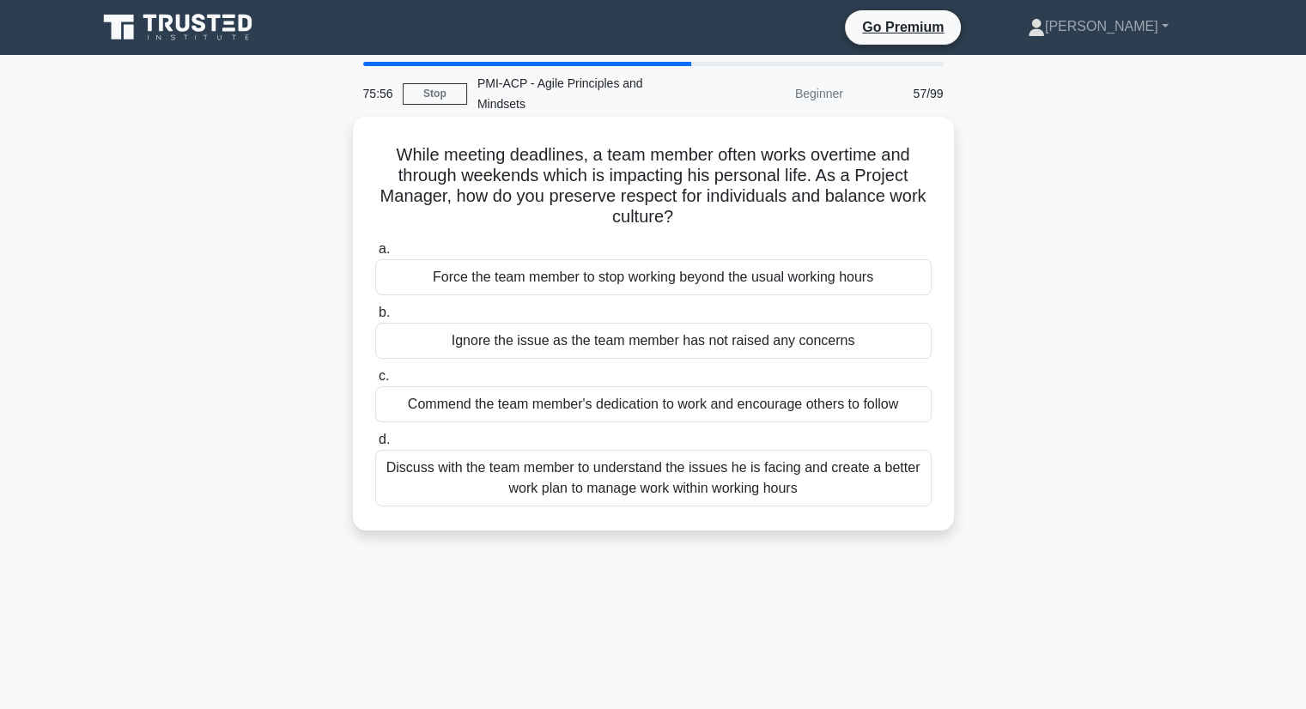
click at [766, 461] on div "Discuss with the team member to understand the issues he is facing and create a…" at bounding box center [653, 478] width 556 height 57
click at [375, 446] on input "d. Discuss with the team member to understand the issues he is facing and creat…" at bounding box center [375, 440] width 0 height 11
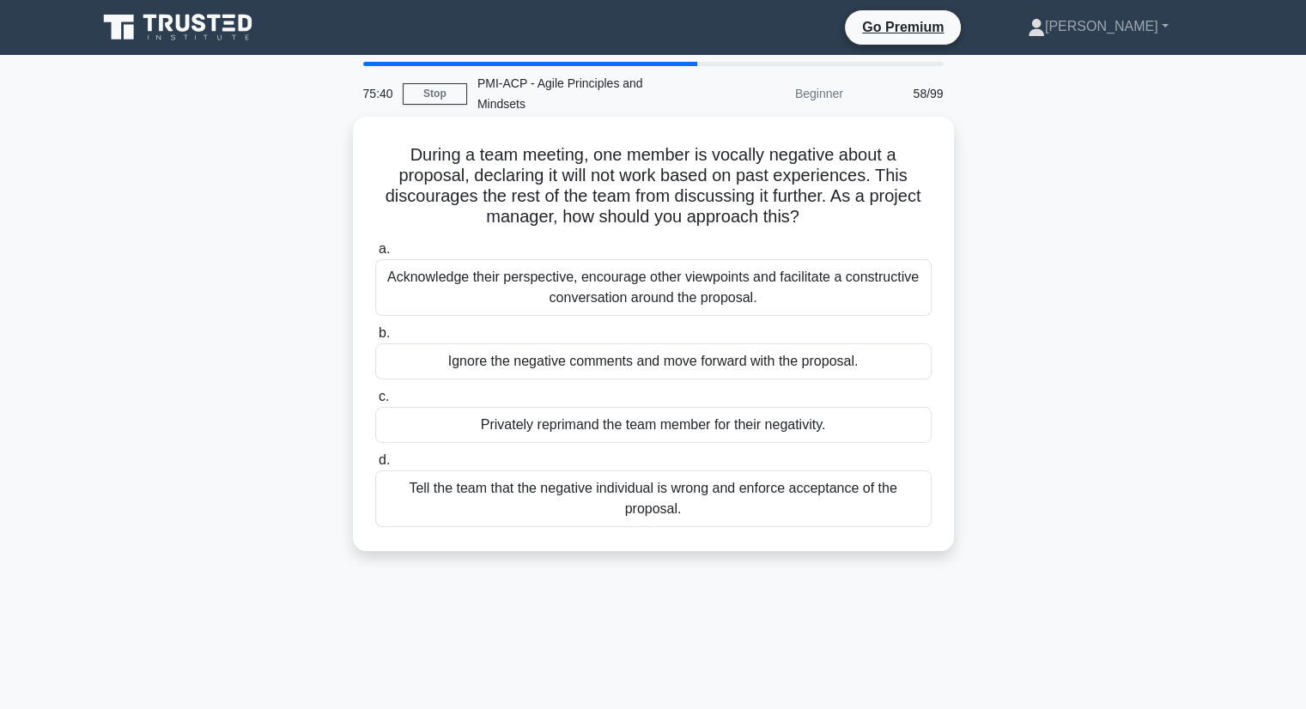
click at [853, 259] on div "Acknowledge their perspective, encourage other viewpoints and facilitate a cons…" at bounding box center [653, 287] width 556 height 57
click at [375, 255] on input "a. Acknowledge their perspective, encourage other viewpoints and facilitate a c…" at bounding box center [375, 249] width 0 height 11
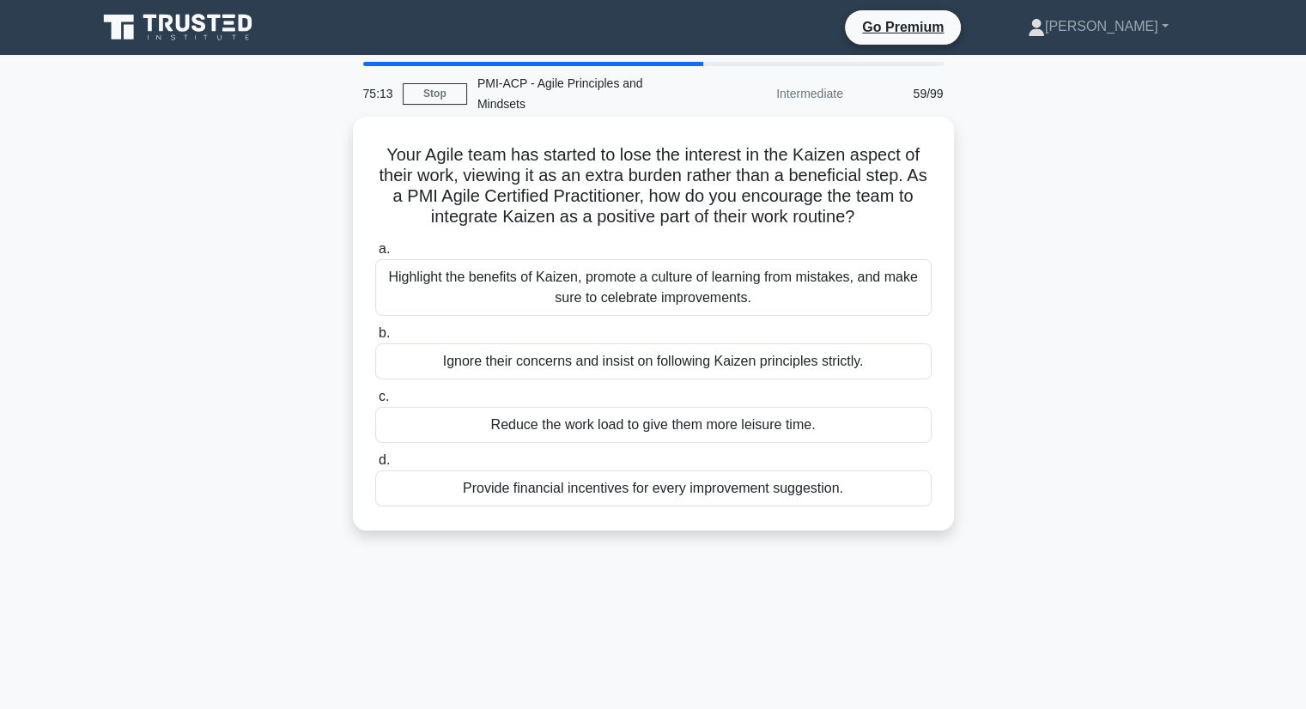
click at [852, 275] on div "Highlight the benefits of Kaizen, promote a culture of learning from mistakes, …" at bounding box center [653, 287] width 556 height 57
click at [375, 255] on input "a. Highlight the benefits of Kaizen, promote a culture of learning from mistake…" at bounding box center [375, 249] width 0 height 11
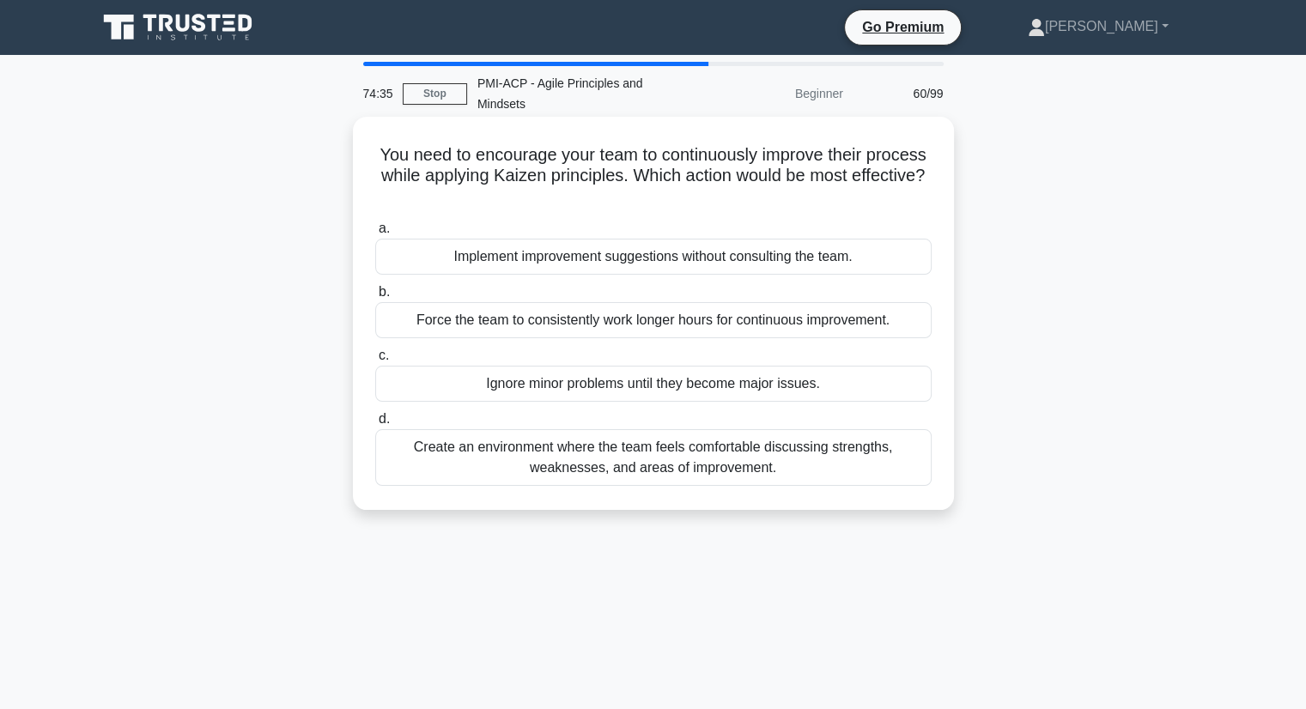
click at [863, 433] on div "Create an environment where the team feels comfortable discussing strengths, we…" at bounding box center [653, 457] width 556 height 57
click at [375, 425] on input "d. Create an environment where the team feels comfortable discussing strengths,…" at bounding box center [375, 419] width 0 height 11
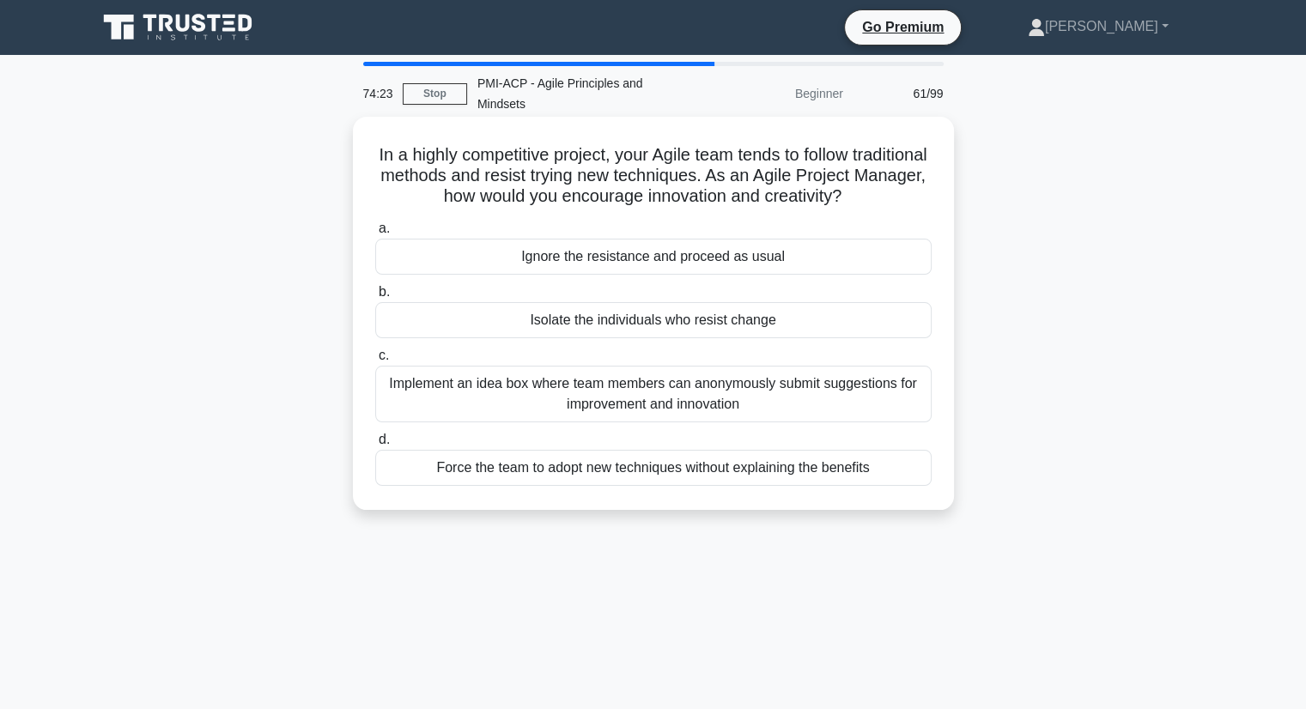
click at [684, 398] on div "Implement an idea box where team members can anonymously submit suggestions for…" at bounding box center [653, 394] width 556 height 57
click at [375, 362] on input "c. Implement an idea box where team members can anonymously submit suggestions …" at bounding box center [375, 355] width 0 height 11
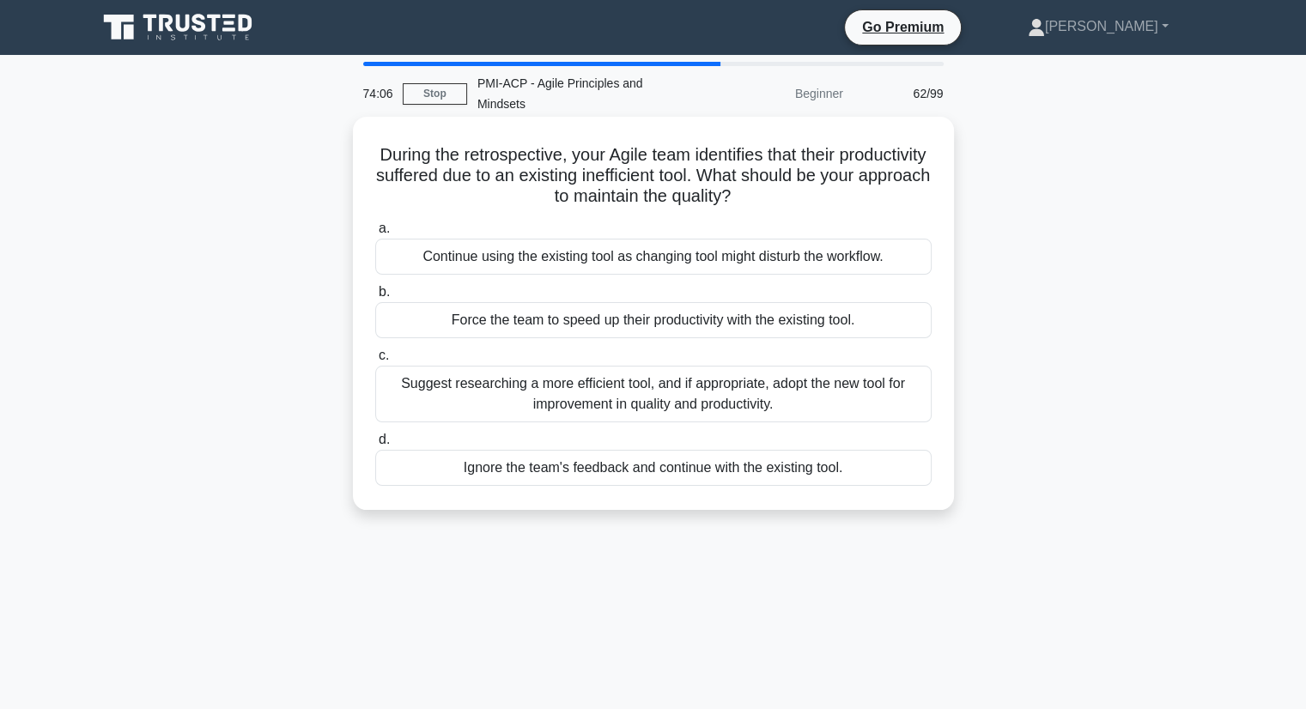
click at [845, 375] on div "Suggest researching a more efficient tool, and if appropriate, adopt the new to…" at bounding box center [653, 394] width 556 height 57
click at [375, 362] on input "c. Suggest researching a more efficient tool, and if appropriate, adopt the new…" at bounding box center [375, 355] width 0 height 11
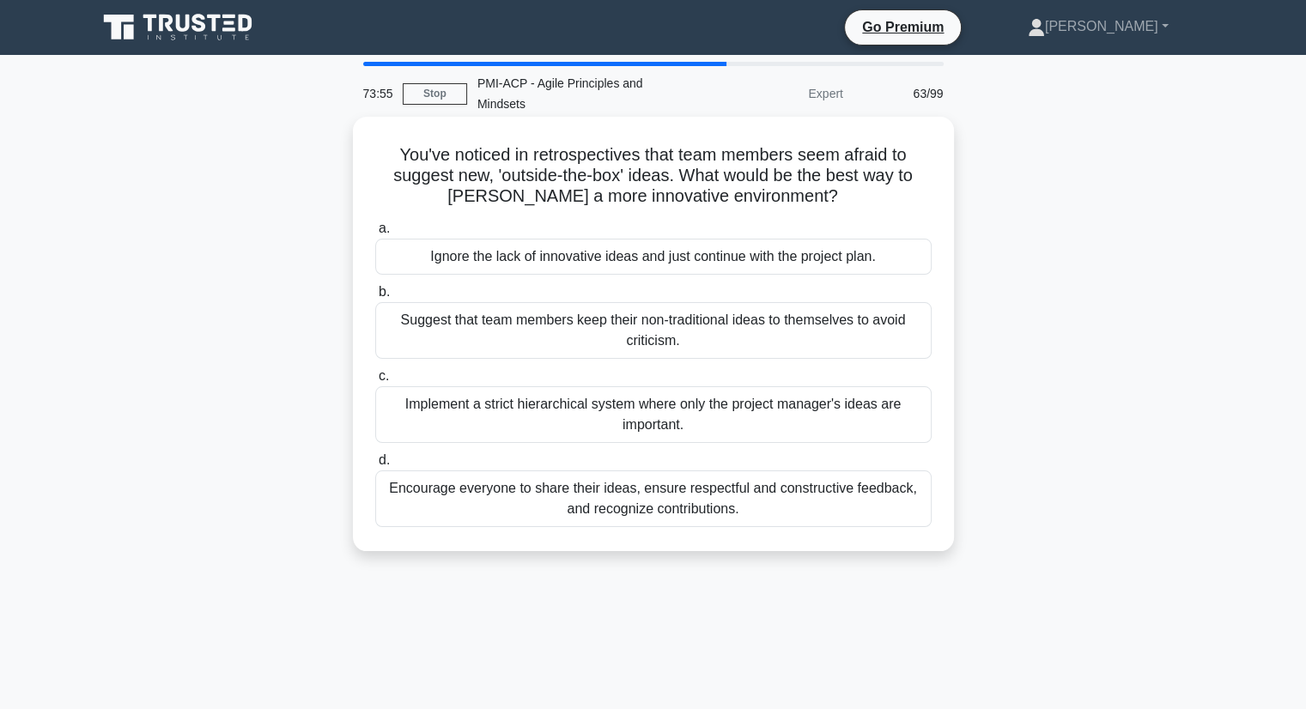
click at [802, 488] on div "Encourage everyone to share their ideas, ensure respectful and constructive fee…" at bounding box center [653, 499] width 556 height 57
click at [375, 466] on input "d. Encourage everyone to share their ideas, ensure respectful and constructive …" at bounding box center [375, 460] width 0 height 11
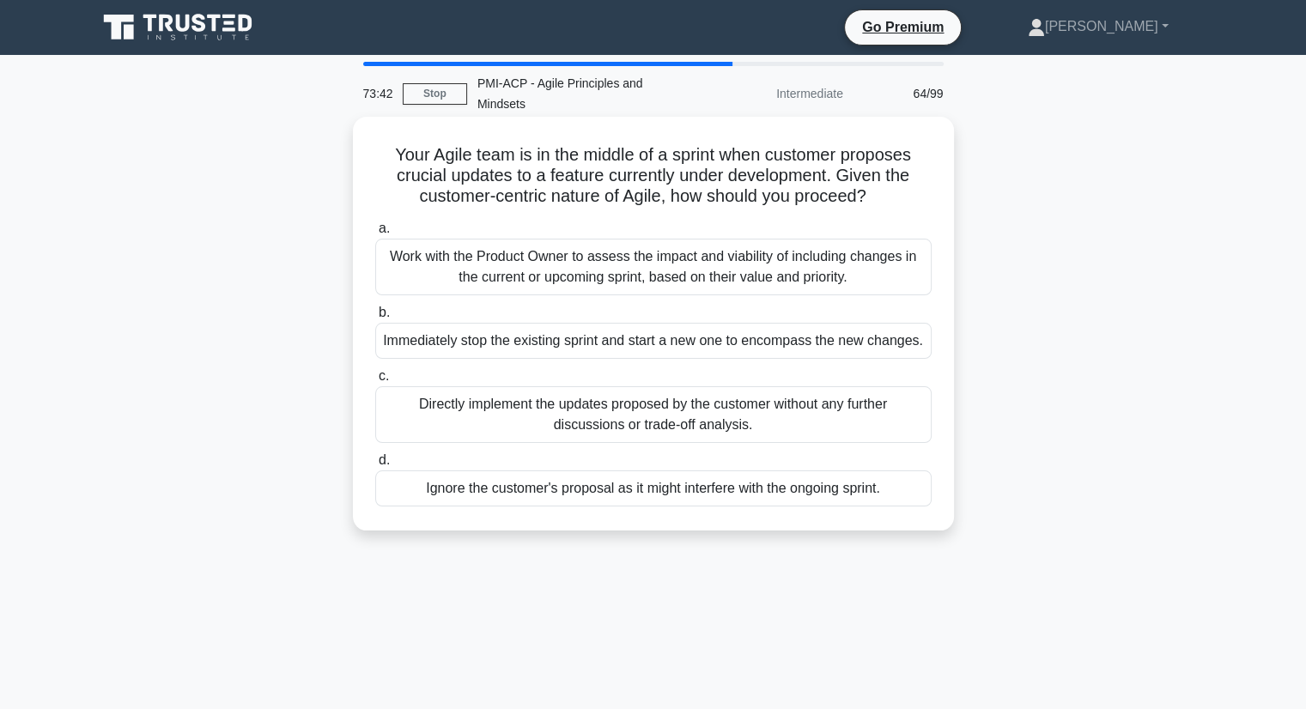
click at [604, 248] on div "Work with the Product Owner to assess the impact and viability of including cha…" at bounding box center [653, 267] width 556 height 57
click at [375, 234] on input "a. Work with the Product Owner to assess the impact and viability of including …" at bounding box center [375, 228] width 0 height 11
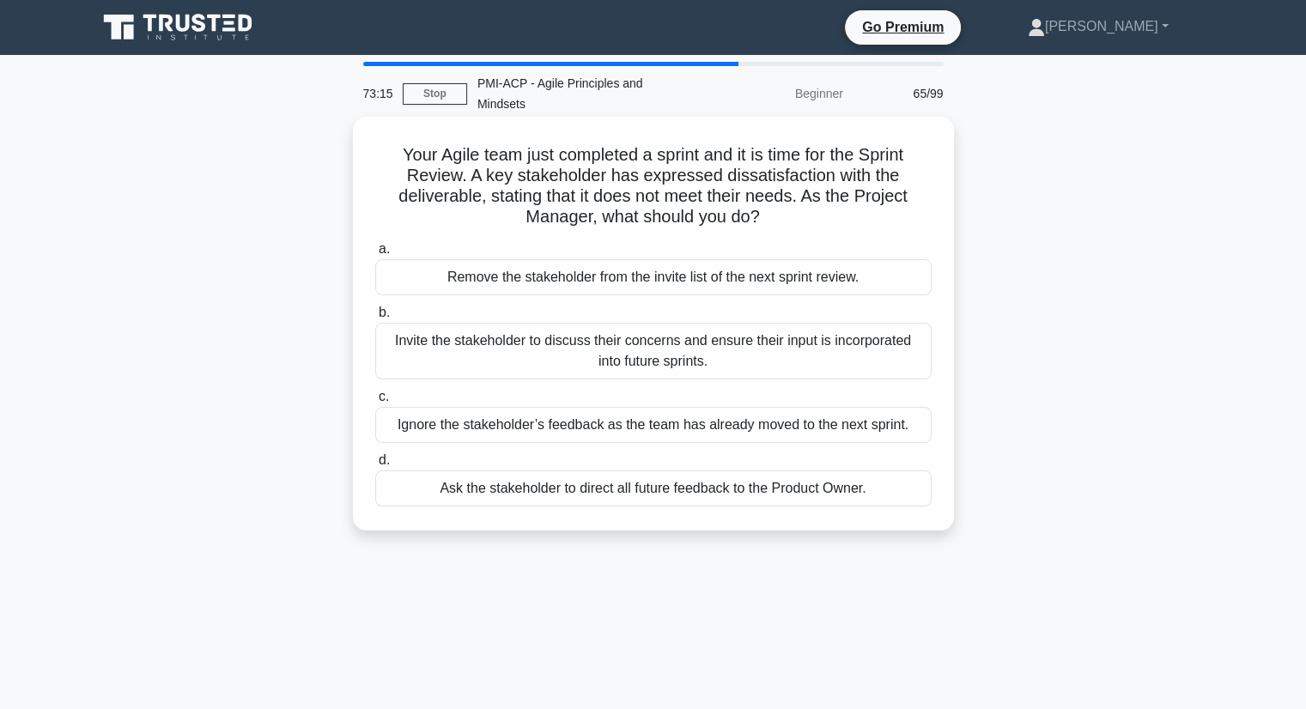
click at [788, 329] on div "Invite the stakeholder to discuss their concerns and ensure their input is inco…" at bounding box center [653, 351] width 556 height 57
click at [375, 319] on input "b. Invite the stakeholder to discuss their concerns and ensure their input is i…" at bounding box center [375, 312] width 0 height 11
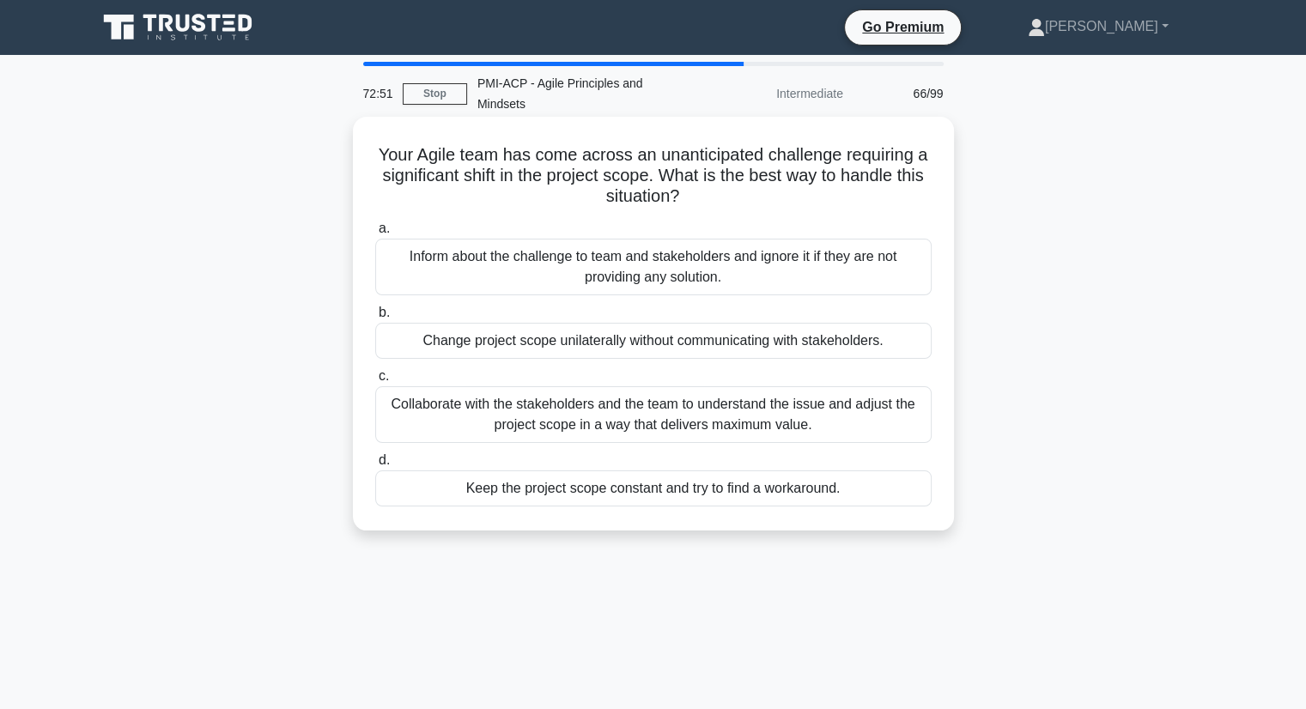
click at [893, 410] on div "Collaborate with the stakeholders and the team to understand the issue and adju…" at bounding box center [653, 414] width 556 height 57
click at [375, 382] on input "c. Collaborate with the stakeholders and the team to understand the issue and a…" at bounding box center [375, 376] width 0 height 11
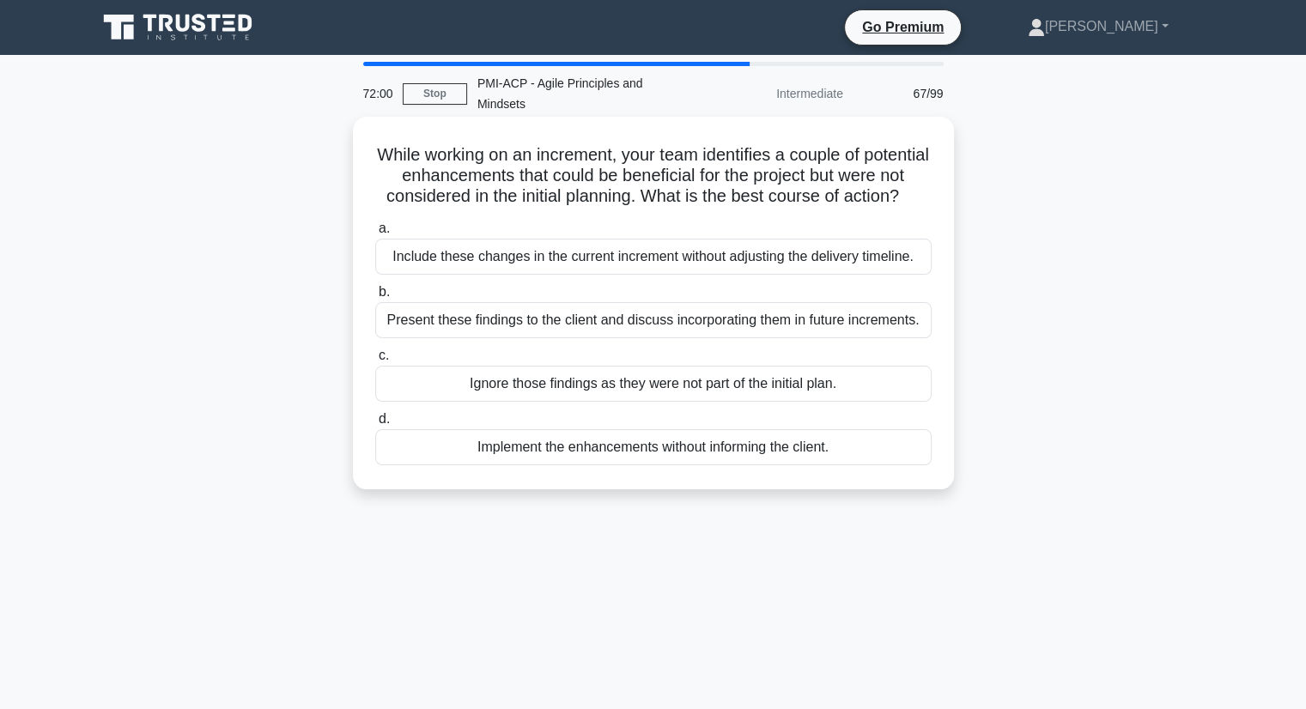
click at [780, 319] on div "Present these findings to the client and discuss incorporating them in future i…" at bounding box center [653, 320] width 556 height 36
click at [375, 298] on input "b. Present these findings to the client and discuss incorporating them in futur…" at bounding box center [375, 292] width 0 height 11
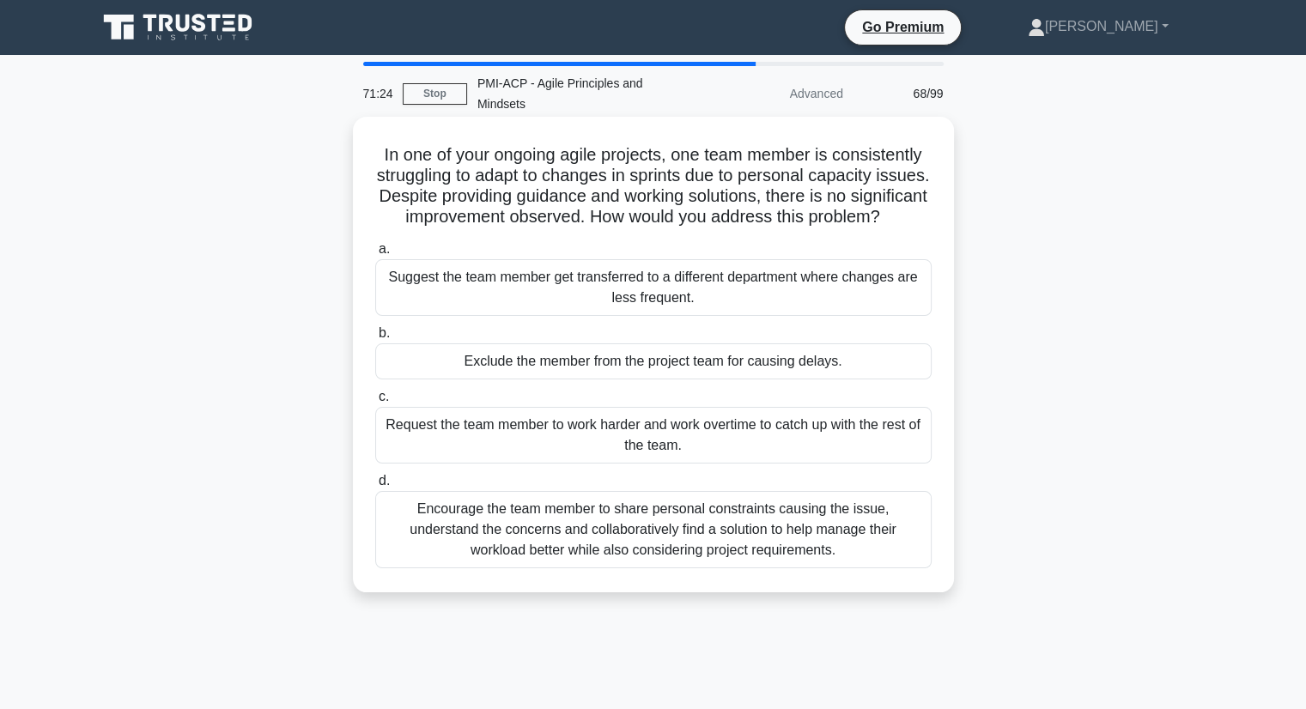
click at [830, 526] on div "Encourage the team member to share personal constraints causing the issue, unde…" at bounding box center [653, 529] width 556 height 77
click at [375, 487] on input "d. Encourage the team member to share personal constraints causing the issue, u…" at bounding box center [375, 481] width 0 height 11
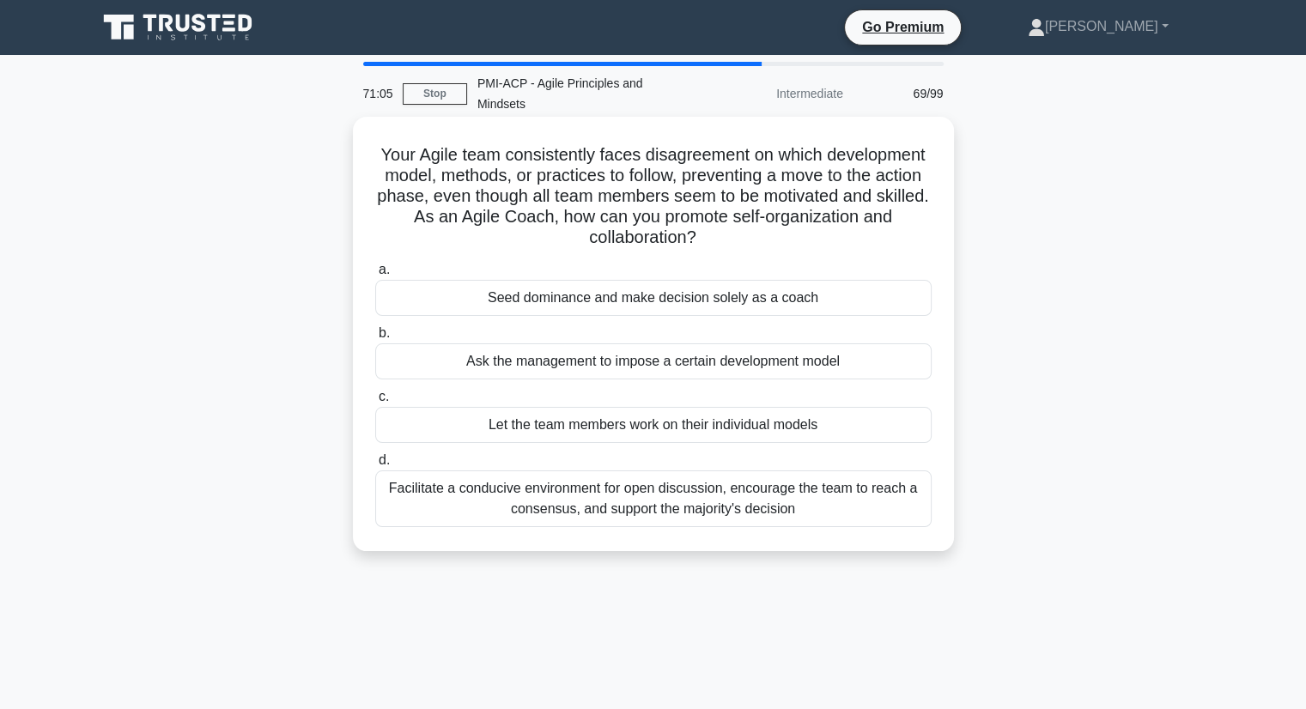
click at [711, 483] on div "Facilitate a conducive environment for open discussion, encourage the team to r…" at bounding box center [653, 499] width 556 height 57
click at [375, 466] on input "d. Facilitate a conducive environment for open discussion, encourage the team t…" at bounding box center [375, 460] width 0 height 11
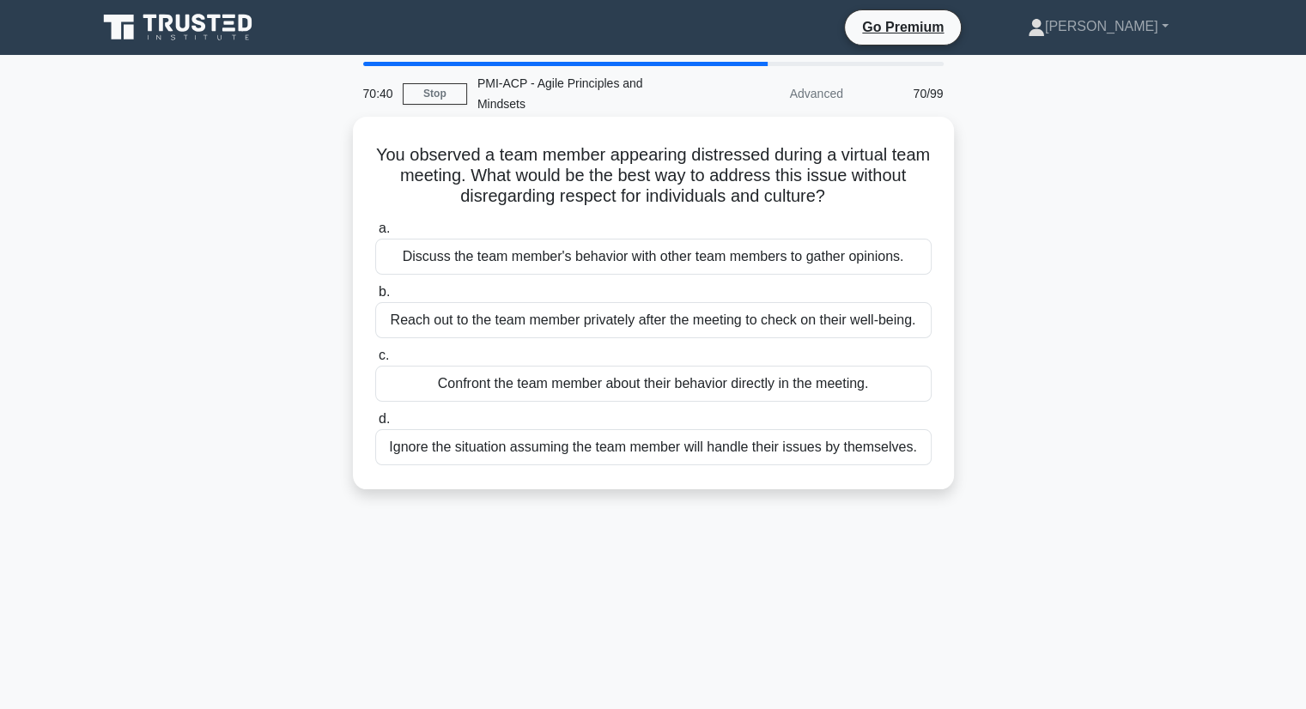
click at [562, 302] on div "Reach out to the team member privately after the meeting to check on their well…" at bounding box center [653, 320] width 556 height 36
click at [375, 292] on input "b. Reach out to the team member privately after the meeting to check on their w…" at bounding box center [375, 292] width 0 height 11
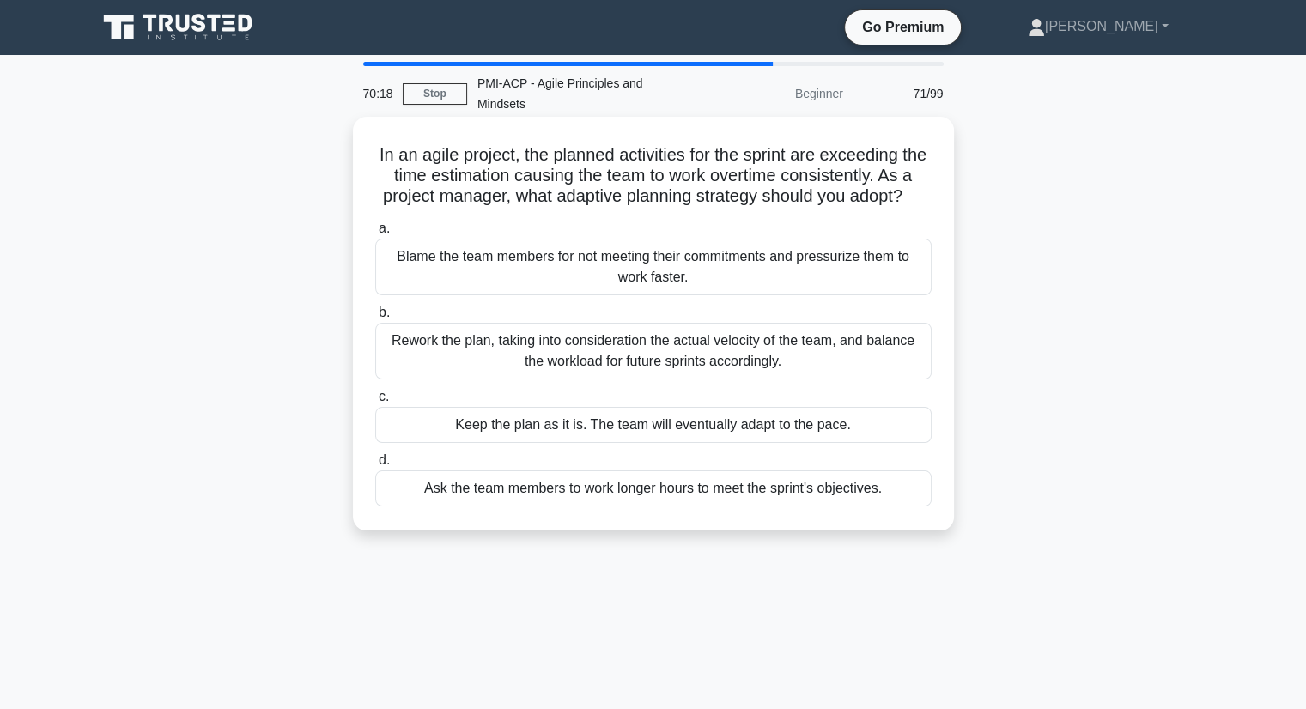
click at [894, 338] on div "Rework the plan, taking into consideration the actual velocity of the team, and…" at bounding box center [653, 351] width 556 height 57
click at [375, 319] on input "b. Rework the plan, taking into consideration the actual velocity of the team, …" at bounding box center [375, 312] width 0 height 11
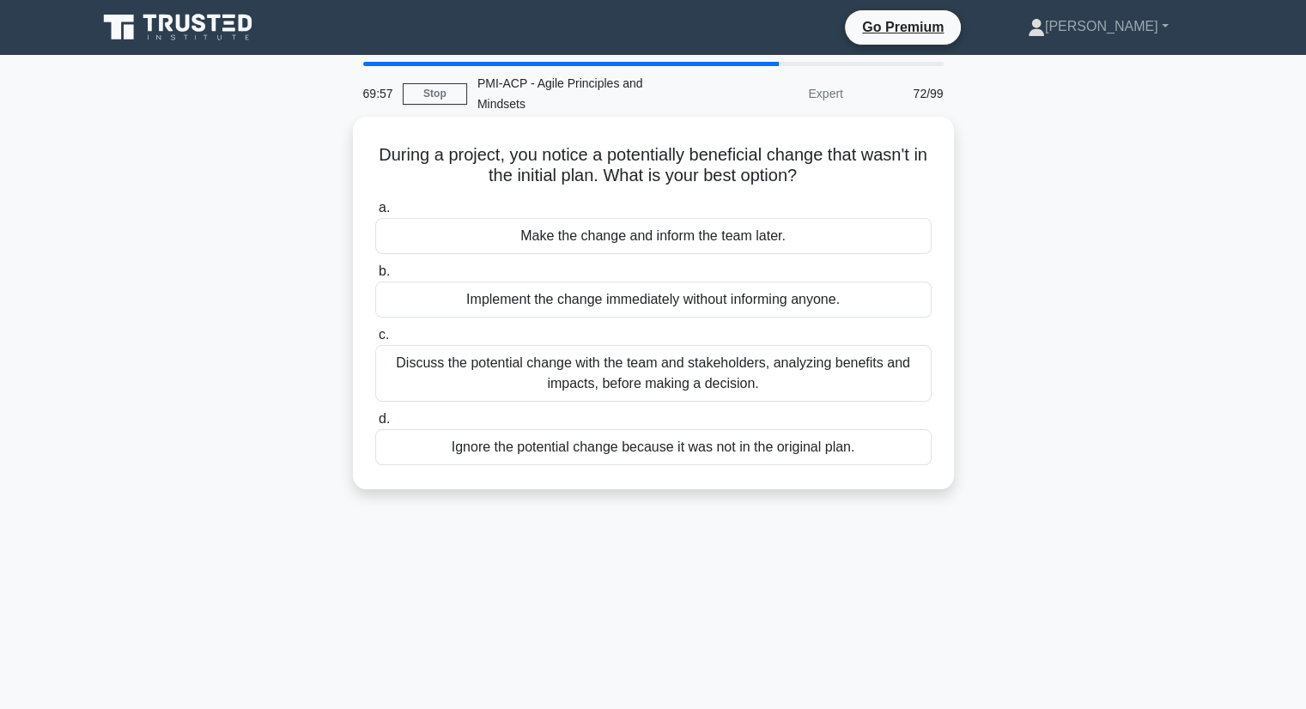
click at [875, 375] on div "Discuss the potential change with the team and stakeholders, analyzing benefits…" at bounding box center [653, 373] width 556 height 57
click at [375, 341] on input "c. Discuss the potential change with the team and stakeholders, analyzing benef…" at bounding box center [375, 335] width 0 height 11
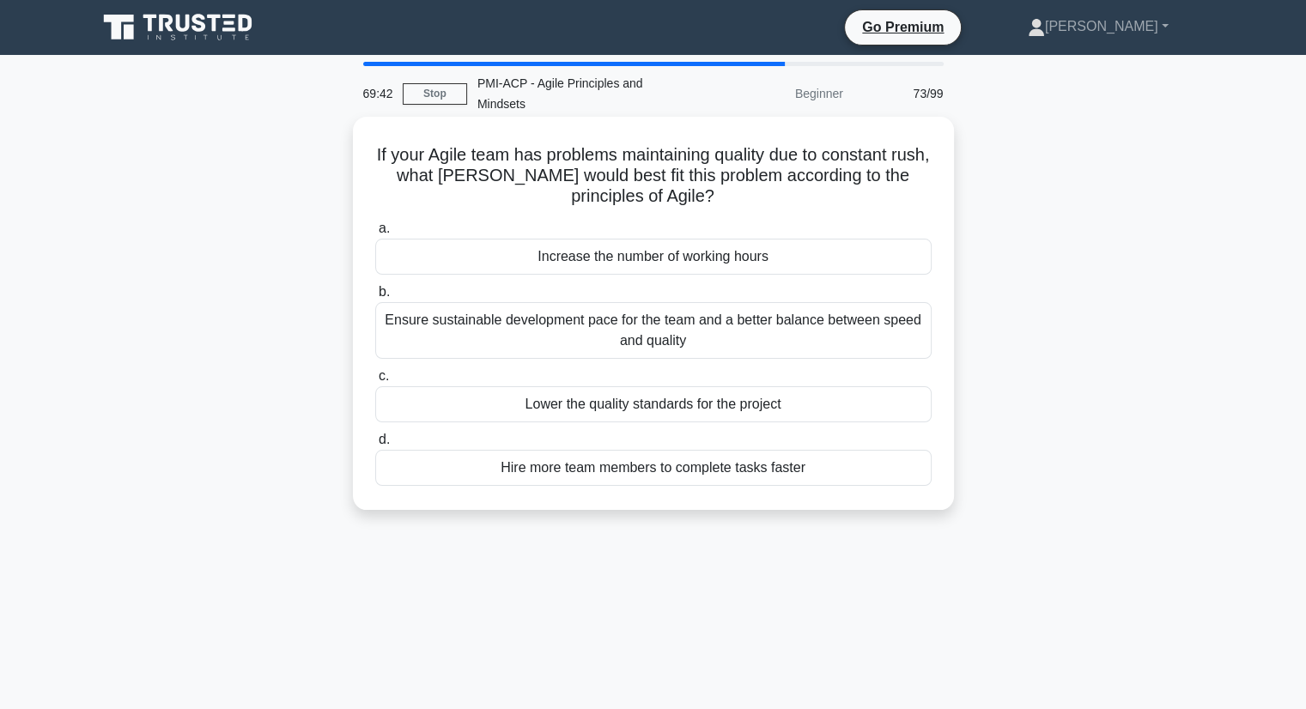
click at [789, 325] on div "Ensure sustainable development pace for the team and a better balance between s…" at bounding box center [653, 330] width 556 height 57
click at [375, 298] on input "b. Ensure sustainable development pace for the team and a better balance betwee…" at bounding box center [375, 292] width 0 height 11
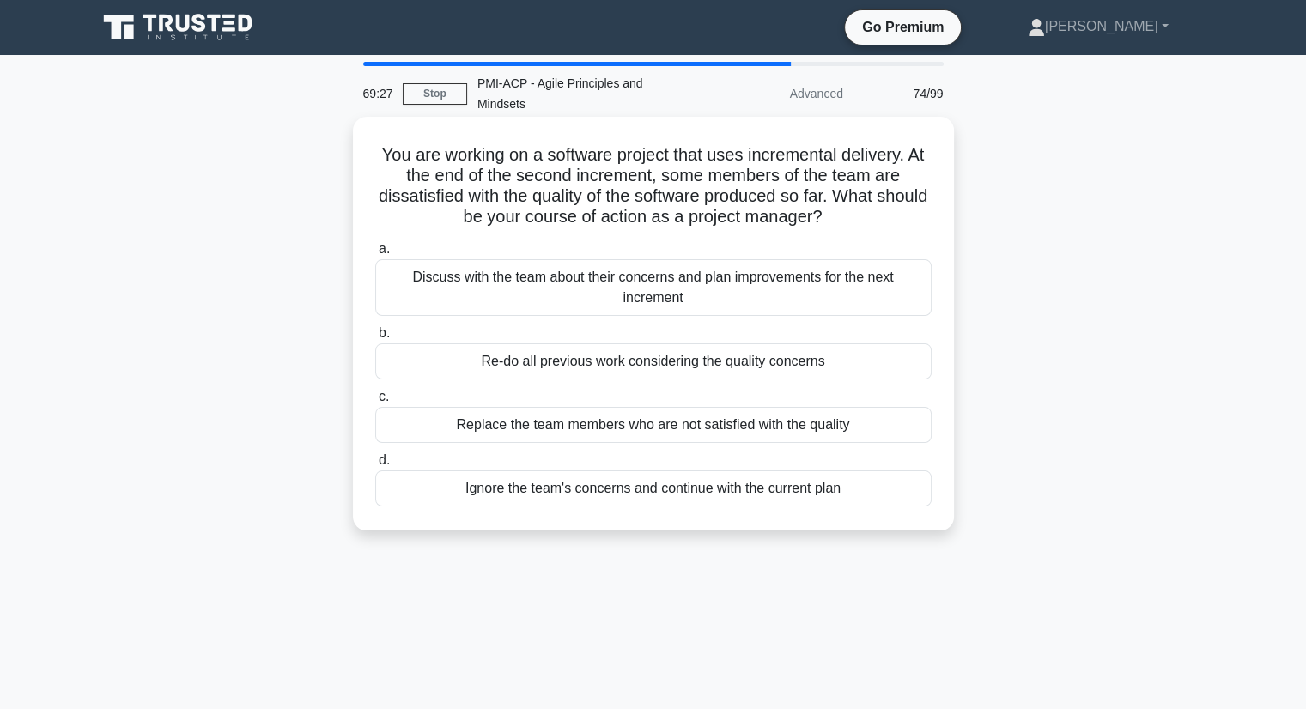
click at [782, 283] on div "Discuss with the team about their concerns and plan improvements for the next i…" at bounding box center [653, 287] width 556 height 57
click at [375, 255] on input "a. Discuss with the team about their concerns and plan improvements for the nex…" at bounding box center [375, 249] width 0 height 11
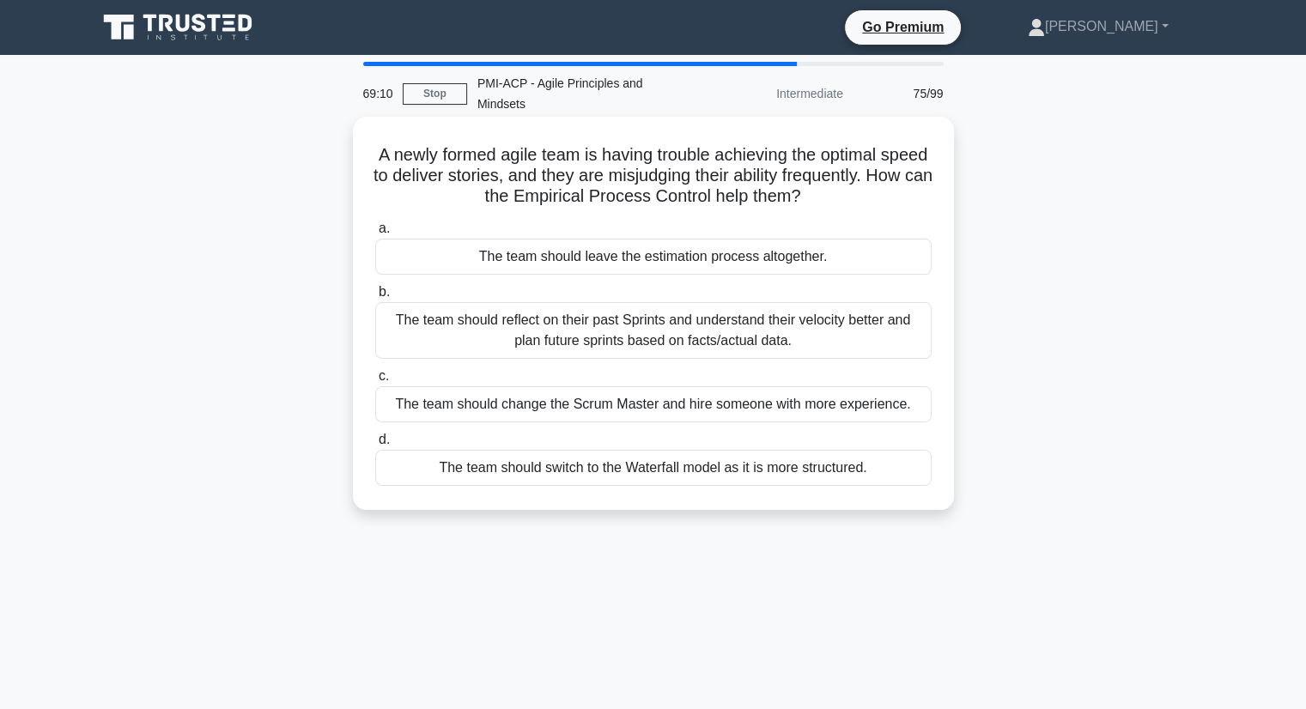
click at [913, 319] on div "The team should reflect on their past Sprints and understand their velocity bet…" at bounding box center [653, 330] width 556 height 57
click at [375, 298] on input "b. The team should reflect on their past Sprints and understand their velocity …" at bounding box center [375, 292] width 0 height 11
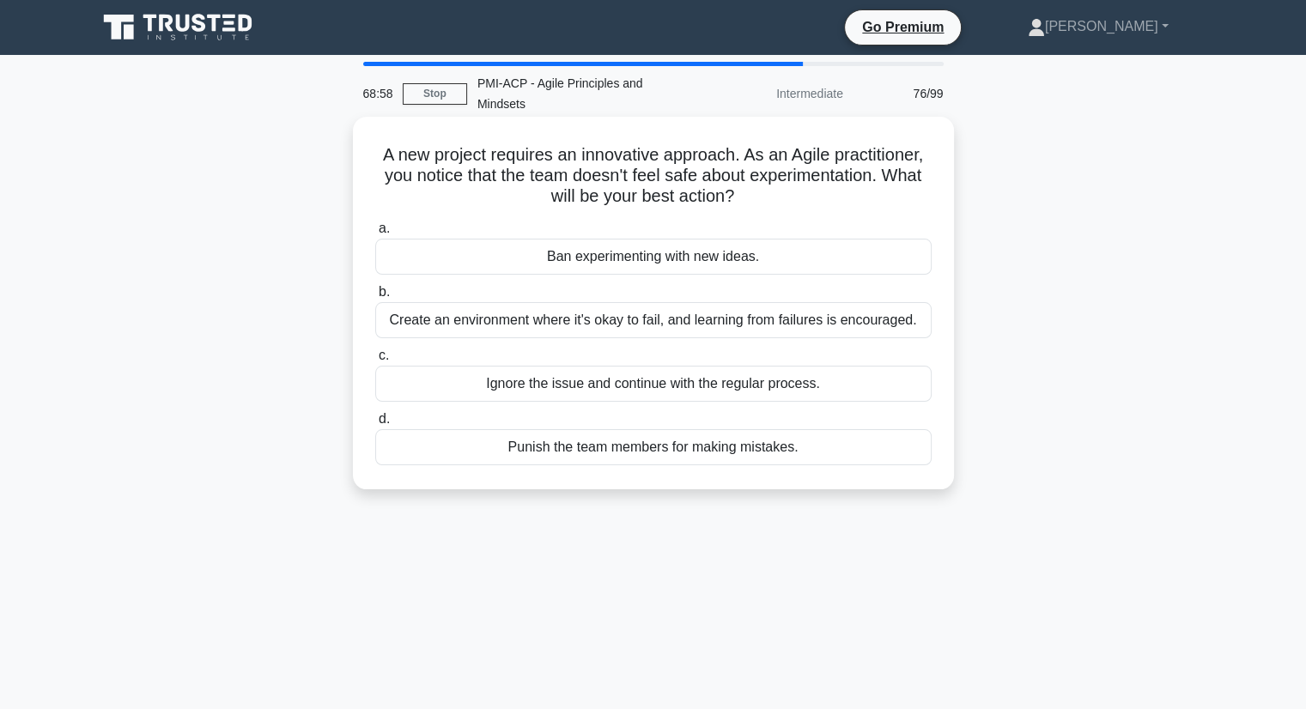
click at [780, 310] on div "Create an environment where it's okay to fail, and learning from failures is en…" at bounding box center [653, 320] width 556 height 36
click at [375, 298] on input "b. Create an environment where it's okay to fail, and learning from failures is…" at bounding box center [375, 292] width 0 height 11
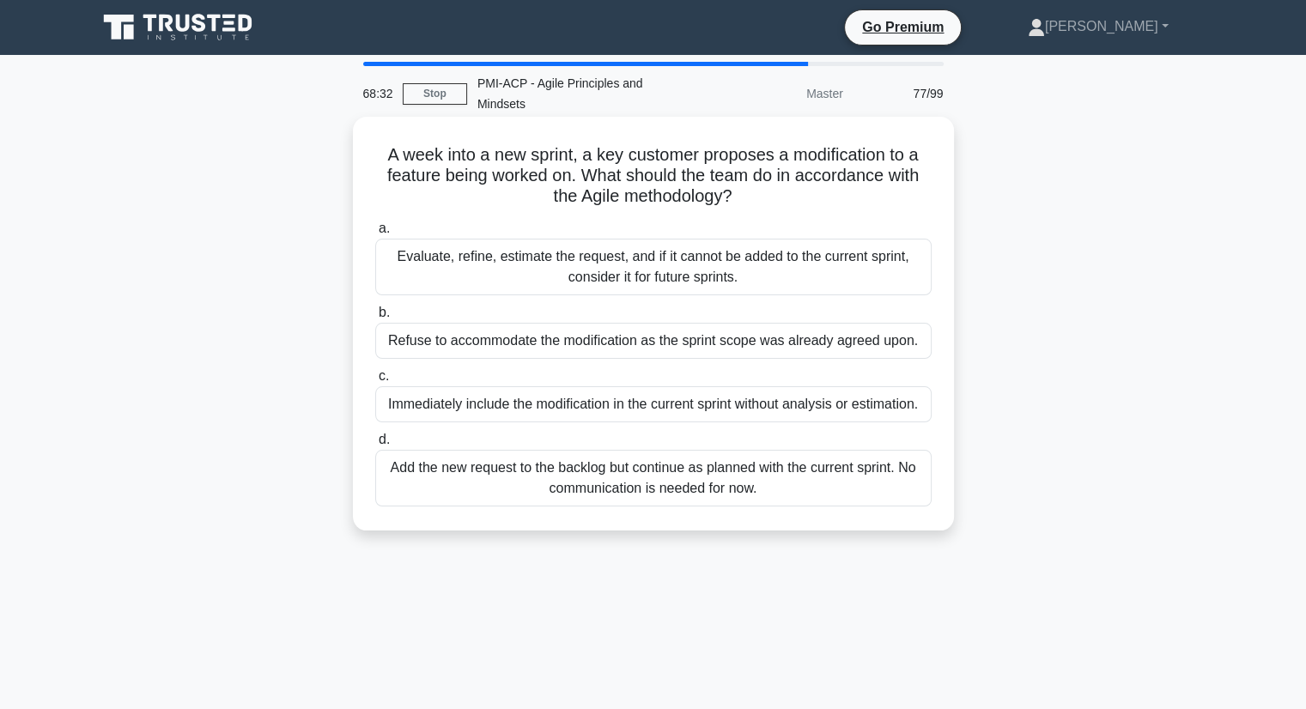
click at [708, 245] on div "Evaluate, refine, estimate the request, and if it cannot be added to the curren…" at bounding box center [653, 267] width 556 height 57
click at [375, 234] on input "a. Evaluate, refine, estimate the request, and if it cannot be added to the cur…" at bounding box center [375, 228] width 0 height 11
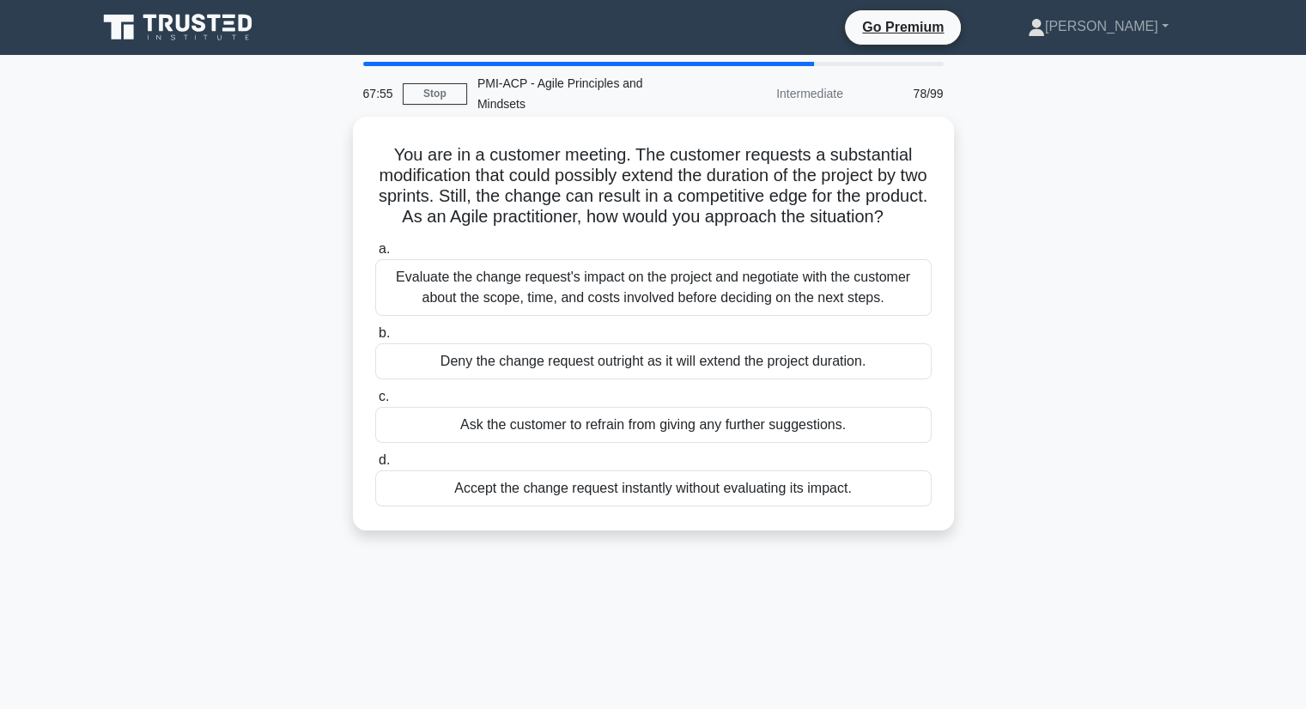
click at [708, 282] on div "Evaluate the change request's impact on the project and negotiate with the cust…" at bounding box center [653, 287] width 556 height 57
click at [375, 255] on input "a. Evaluate the change request's impact on the project and negotiate with the c…" at bounding box center [375, 249] width 0 height 11
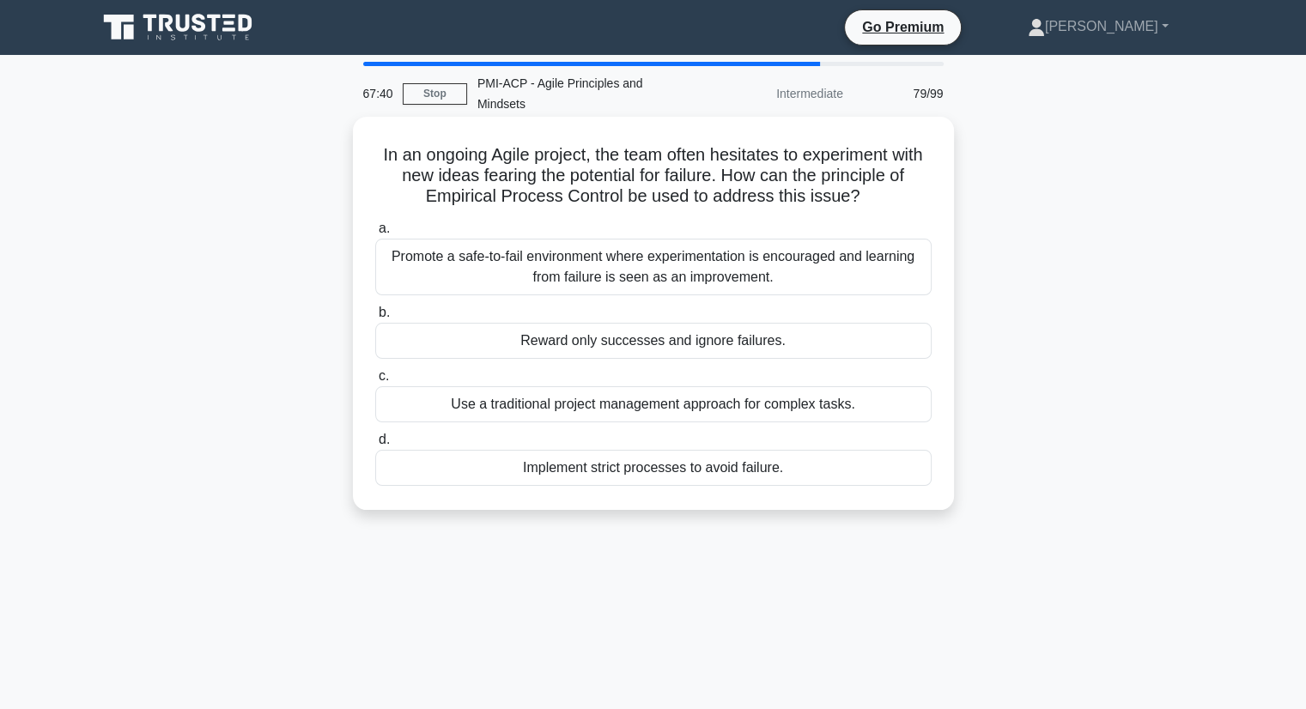
click at [871, 242] on div "Promote a safe-to-fail environment where experimentation is encouraged and lear…" at bounding box center [653, 267] width 556 height 57
click at [375, 234] on input "a. Promote a safe-to-fail environment where experimentation is encouraged and l…" at bounding box center [375, 228] width 0 height 11
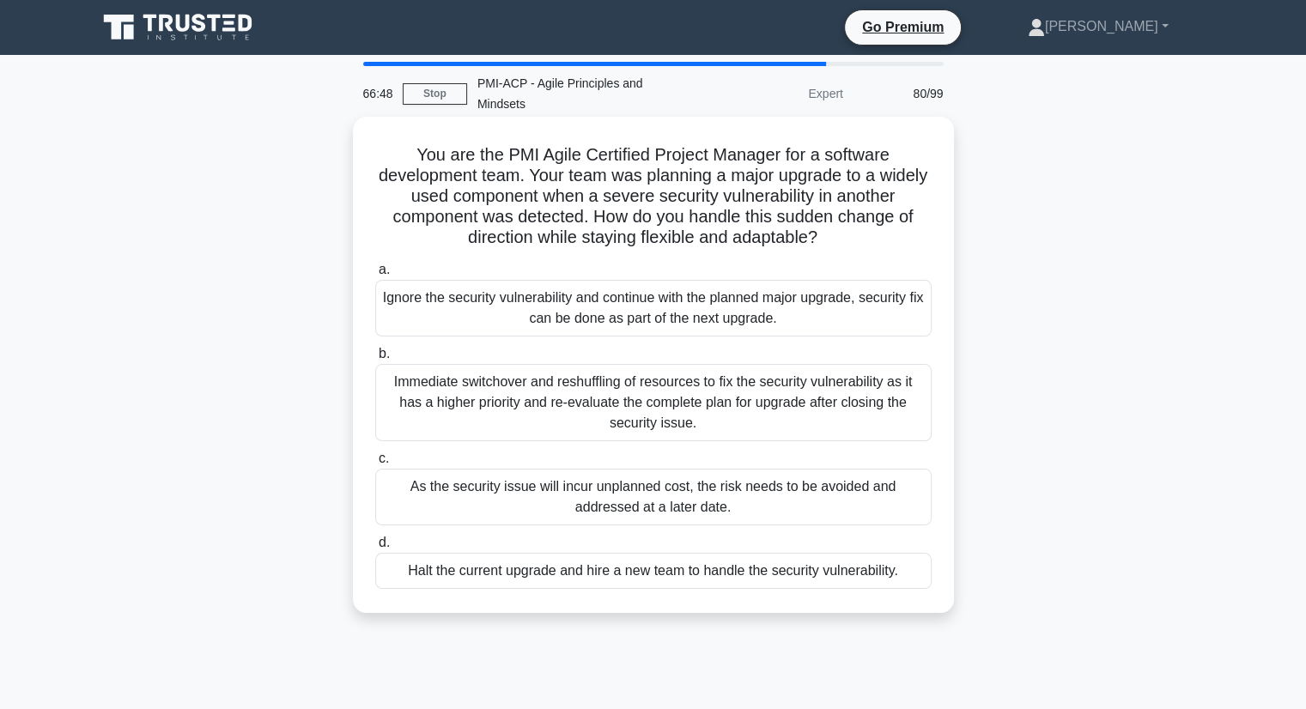
click at [869, 366] on div "Immediate switchover and reshuffling of resources to fix the security vulnerabi…" at bounding box center [653, 402] width 556 height 77
click at [375, 360] on input "b. Immediate switchover and reshuffling of resources to fix the security vulner…" at bounding box center [375, 354] width 0 height 11
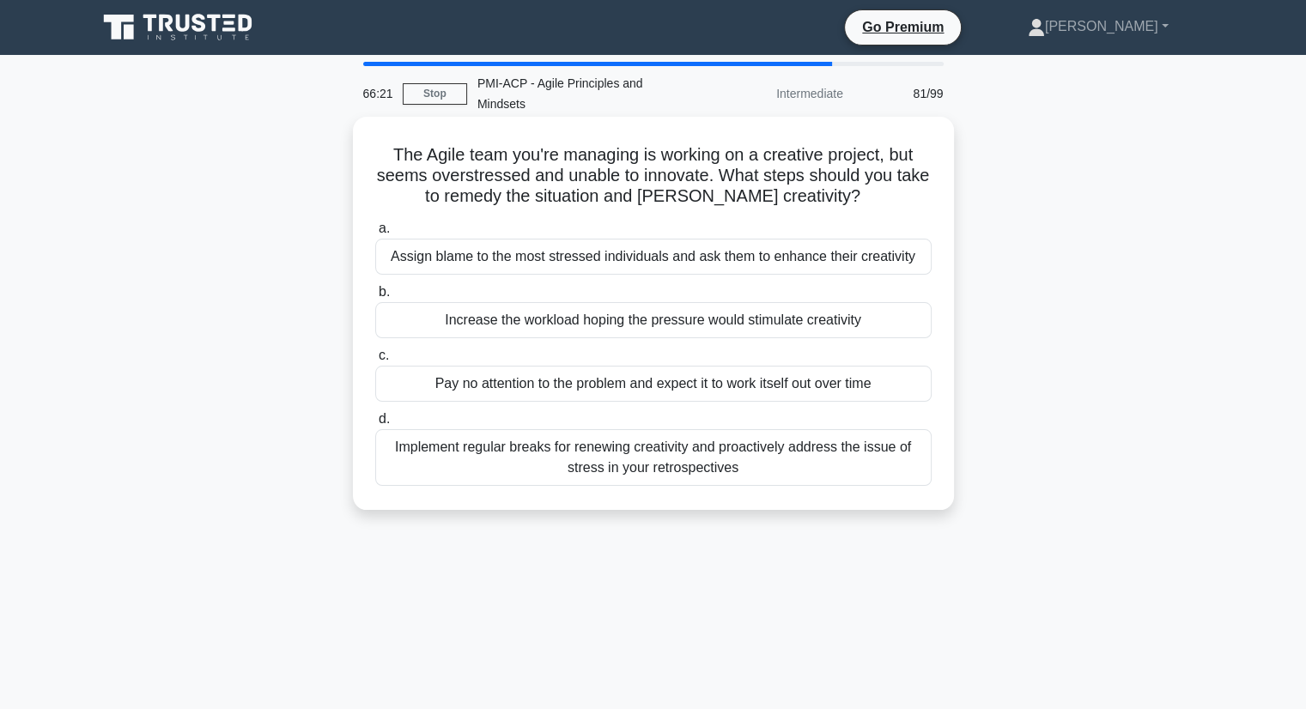
click at [783, 435] on div "Implement regular breaks for renewing creativity and proactively address the is…" at bounding box center [653, 457] width 556 height 57
click at [375, 425] on input "d. Implement regular breaks for renewing creativity and proactively address the…" at bounding box center [375, 419] width 0 height 11
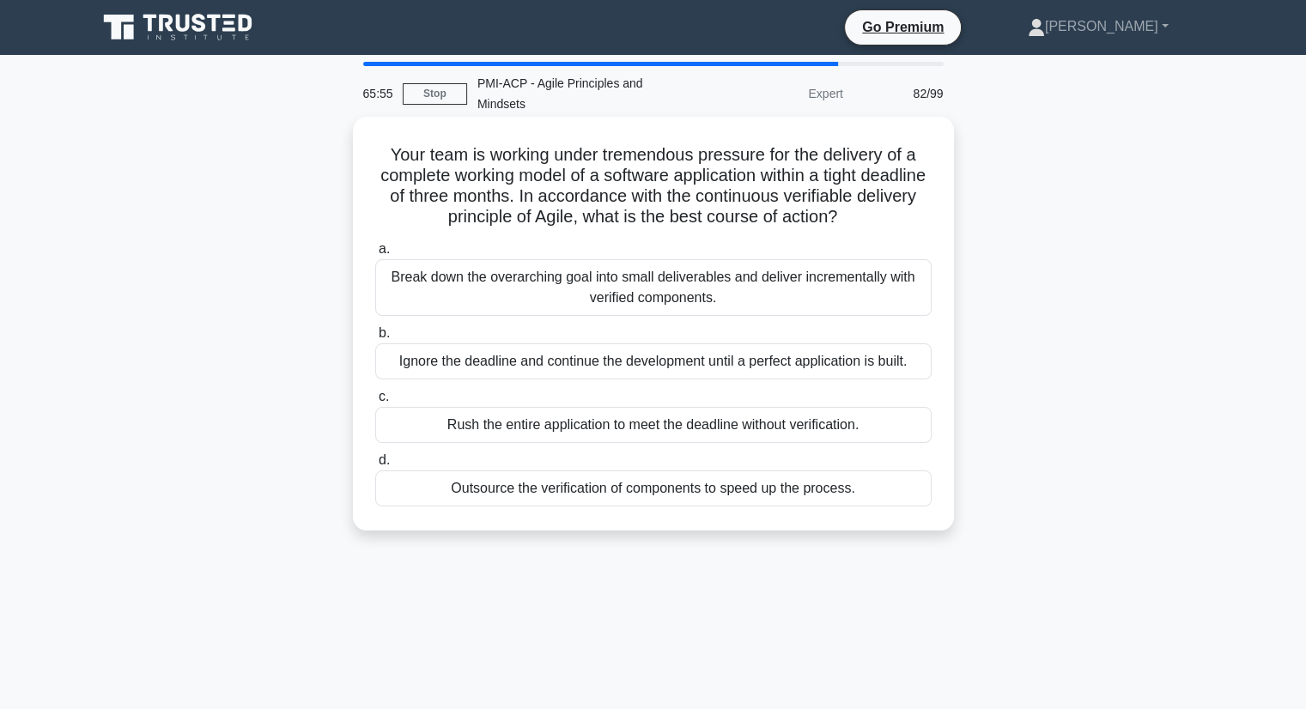
click at [797, 265] on div "Break down the overarching goal into small deliverables and deliver incremental…" at bounding box center [653, 287] width 556 height 57
click at [375, 255] on input "a. Break down the overarching goal into small deliverables and deliver incremen…" at bounding box center [375, 249] width 0 height 11
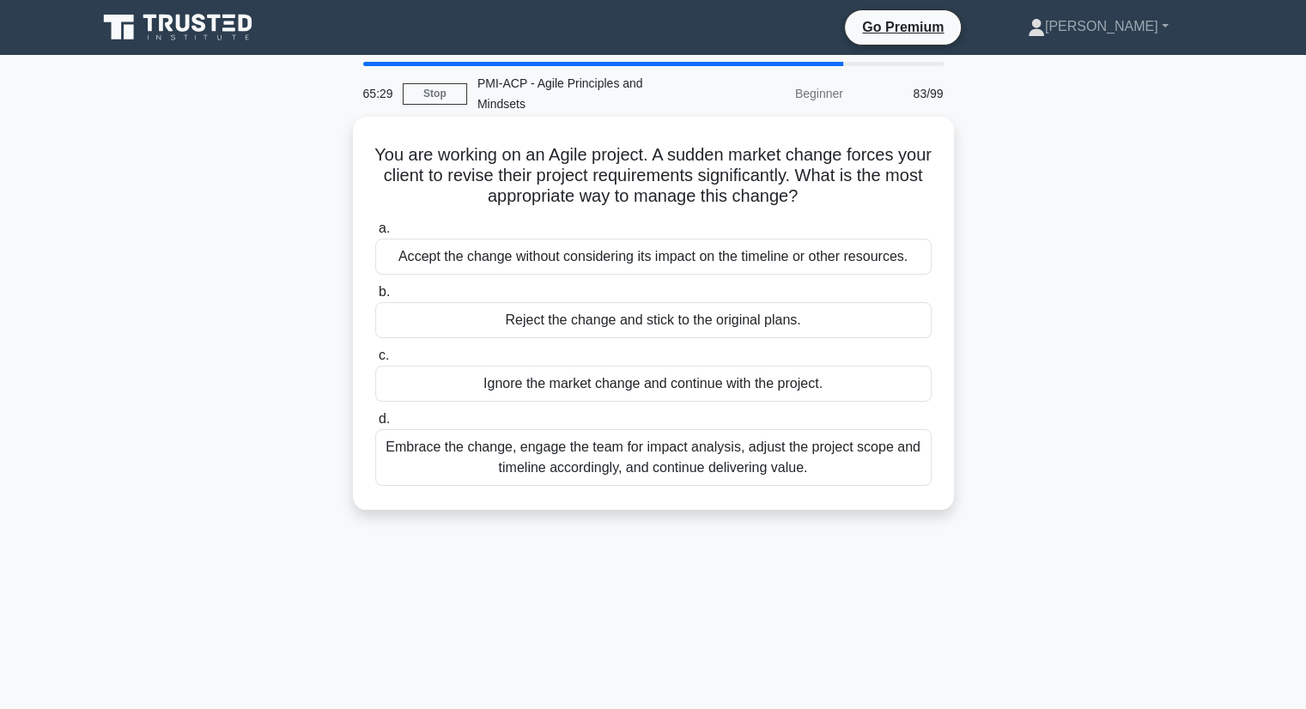
click at [812, 444] on div "Embrace the change, engage the team for impact analysis, adjust the project sco…" at bounding box center [653, 457] width 556 height 57
click at [375, 425] on input "d. Embrace the change, engage the team for impact analysis, adjust the project …" at bounding box center [375, 419] width 0 height 11
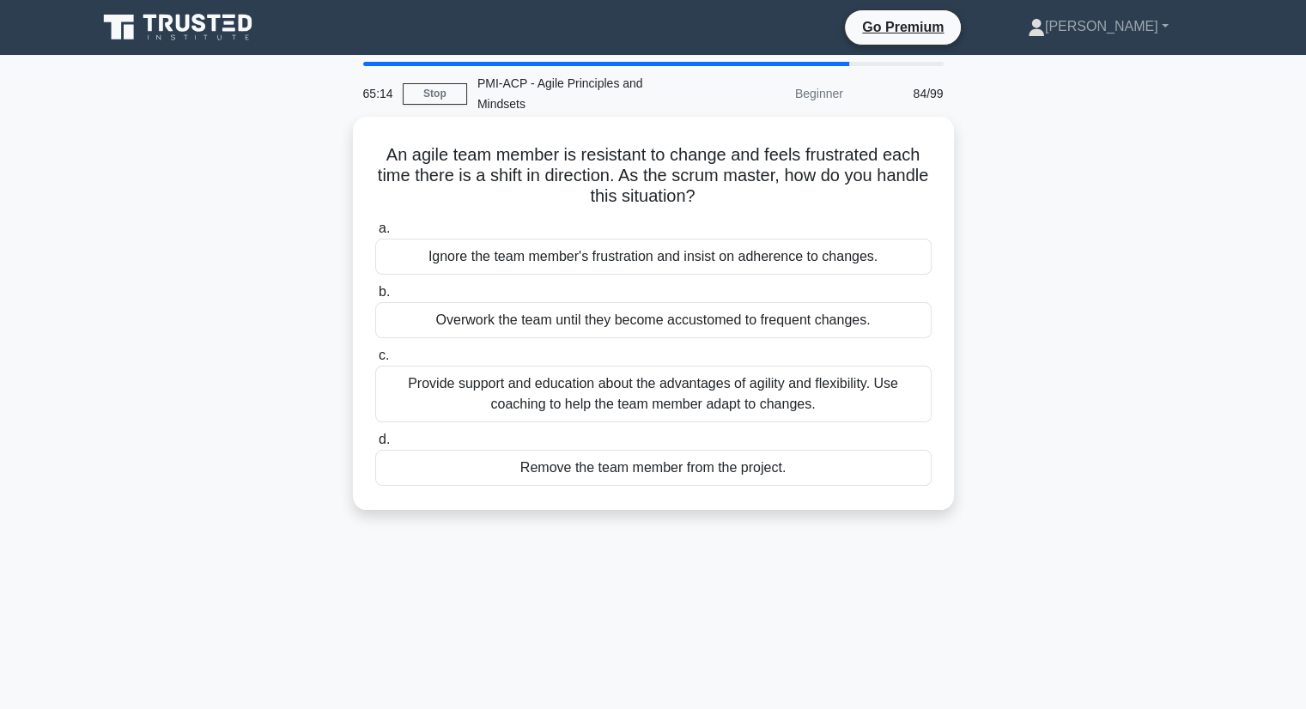
click at [898, 375] on div "Provide support and education about the advantages of agility and flexibility. …" at bounding box center [653, 394] width 556 height 57
click at [375, 362] on input "c. Provide support and education about the advantages of agility and flexibilit…" at bounding box center [375, 355] width 0 height 11
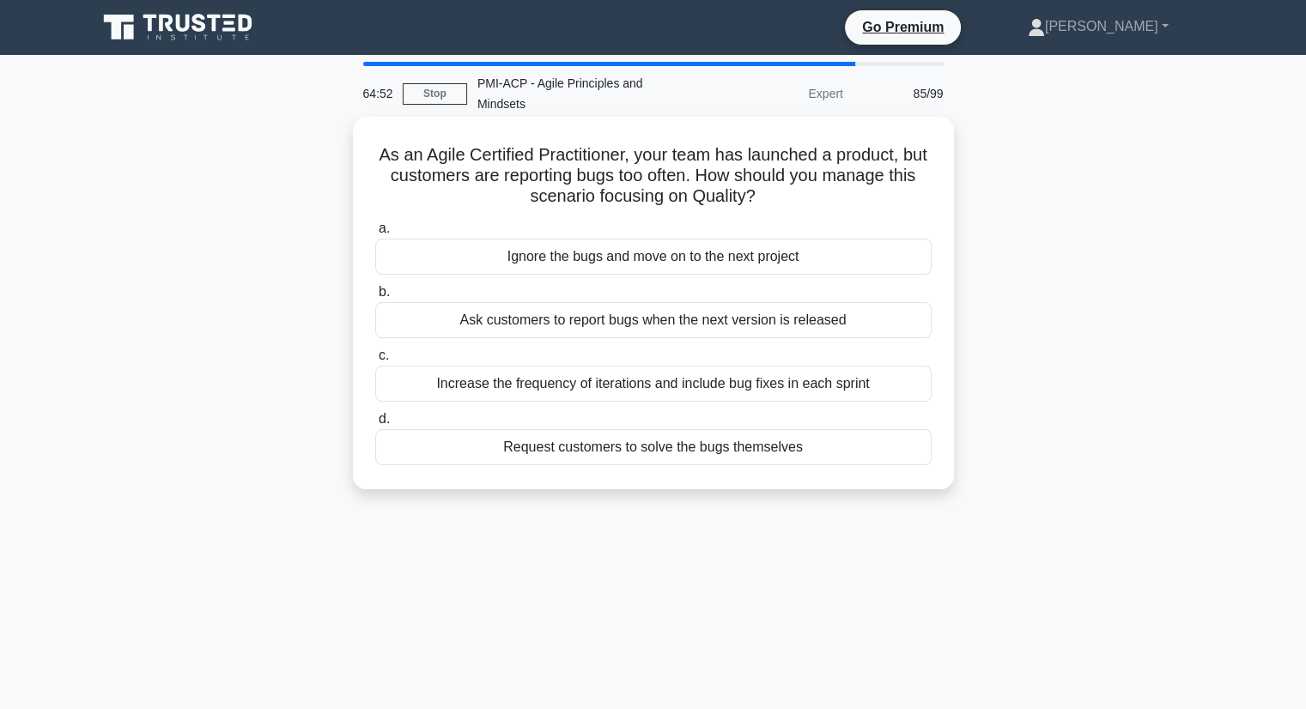
click at [833, 369] on div "Increase the frequency of iterations and include bug fixes in each sprint" at bounding box center [653, 384] width 556 height 36
click at [375, 362] on input "c. Increase the frequency of iterations and include bug fixes in each sprint" at bounding box center [375, 355] width 0 height 11
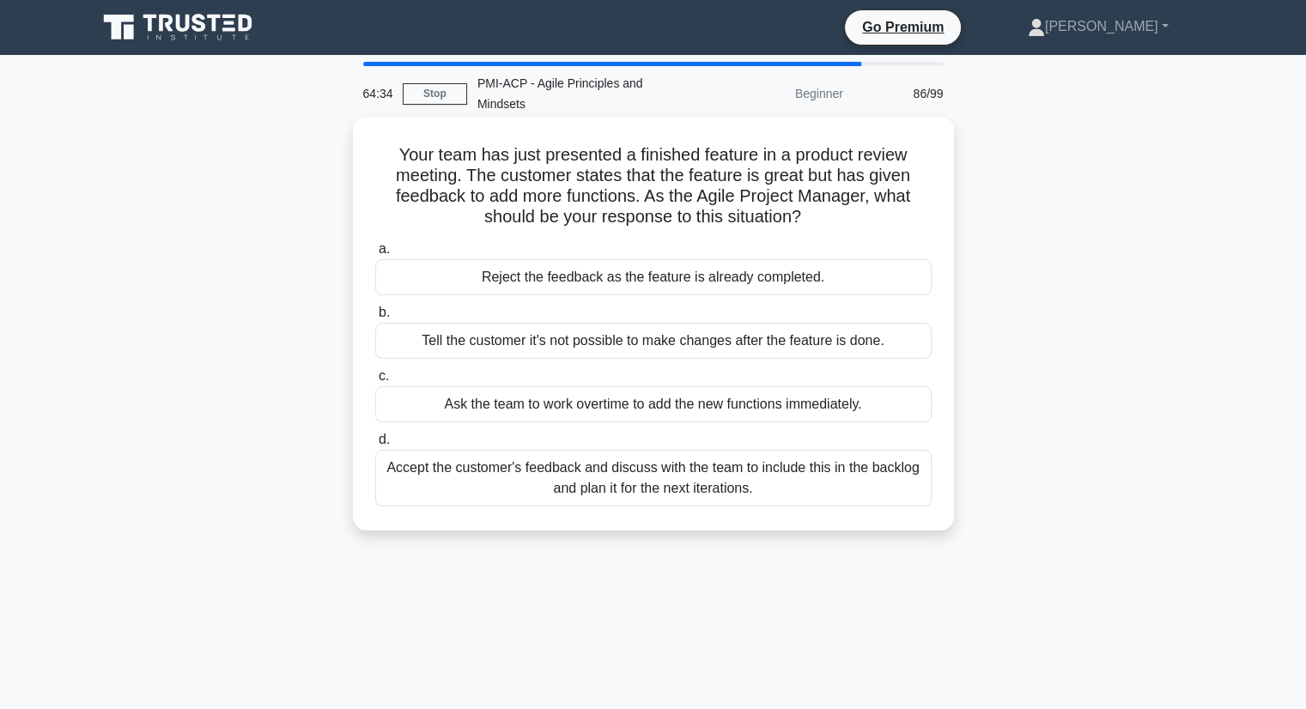
click at [860, 469] on div "Accept the customer's feedback and discuss with the team to include this in the…" at bounding box center [653, 478] width 556 height 57
click at [375, 446] on input "d. Accept the customer's feedback and discuss with the team to include this in …" at bounding box center [375, 440] width 0 height 11
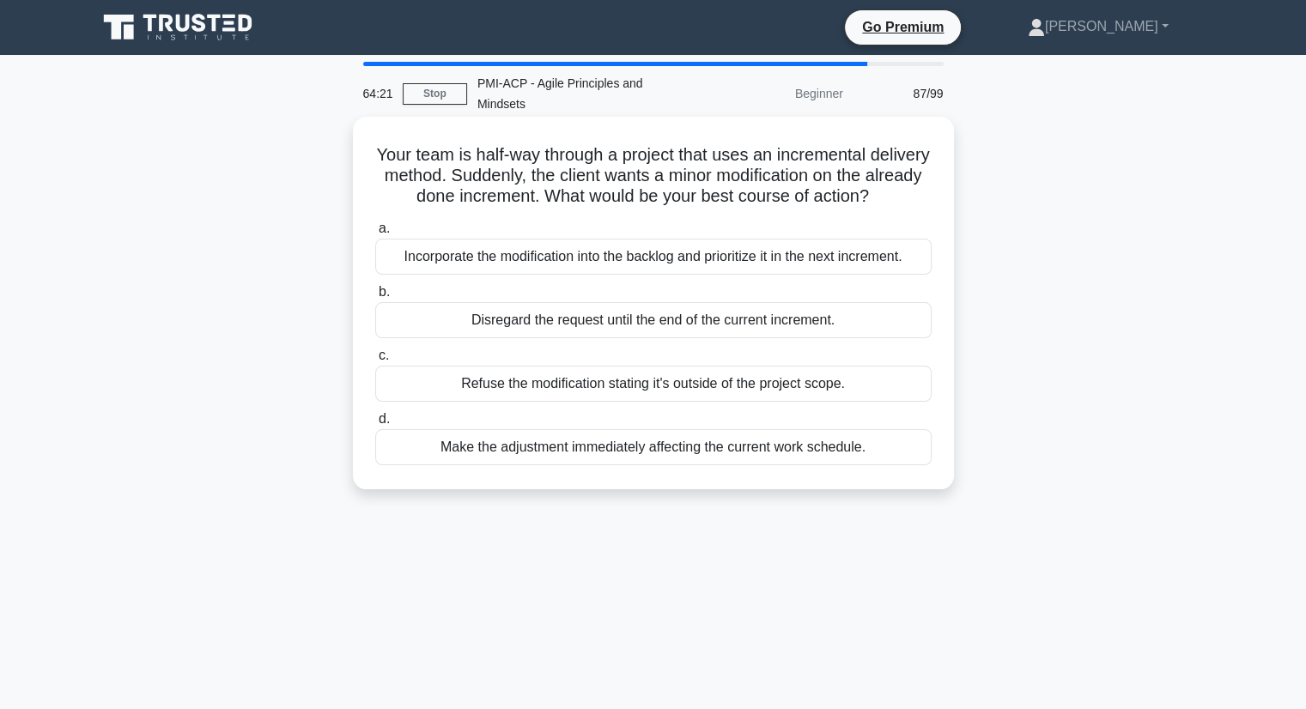
click at [750, 248] on div "Incorporate the modification into the backlog and prioritize it in the next inc…" at bounding box center [653, 257] width 556 height 36
click at [375, 234] on input "a. Incorporate the modification into the backlog and prioritize it in the next …" at bounding box center [375, 228] width 0 height 11
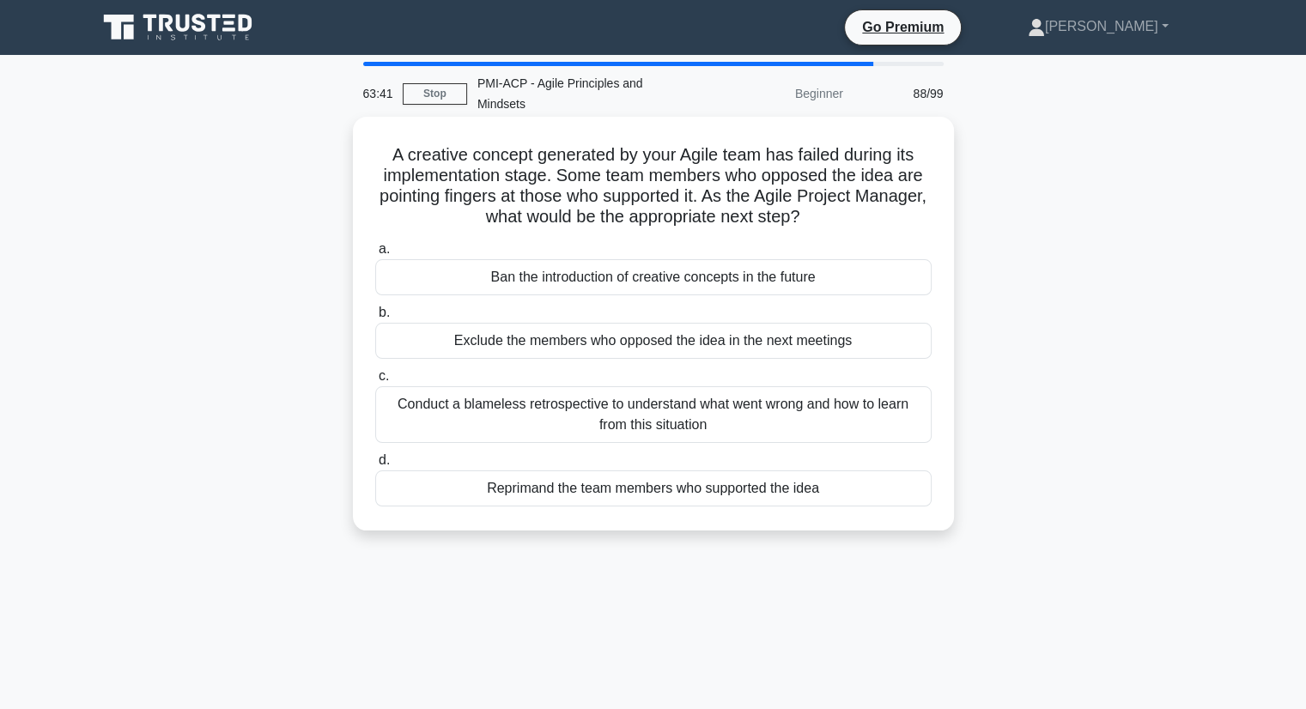
click at [700, 471] on div "Reprimand the team members who supported the idea" at bounding box center [653, 489] width 556 height 36
click at [375, 466] on input "d. Reprimand the team members who supported the idea" at bounding box center [375, 460] width 0 height 11
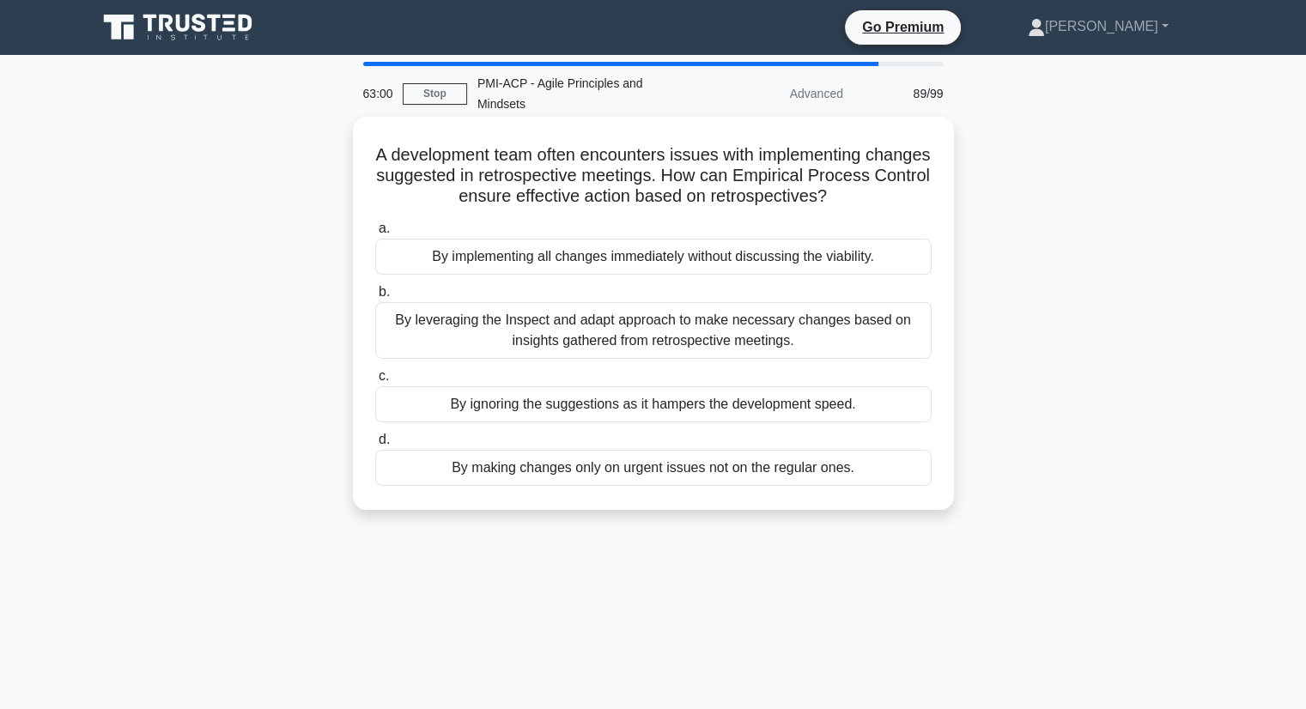
click at [629, 304] on div "By leveraging the Inspect and adapt approach to make necessary changes based on…" at bounding box center [653, 330] width 556 height 57
click at [375, 298] on input "b. By leveraging the Inspect and adapt approach to make necessary changes based…" at bounding box center [375, 292] width 0 height 11
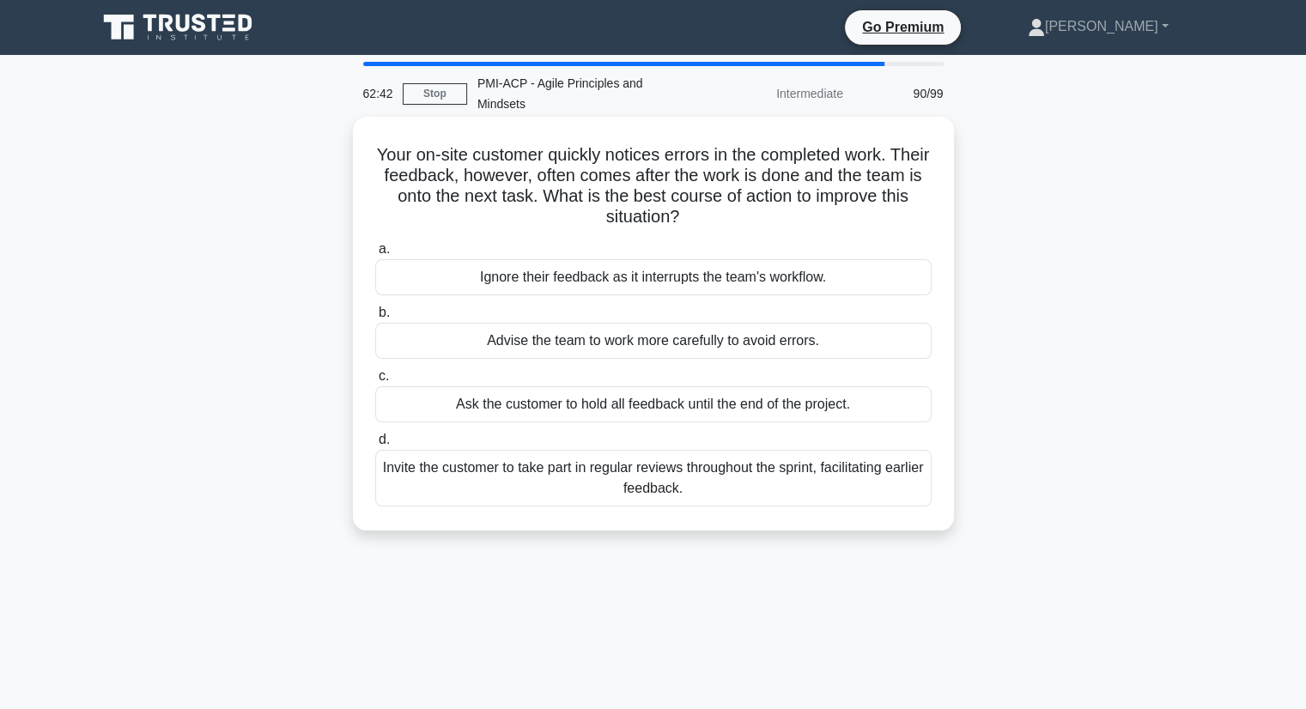
click at [831, 469] on div "Invite the customer to take part in regular reviews throughout the sprint, faci…" at bounding box center [653, 478] width 556 height 57
click at [375, 446] on input "d. Invite the customer to take part in regular reviews throughout the sprint, f…" at bounding box center [375, 440] width 0 height 11
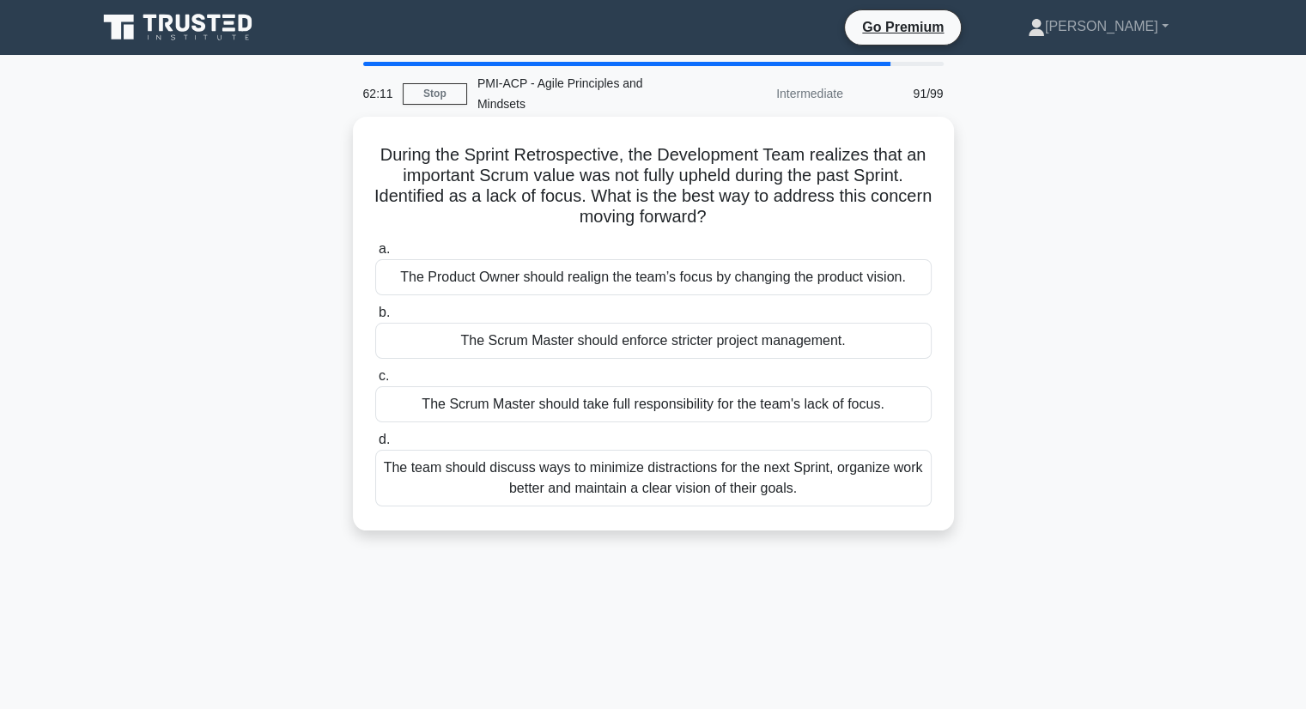
click at [800, 476] on div "The team should discuss ways to minimize distractions for the next Sprint, orga…" at bounding box center [653, 478] width 556 height 57
click at [375, 446] on input "d. The team should discuss ways to minimize distractions for the next Sprint, o…" at bounding box center [375, 440] width 0 height 11
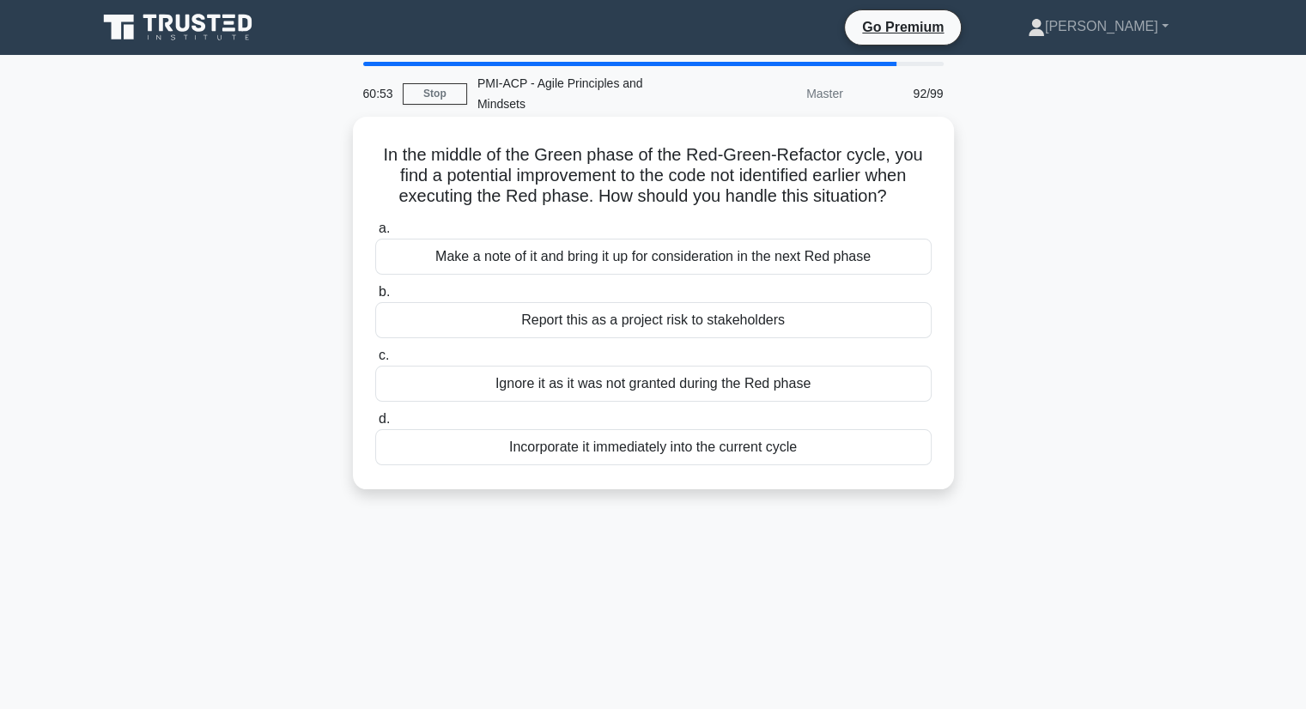
click at [843, 302] on div "Report this as a project risk to stakeholders" at bounding box center [653, 320] width 556 height 36
click at [375, 296] on input "b. Report this as a project risk to stakeholders" at bounding box center [375, 292] width 0 height 11
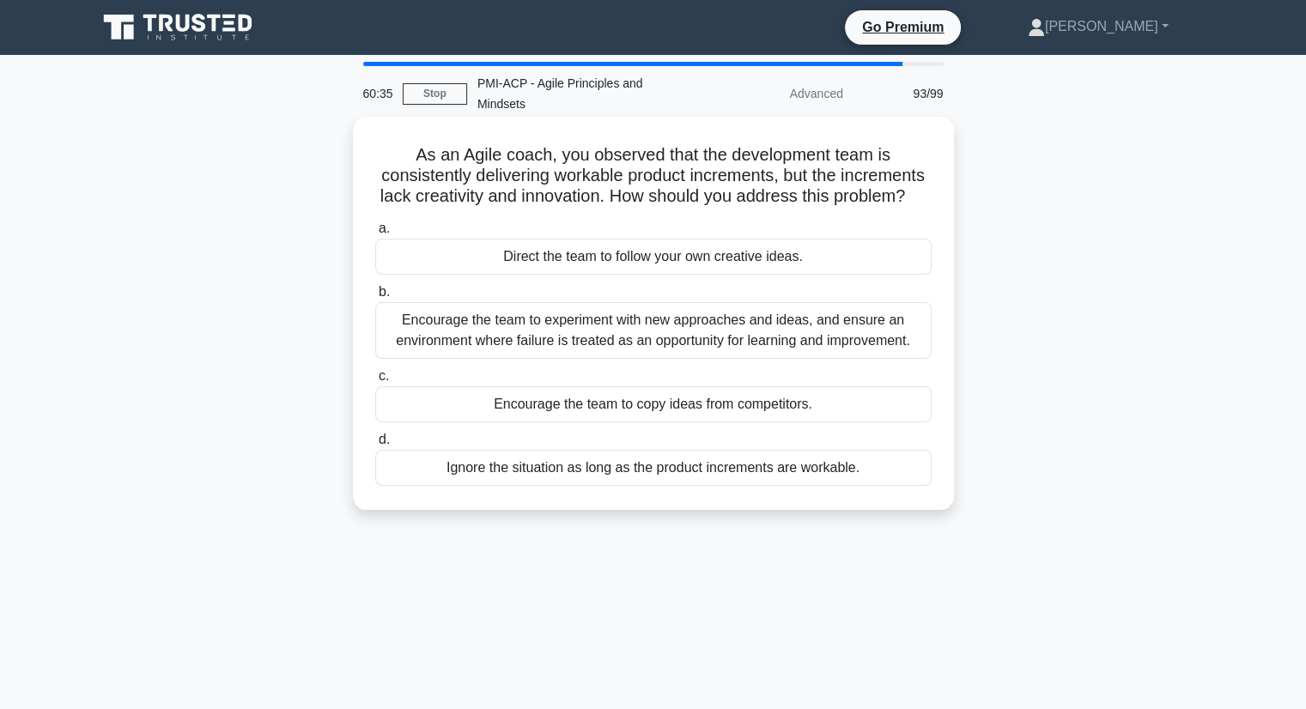
click at [767, 321] on div "Encourage the team to experiment with new approaches and ideas, and ensure an e…" at bounding box center [653, 330] width 556 height 57
click at [375, 298] on input "b. Encourage the team to experiment with new approaches and ideas, and ensure a…" at bounding box center [375, 292] width 0 height 11
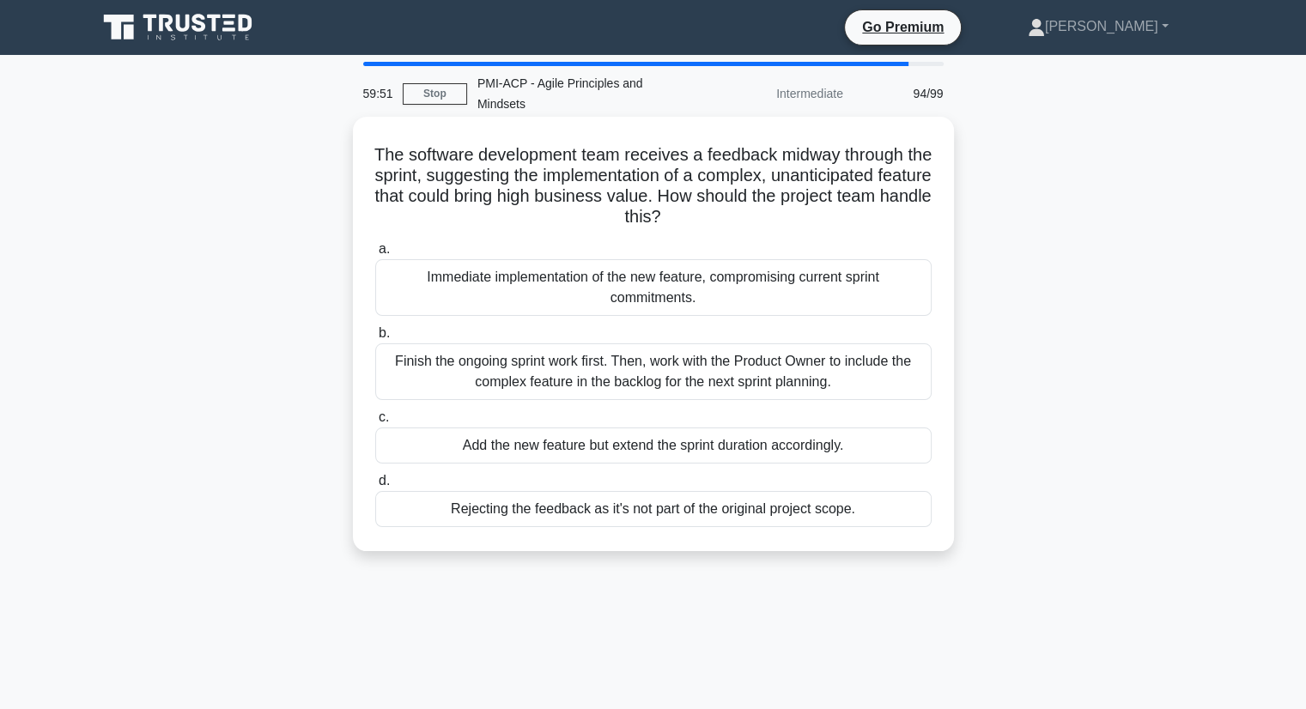
click at [766, 344] on div "Finish the ongoing sprint work first. Then, work with the Product Owner to incl…" at bounding box center [653, 372] width 556 height 57
click at [375, 339] on input "b. Finish the ongoing sprint work first. Then, work with the Product Owner to i…" at bounding box center [375, 333] width 0 height 11
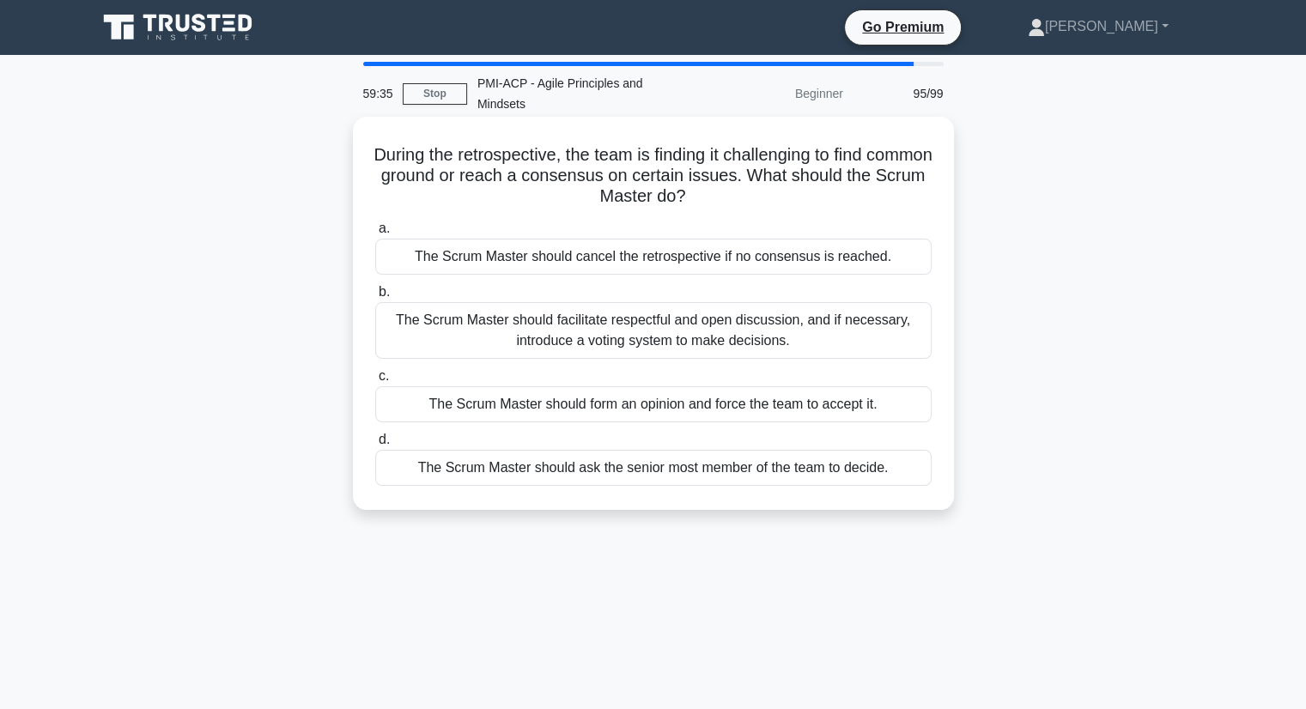
click at [799, 320] on div "The Scrum Master should facilitate respectful and open discussion, and if neces…" at bounding box center [653, 330] width 556 height 57
click at [375, 298] on input "b. The Scrum Master should facilitate respectful and open discussion, and if ne…" at bounding box center [375, 292] width 0 height 11
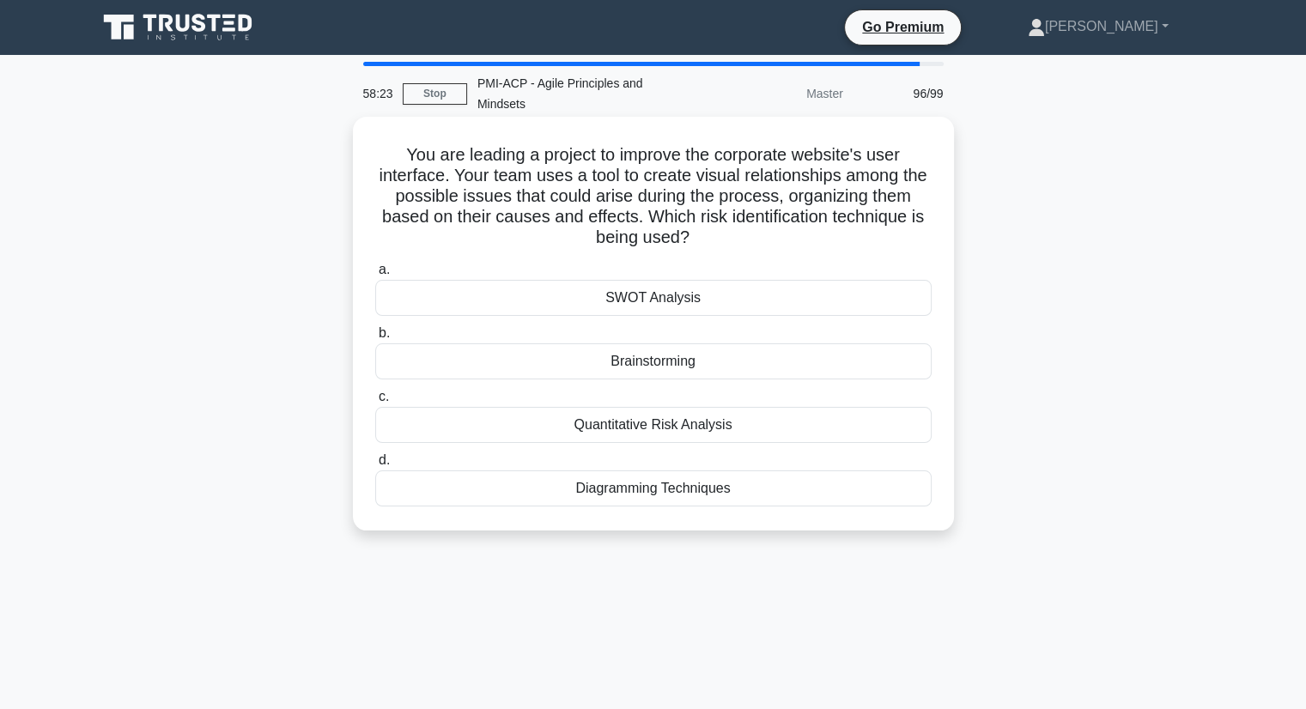
click at [683, 471] on div "Diagramming Techniques" at bounding box center [653, 489] width 556 height 36
click at [375, 462] on input "d. Diagramming Techniques" at bounding box center [375, 460] width 0 height 11
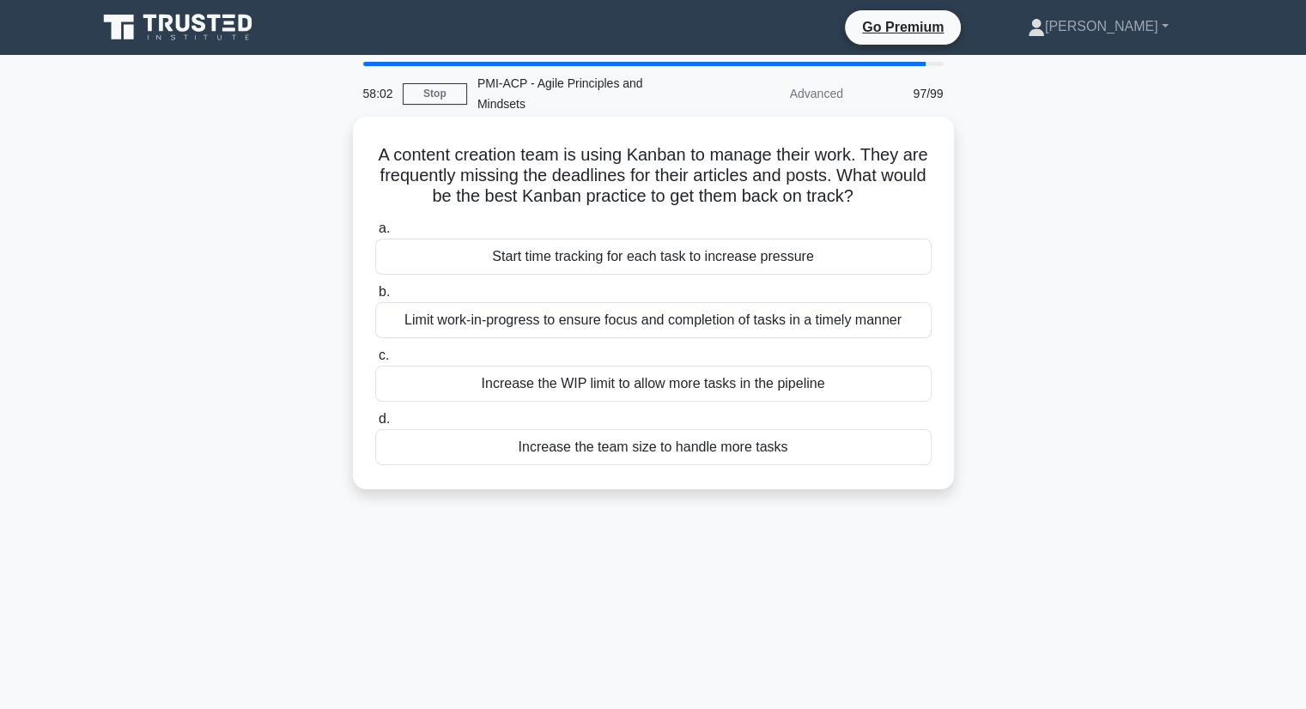
click at [717, 305] on div "Limit work-in-progress to ensure focus and completion of tasks in a timely mann…" at bounding box center [653, 320] width 556 height 36
click at [375, 298] on input "b. Limit work-in-progress to ensure focus and completion of tasks in a timely m…" at bounding box center [375, 292] width 0 height 11
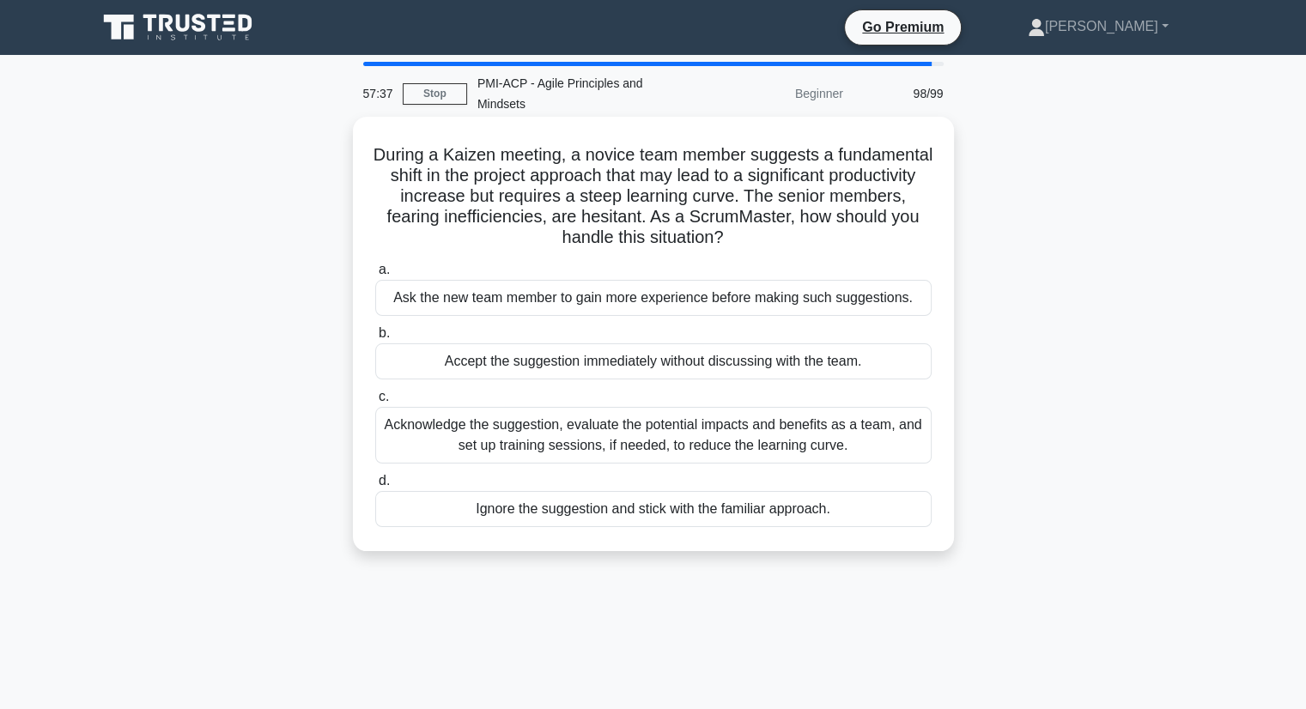
click at [678, 410] on div "Acknowledge the suggestion, evaluate the potential impacts and benefits as a te…" at bounding box center [653, 435] width 556 height 57
click at [375, 403] on input "c. Acknowledge the suggestion, evaluate the potential impacts and benefits as a…" at bounding box center [375, 397] width 0 height 11
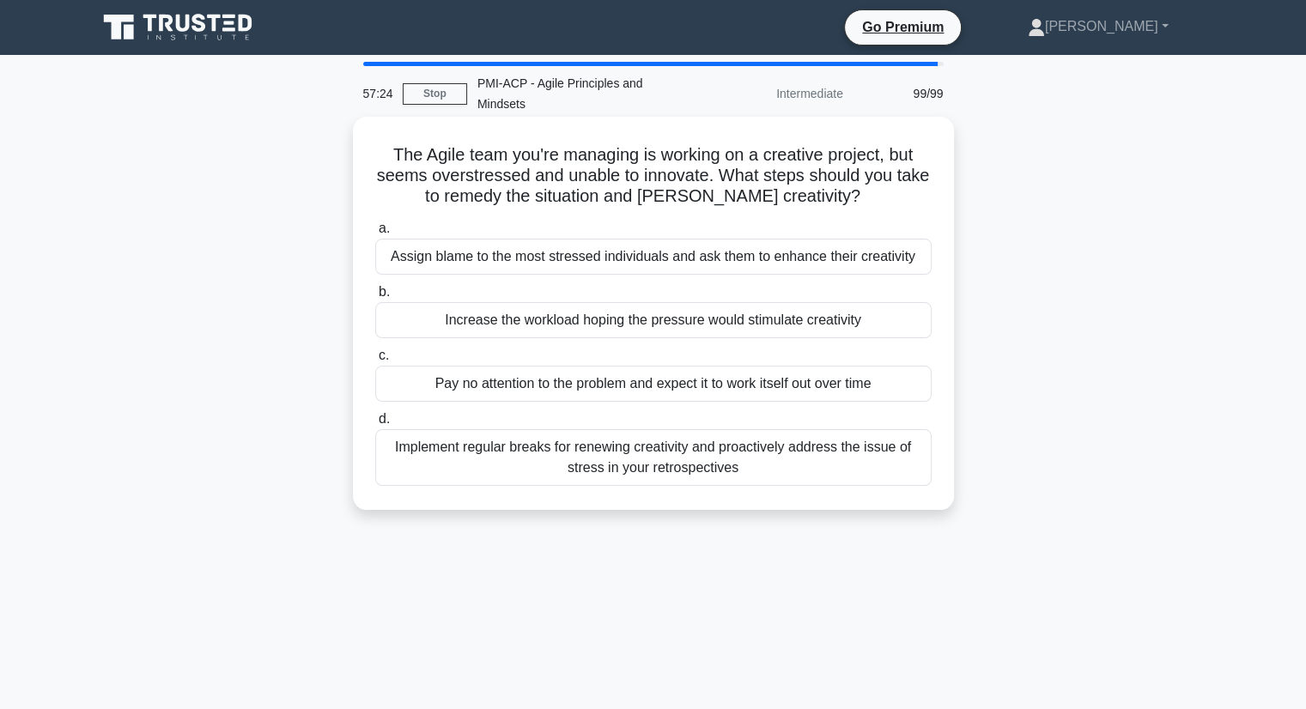
click at [895, 459] on div "Implement regular breaks for renewing creativity and proactively address the is…" at bounding box center [653, 457] width 556 height 57
click at [375, 425] on input "d. Implement regular breaks for renewing creativity and proactively address the…" at bounding box center [375, 419] width 0 height 11
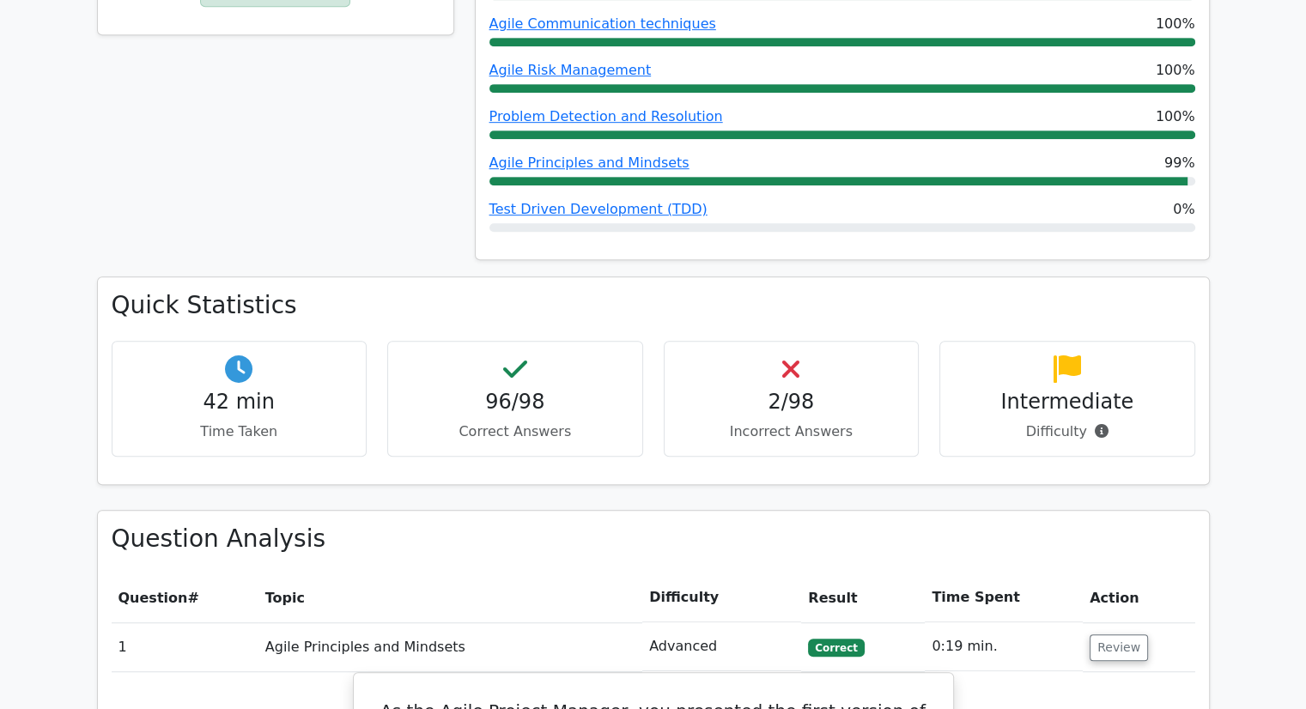
scroll to position [945, 0]
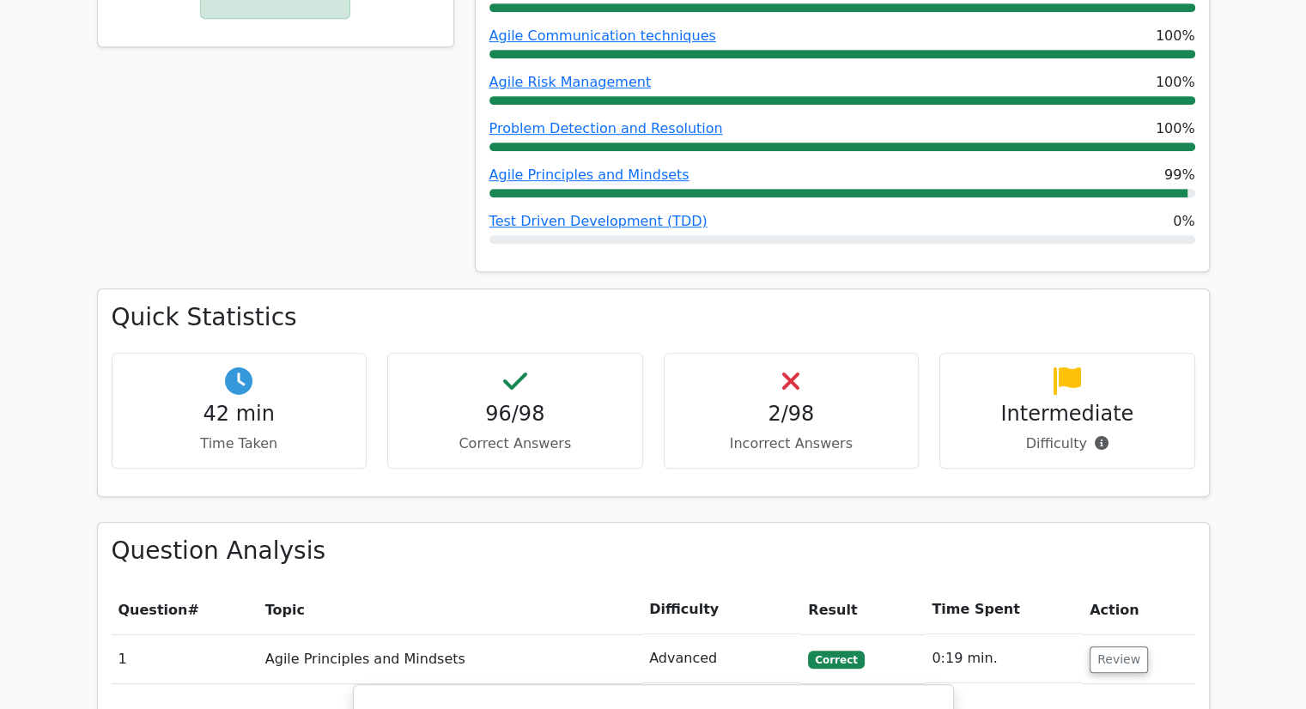
click at [824, 434] on p "Incorrect Answers" at bounding box center [791, 444] width 227 height 21
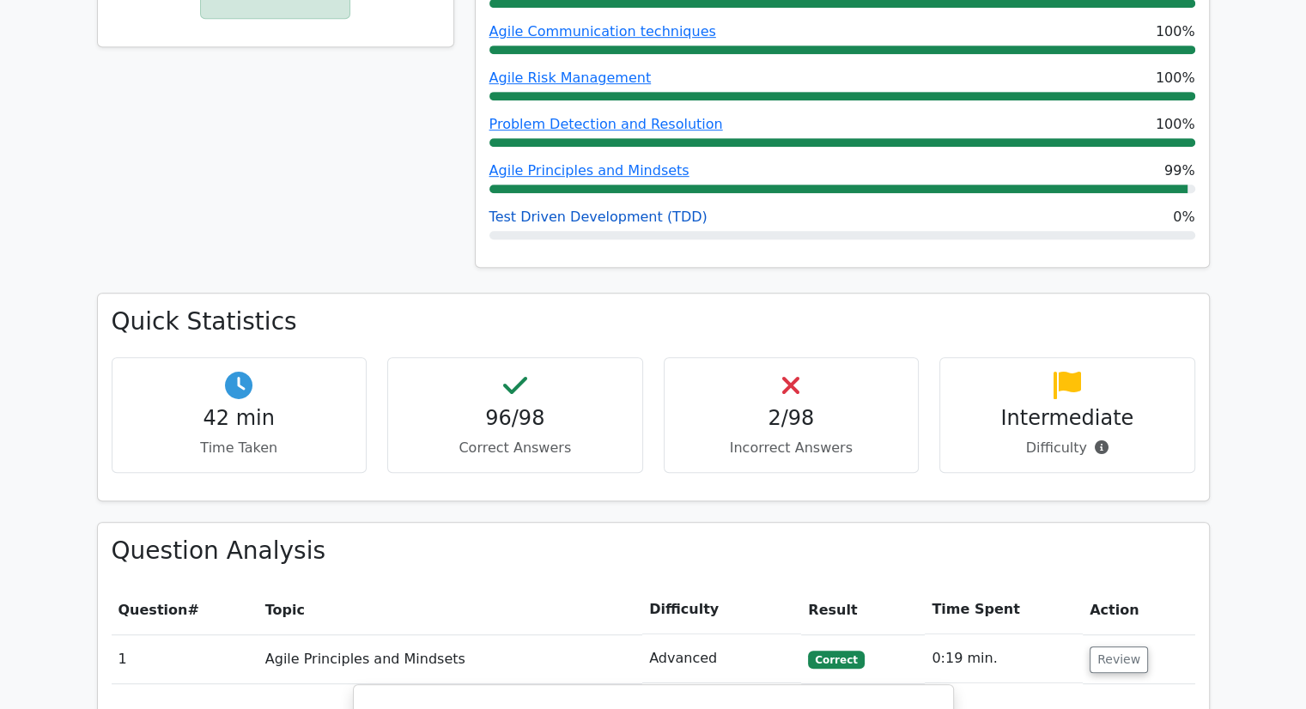
click at [621, 209] on link "Test Driven Development (TDD)" at bounding box center [599, 217] width 218 height 16
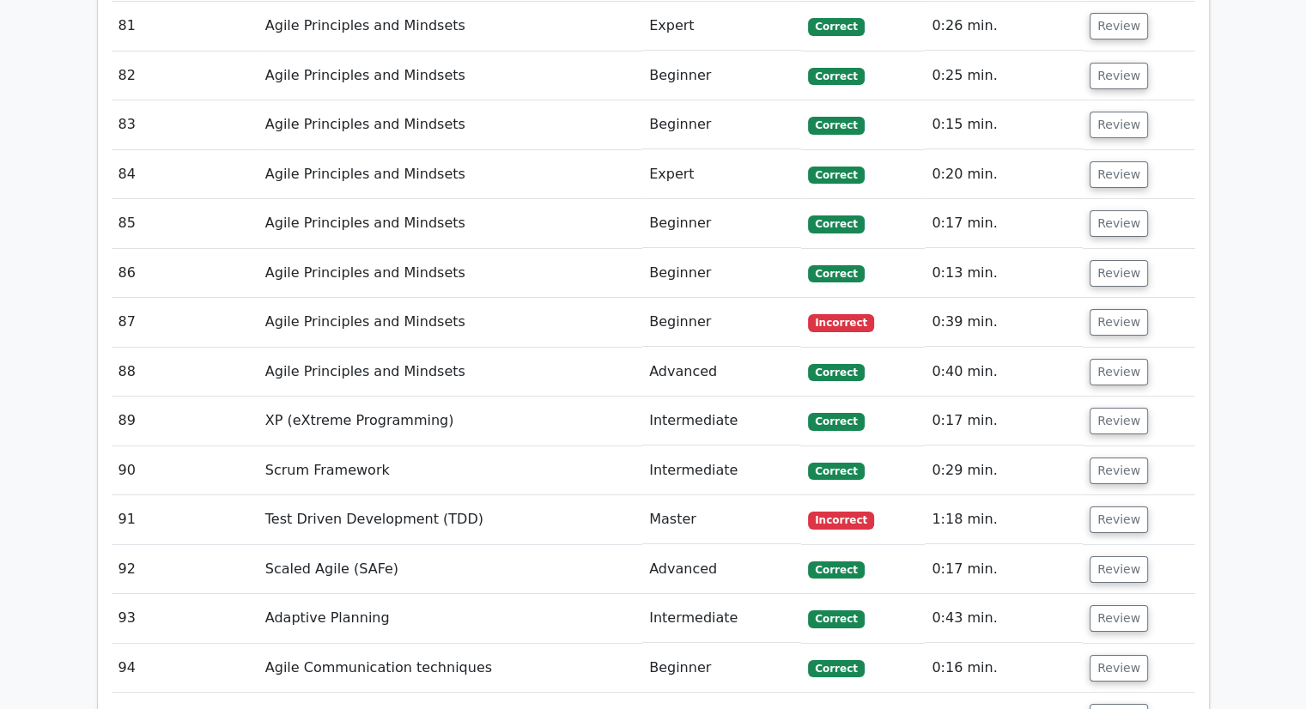
scroll to position [6269, 0]
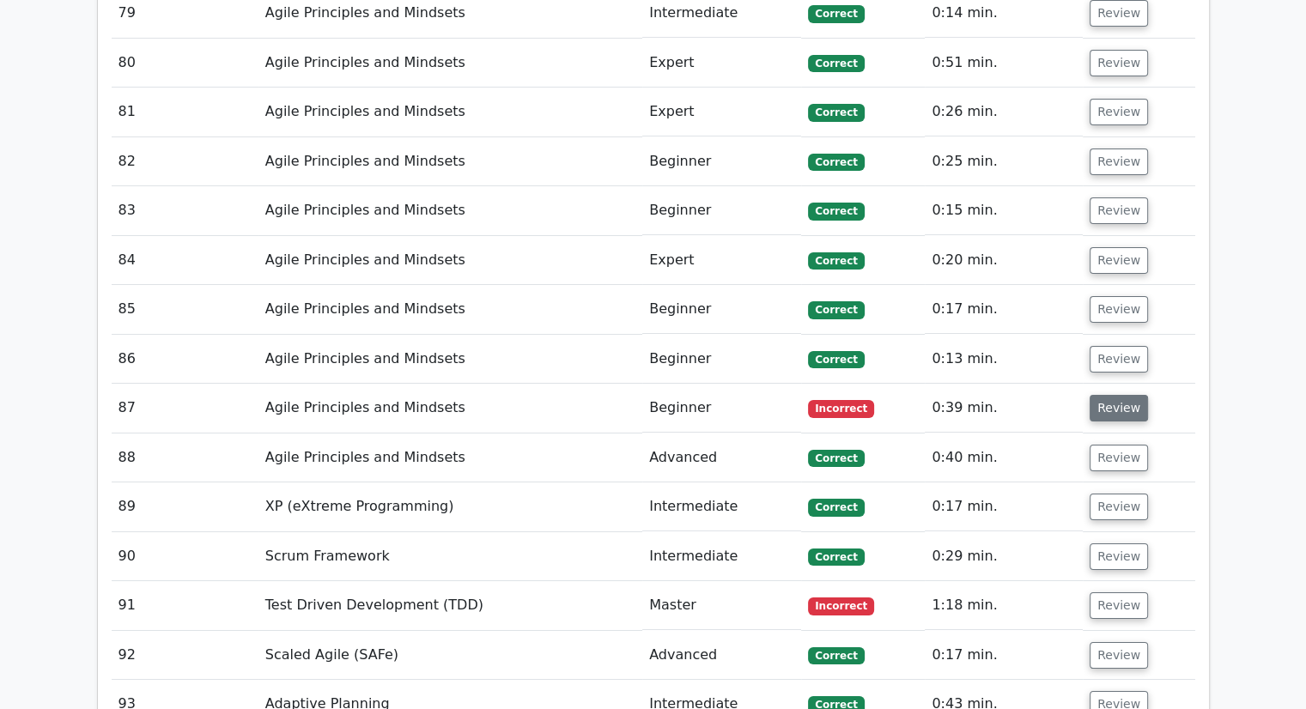
click at [1122, 395] on button "Review" at bounding box center [1119, 408] width 58 height 27
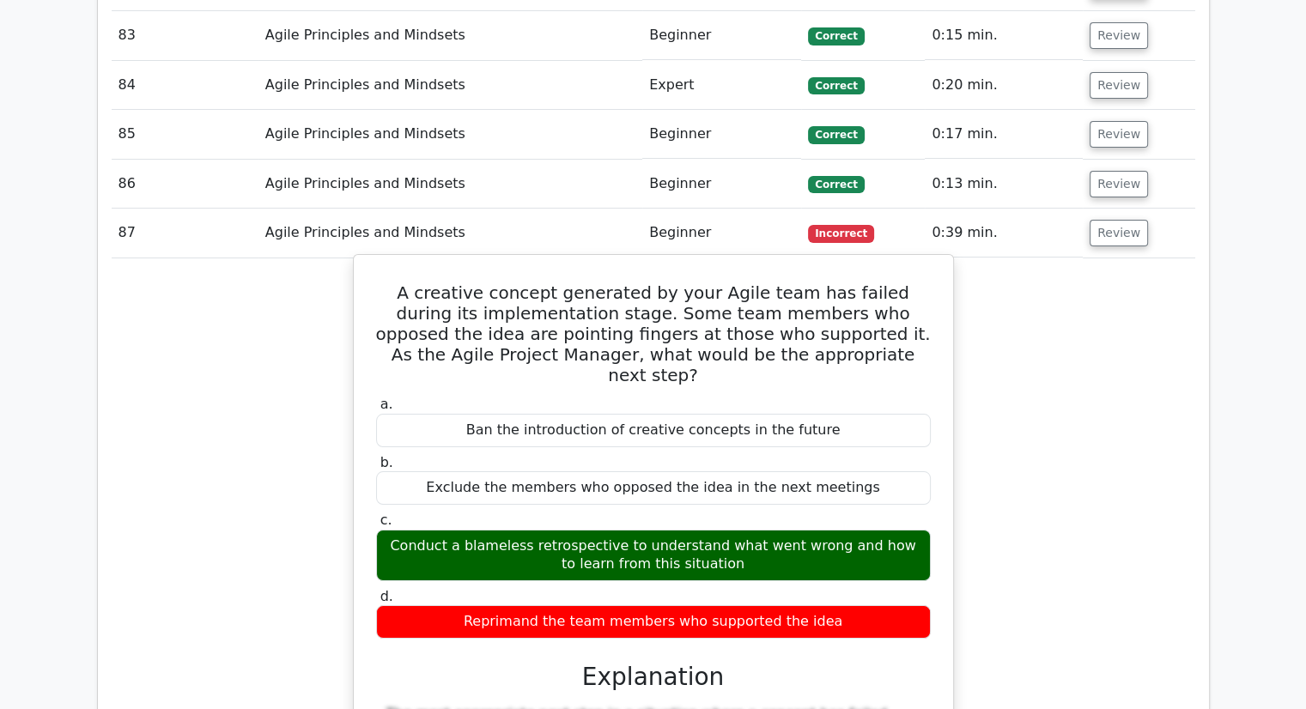
scroll to position [6441, 0]
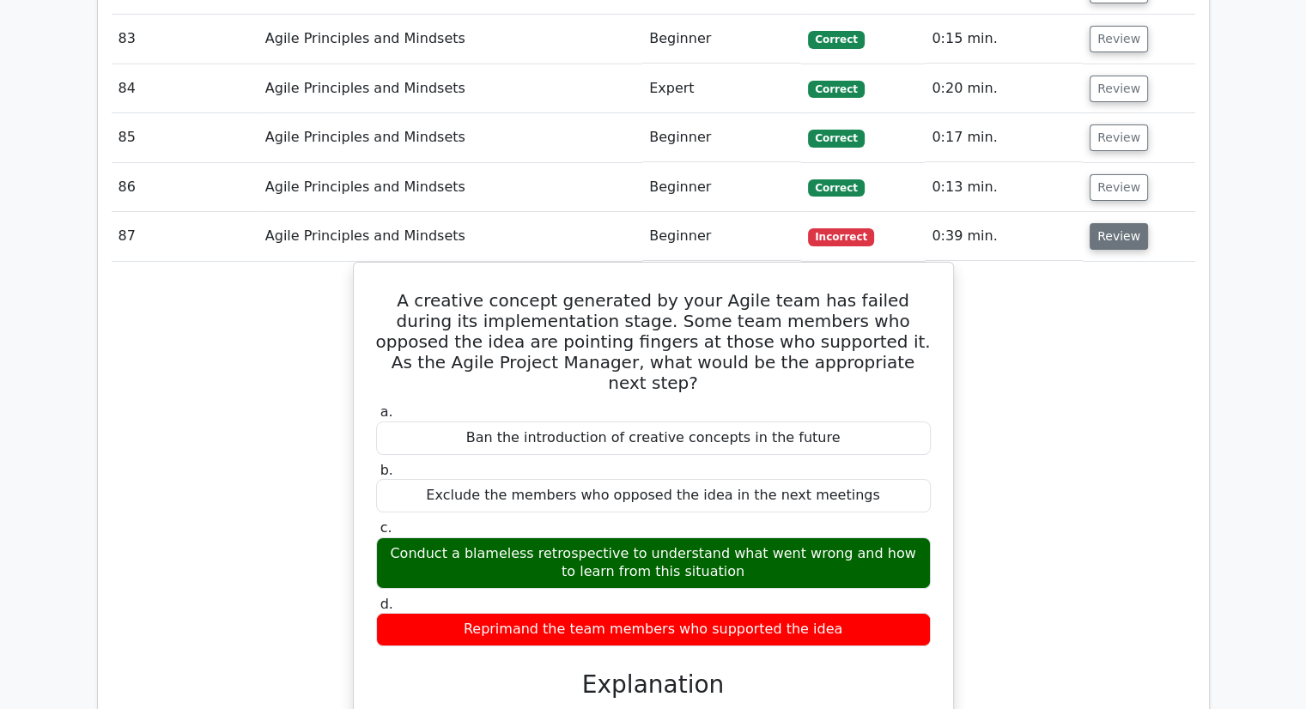
click at [1097, 223] on button "Review" at bounding box center [1119, 236] width 58 height 27
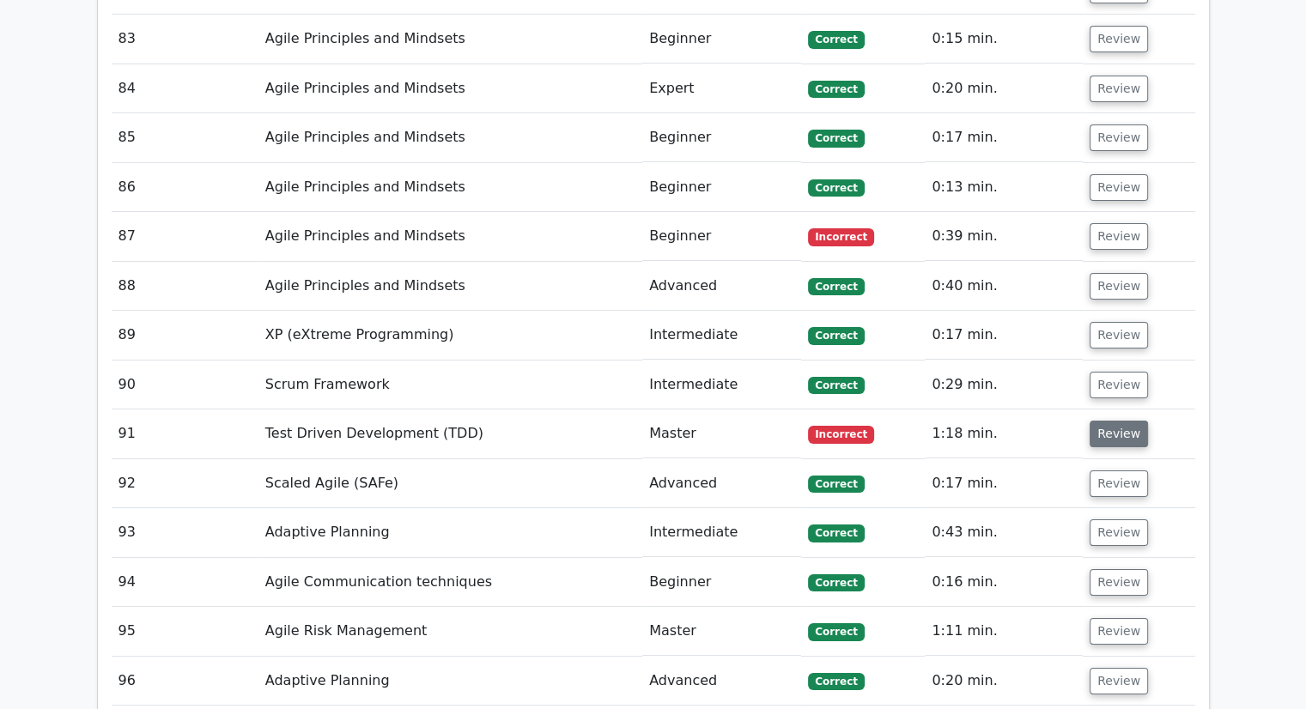
click at [1111, 421] on button "Review" at bounding box center [1119, 434] width 58 height 27
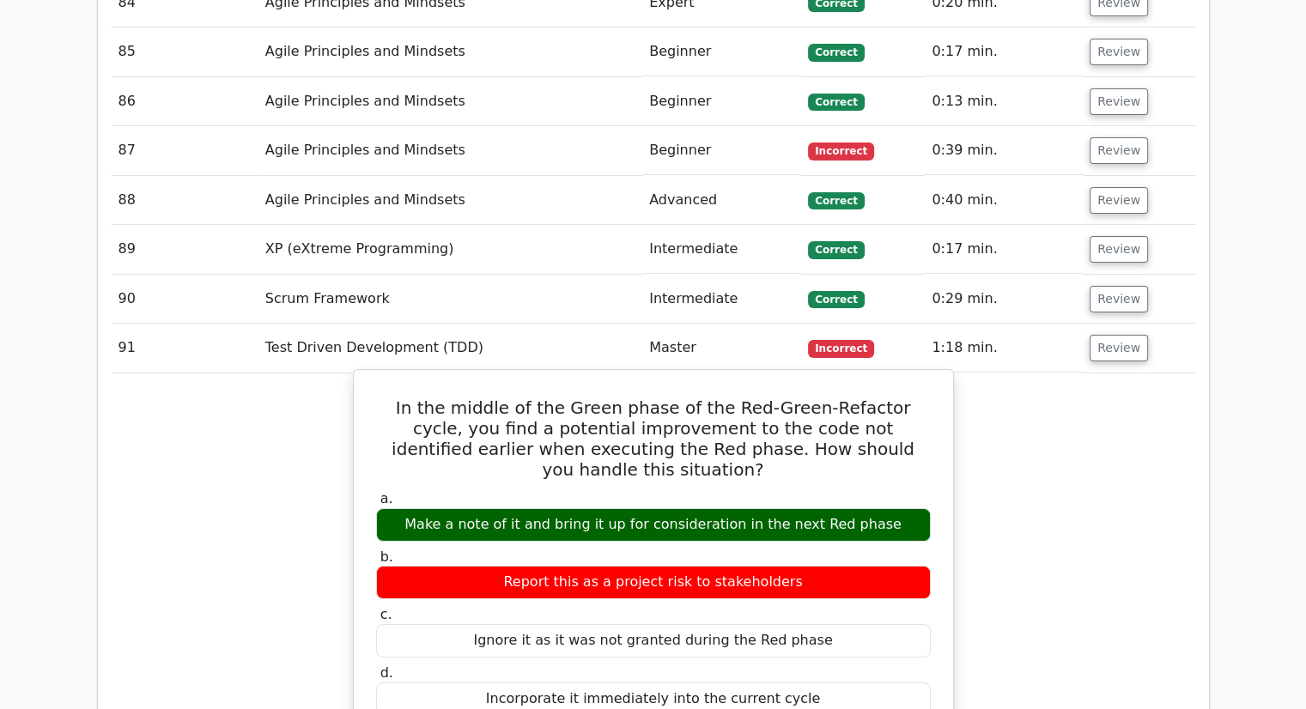
scroll to position [6698, 0]
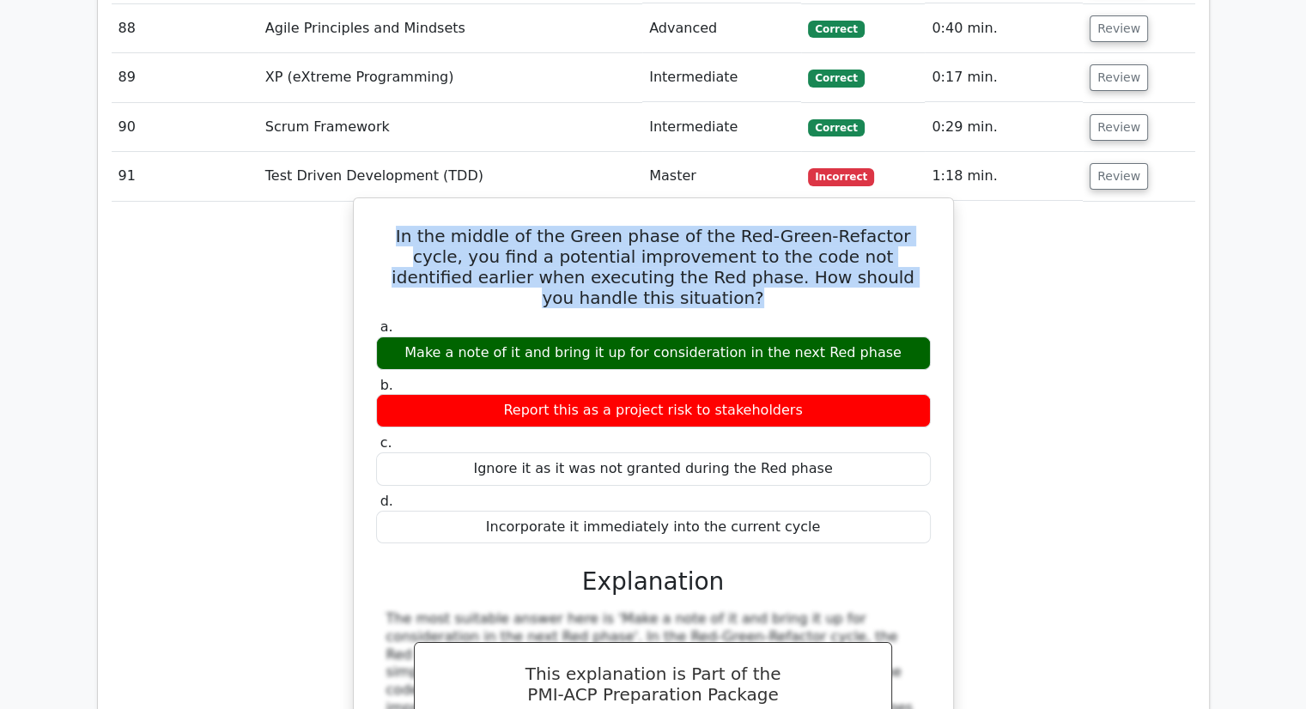
drag, startPoint x: 714, startPoint y: 115, endPoint x: 376, endPoint y: 72, distance: 340.2
click at [376, 205] on div "In the middle of the Green phase of the Red-Green-Refactor cycle, you find a po…" at bounding box center [654, 555] width 586 height 701
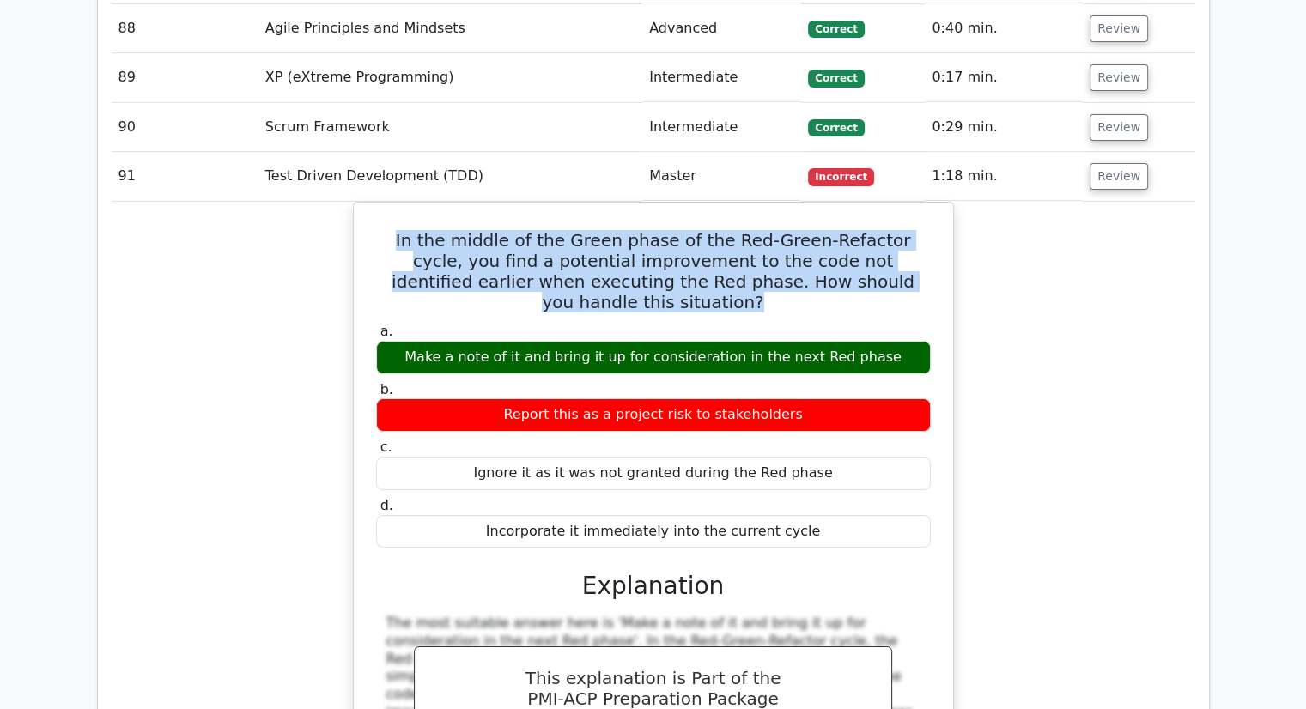
copy h5 "In the middle of the Green phase of the Red-Green-Refactor cycle, you find a po…"
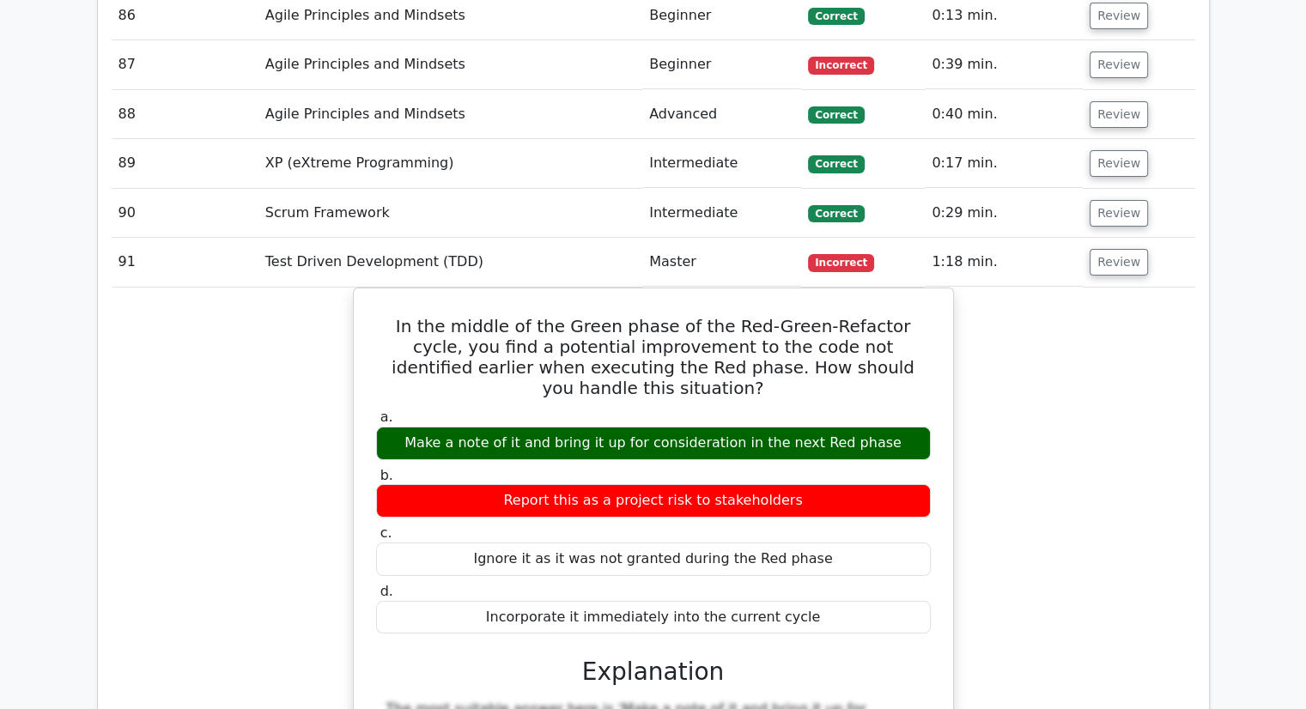
click at [1128, 300] on div "In the middle of the Green phase of the Red-Green-Refactor cycle, you find a po…" at bounding box center [654, 656] width 1084 height 737
click at [1182, 288] on div "In the middle of the Green phase of the Red-Green-Refactor cycle, you find a po…" at bounding box center [654, 656] width 1084 height 737
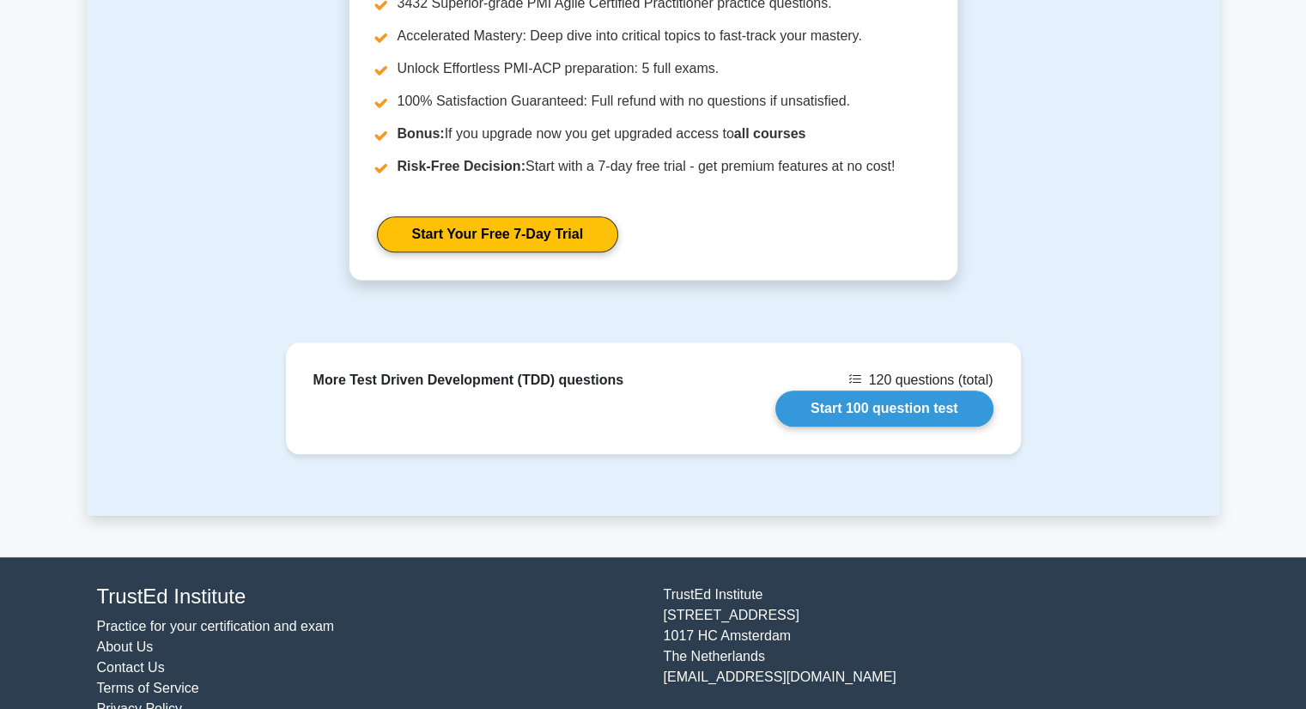
scroll to position [1746, 0]
